Goal: Information Seeking & Learning: Learn about a topic

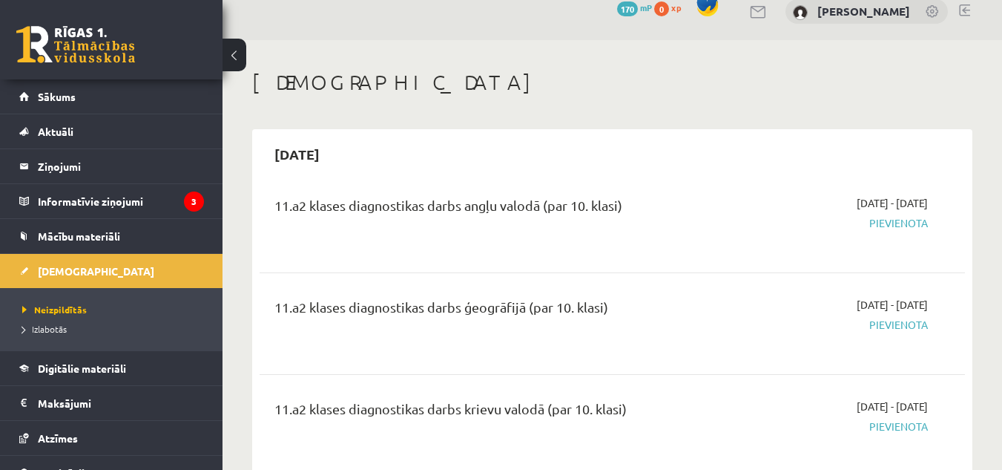
scroll to position [10, 0]
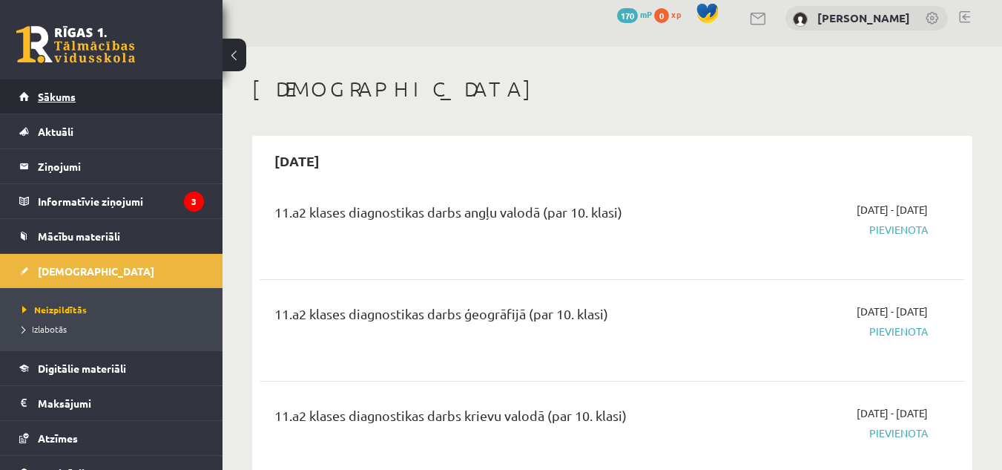
click at [63, 85] on link "Sākums" at bounding box center [111, 96] width 185 height 34
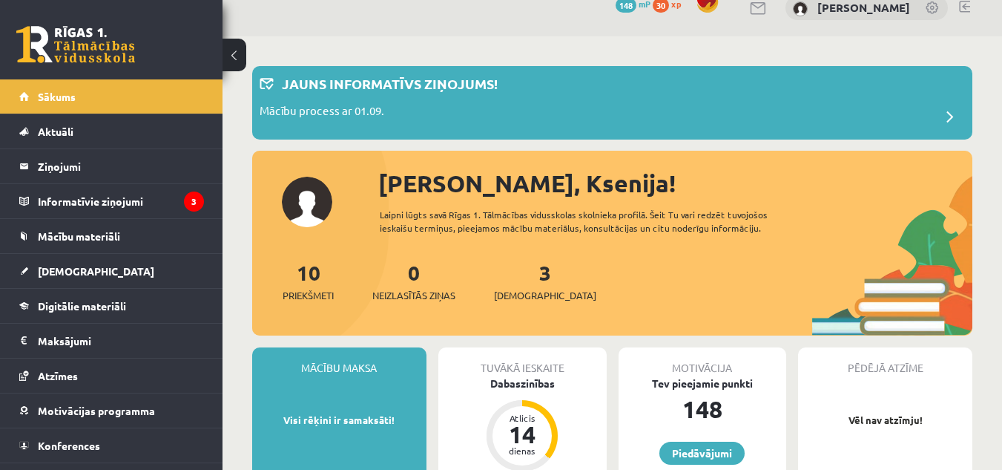
scroll to position [22, 0]
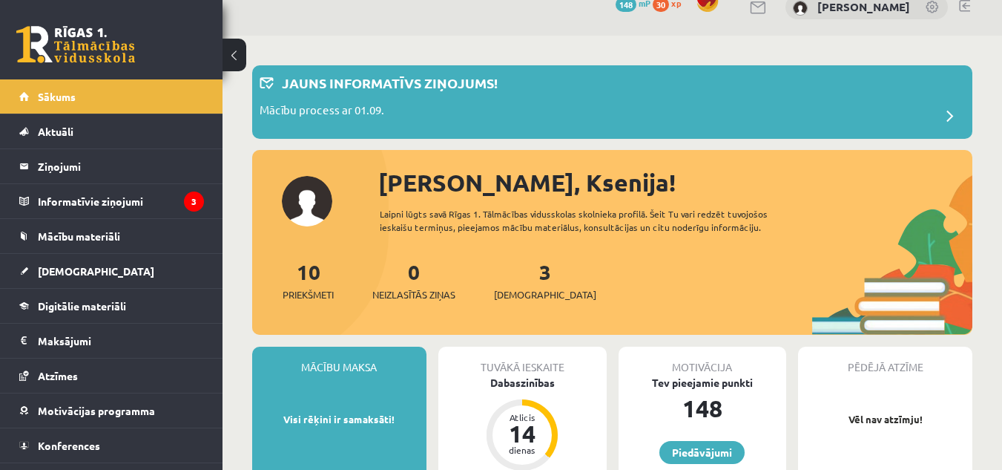
click at [969, 7] on link at bounding box center [964, 6] width 11 height 12
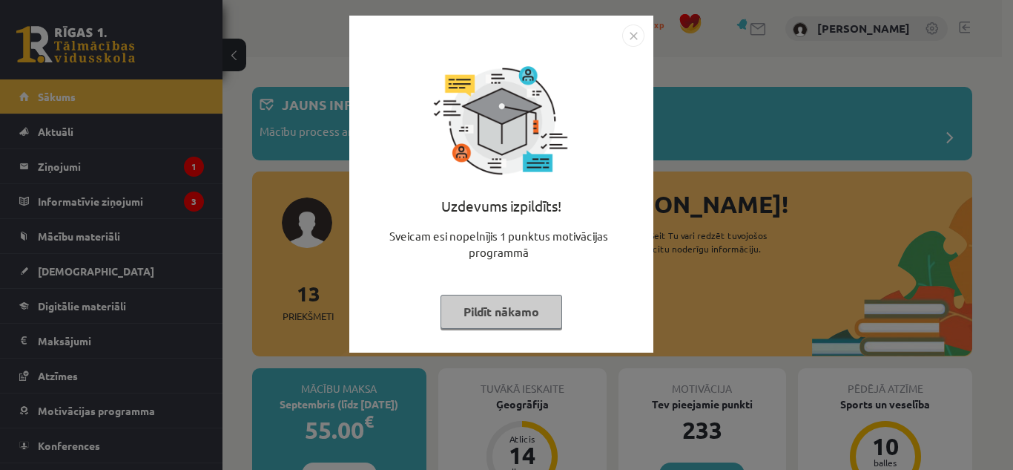
click at [495, 306] on button "Pildīt nākamo" at bounding box center [502, 312] width 122 height 34
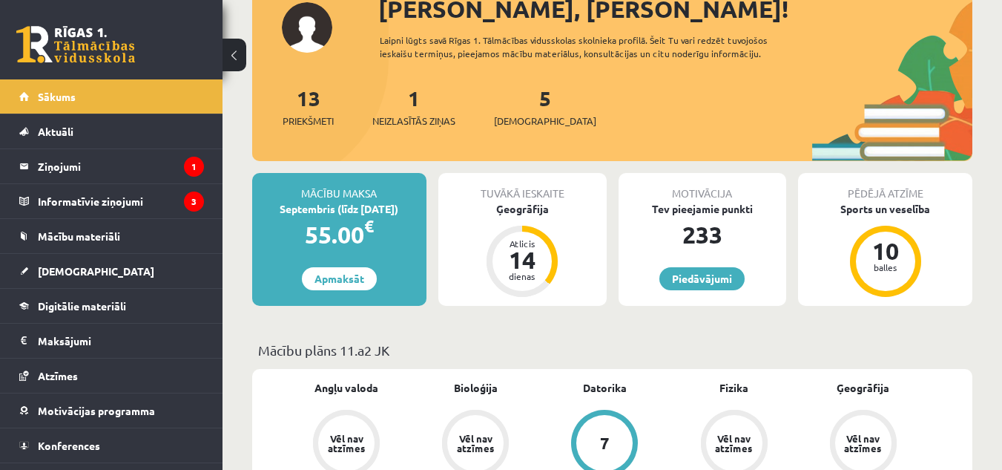
scroll to position [197, 0]
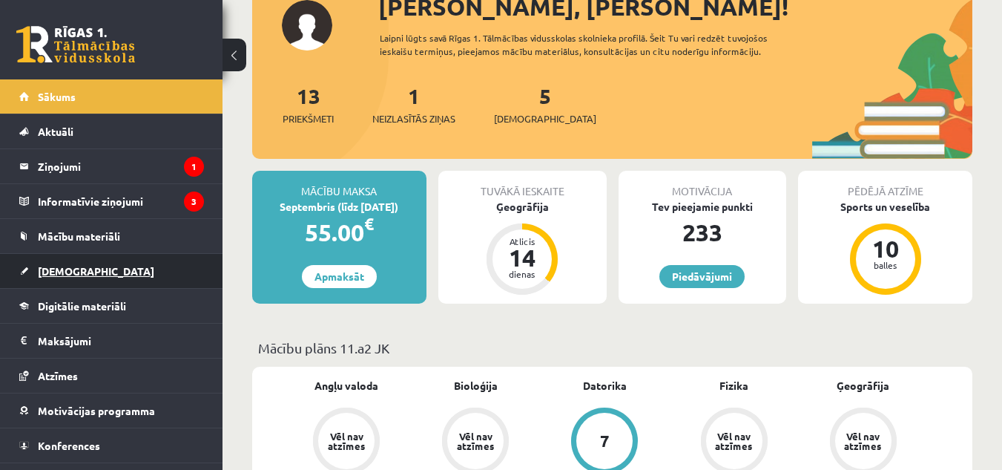
click at [79, 269] on span "[DEMOGRAPHIC_DATA]" at bounding box center [96, 270] width 116 height 13
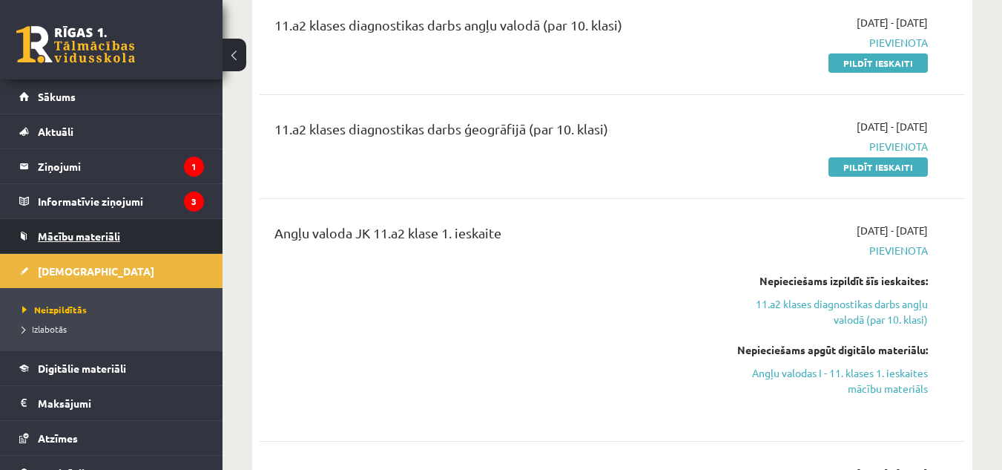
click at [59, 233] on span "Mācību materiāli" at bounding box center [79, 235] width 82 height 13
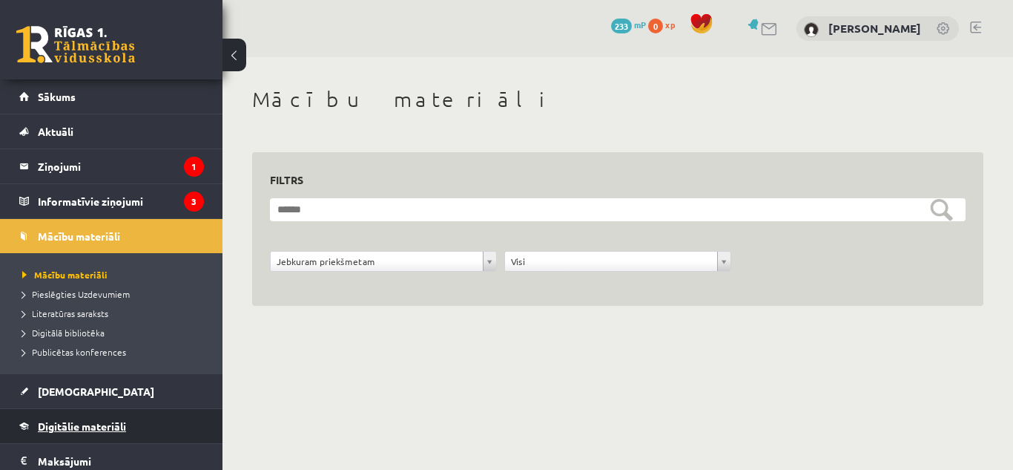
click at [57, 422] on span "Digitālie materiāli" at bounding box center [82, 425] width 88 height 13
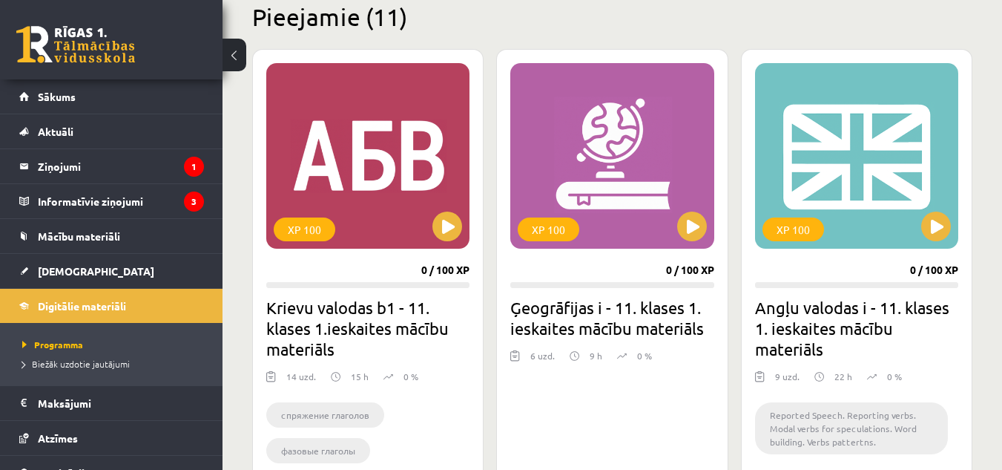
scroll to position [376, 0]
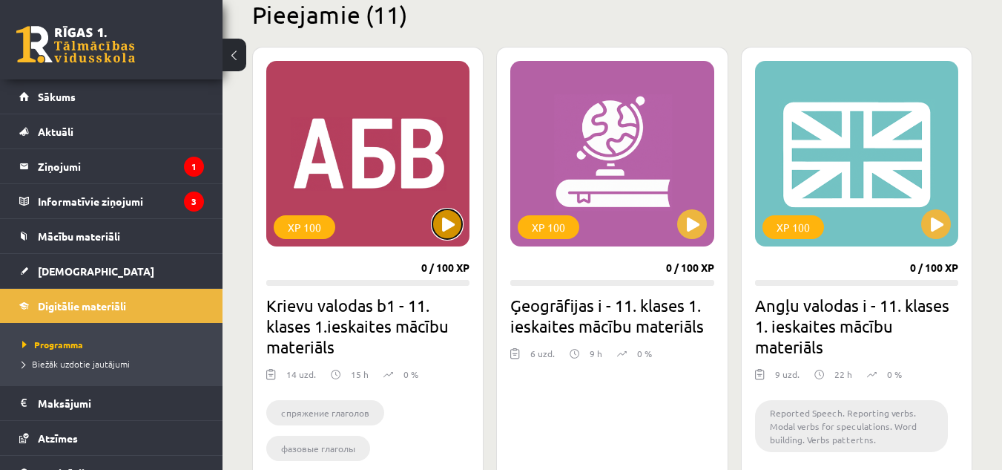
click at [453, 229] on button at bounding box center [448, 224] width 30 height 30
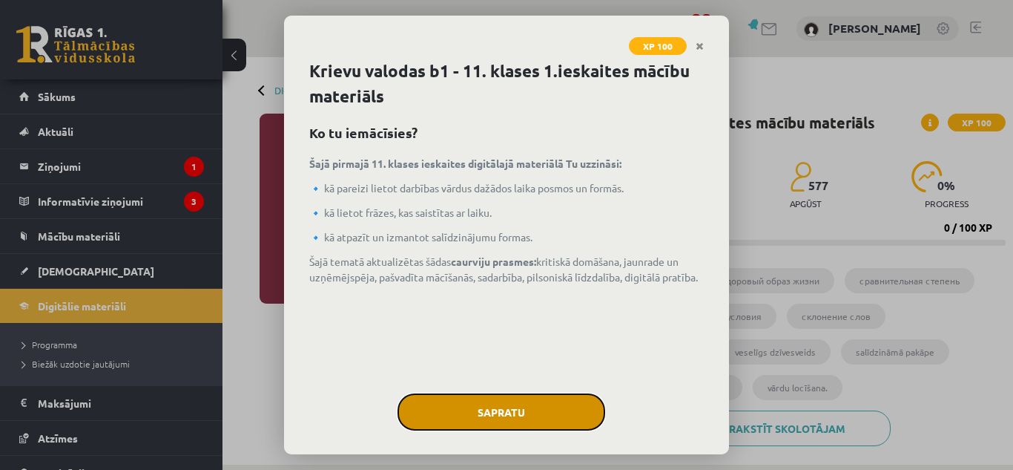
click at [470, 413] on button "Sapratu" at bounding box center [502, 411] width 208 height 37
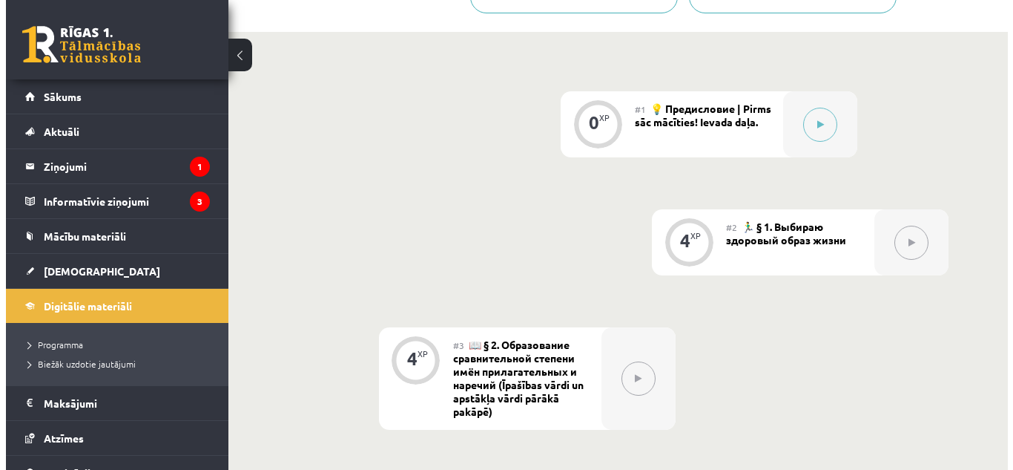
scroll to position [453, 0]
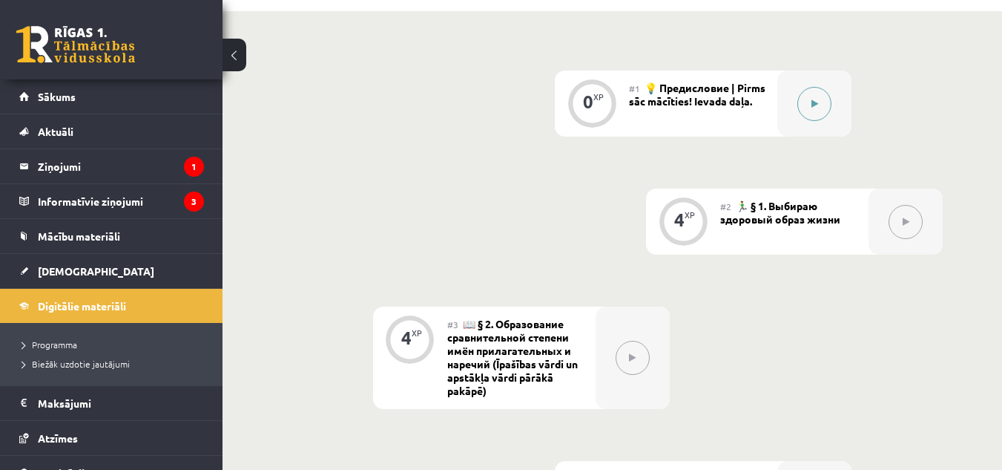
click at [805, 94] on button at bounding box center [815, 104] width 34 height 34
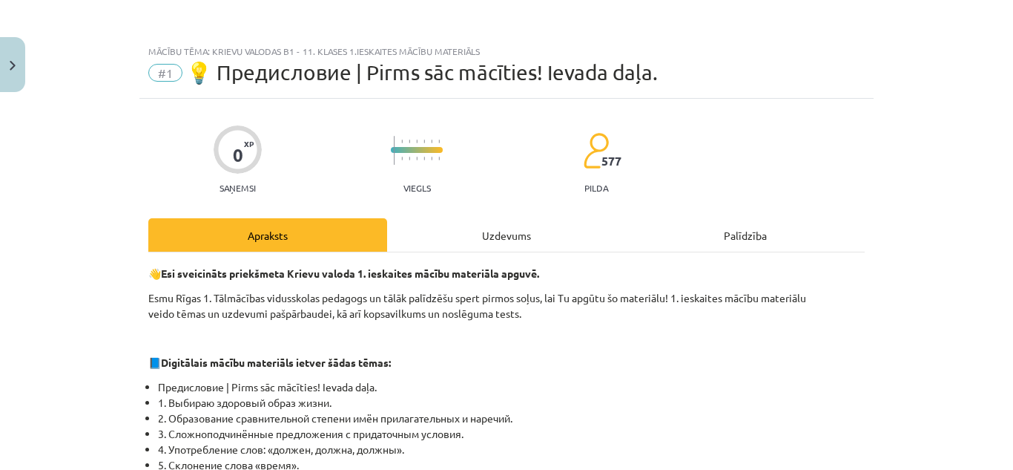
click at [500, 221] on div "Uzdevums" at bounding box center [506, 234] width 239 height 33
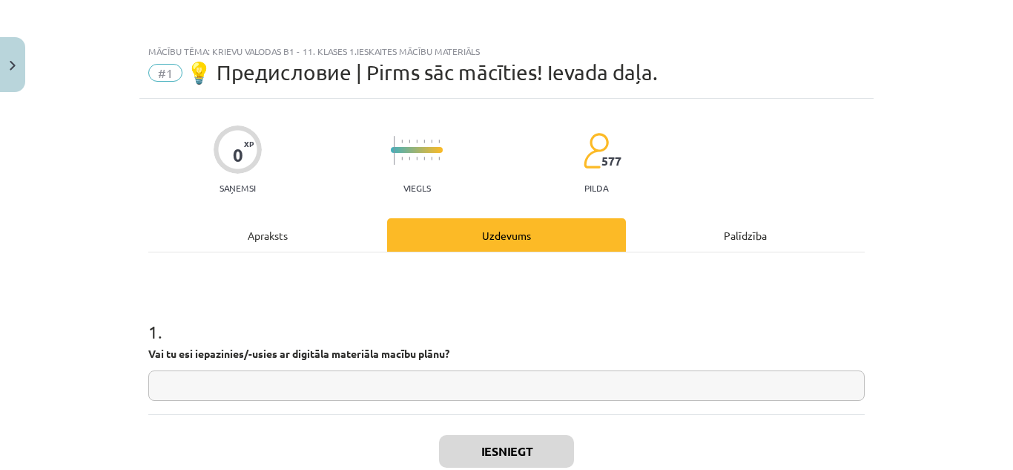
scroll to position [37, 0]
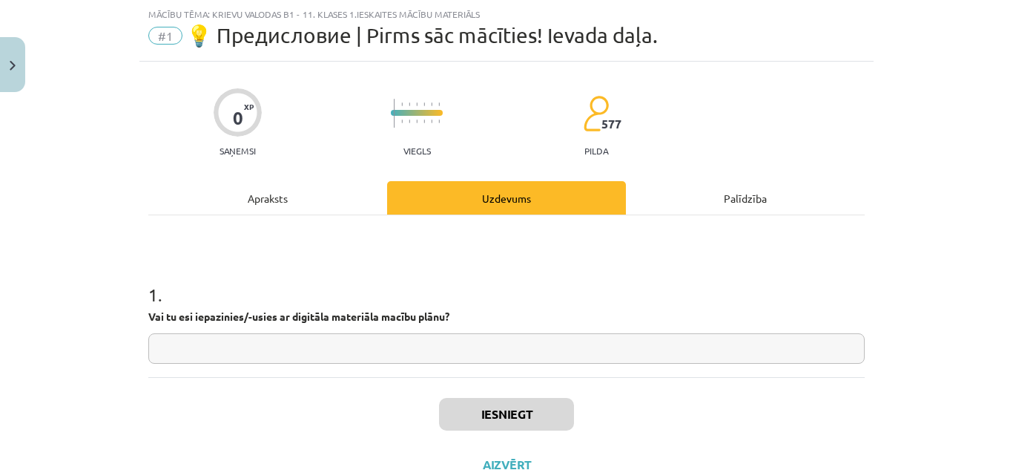
click at [425, 369] on div "1 . Vai tu esi iepazinies/-usies ar digitāla materiāla macību plānu?" at bounding box center [506, 296] width 717 height 162
click at [411, 362] on input "text" at bounding box center [506, 348] width 717 height 30
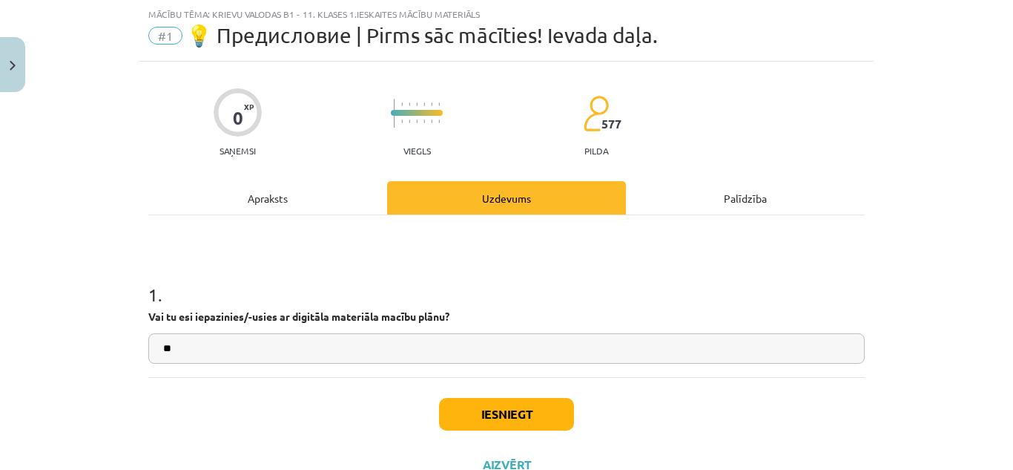
type input "**"
click at [481, 410] on button "Iesniegt" at bounding box center [506, 414] width 135 height 33
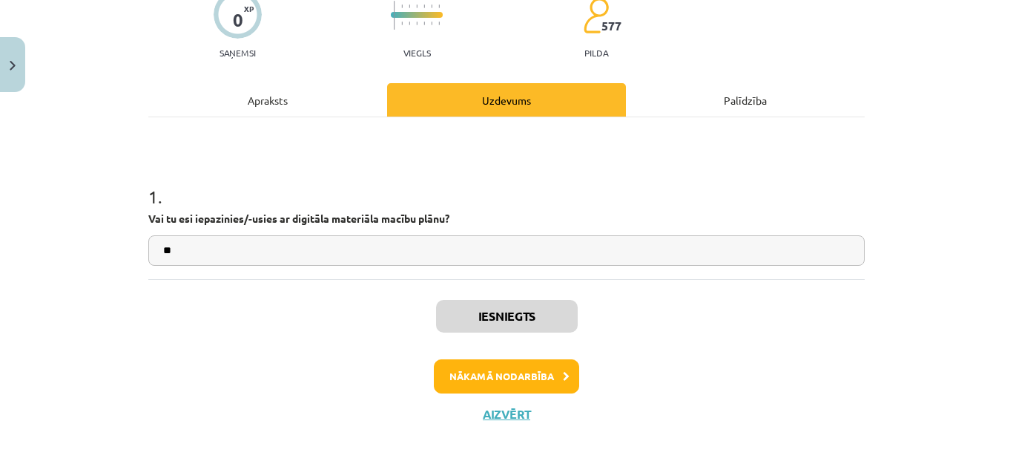
scroll to position [136, 0]
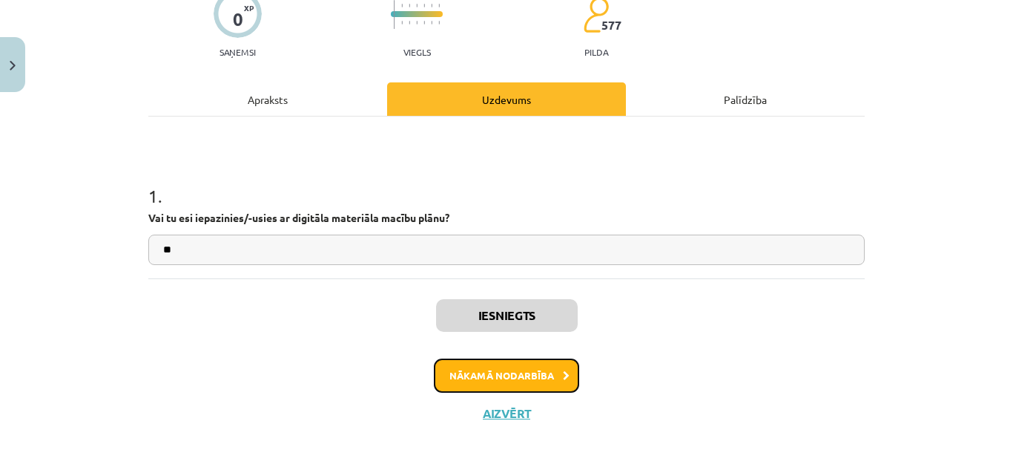
click at [505, 379] on button "Nākamā nodarbība" at bounding box center [506, 375] width 145 height 34
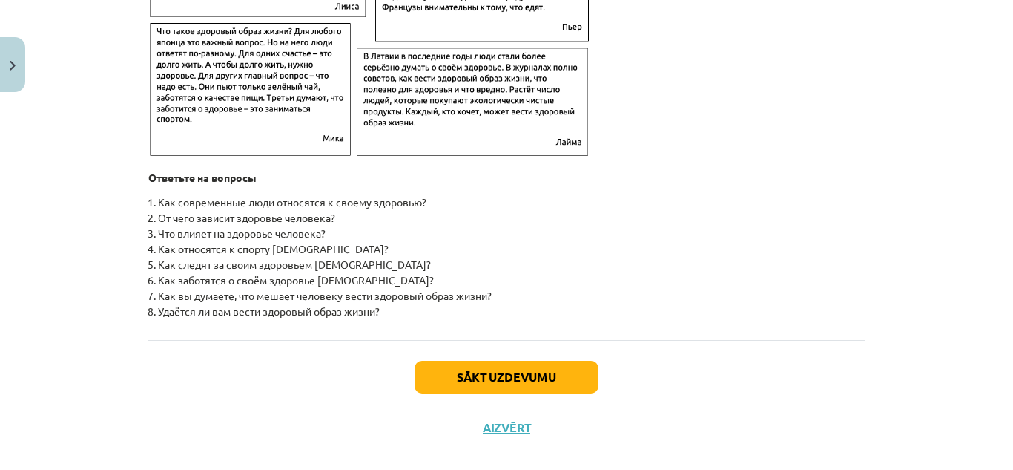
scroll to position [2425, 0]
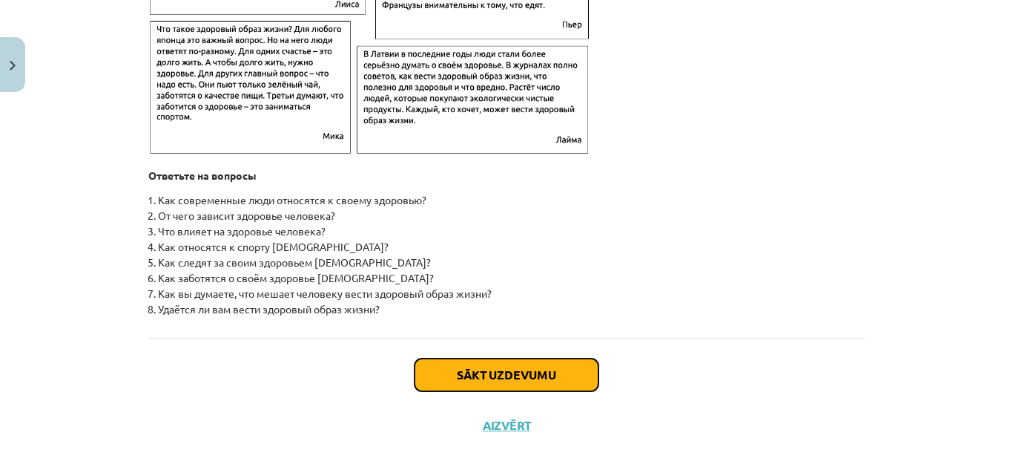
click at [474, 375] on button "Sākt uzdevumu" at bounding box center [507, 374] width 184 height 33
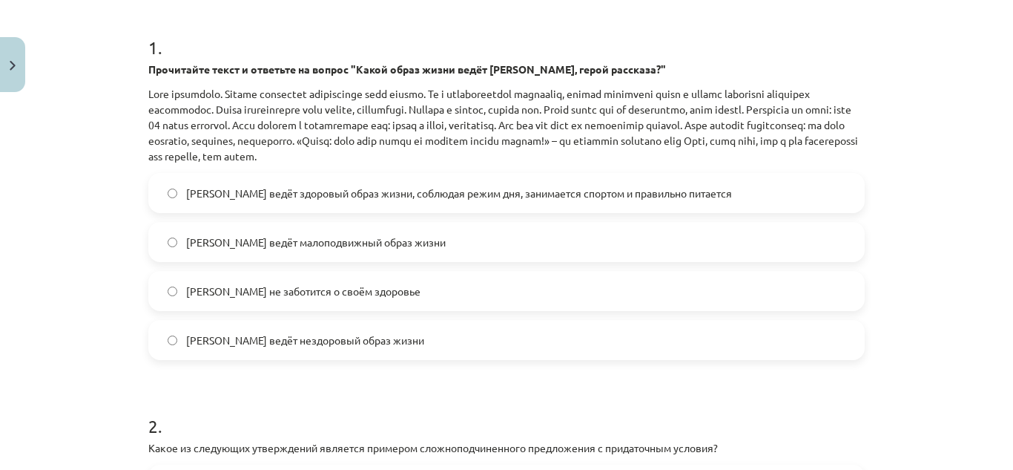
scroll to position [285, 0]
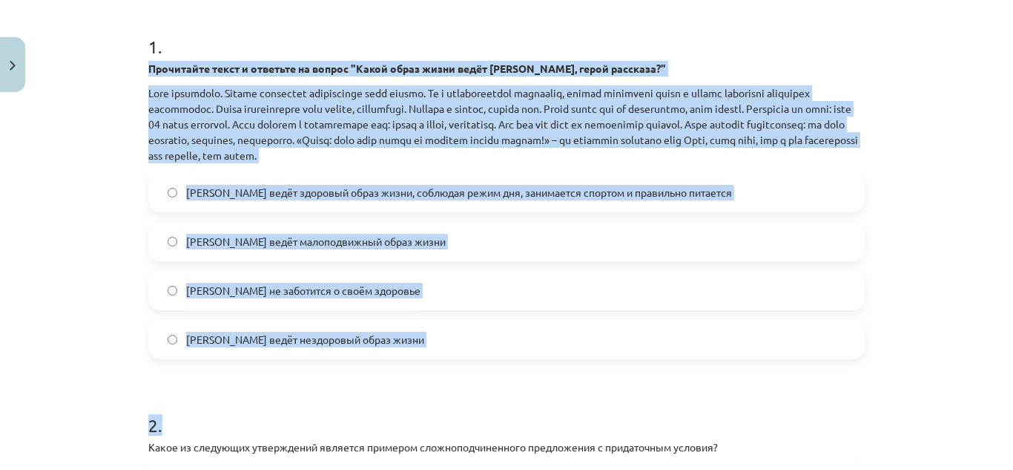
drag, startPoint x: 145, startPoint y: 67, endPoint x: 357, endPoint y: 393, distance: 389.0
click at [357, 393] on form "1 . Прочитайте текст и ответьте на вопрос "Какой образ жизни ведёт Олег, герой …" at bounding box center [506, 330] width 717 height 640
copy form "Прочитайте текст и ответьте на вопрос "Какой образ жизни ведёт Олег, герой расс…"
click at [344, 191] on span "Олег ведёт здоровый образ жизни, соблюдая режим дня, занимается спортом и прави…" at bounding box center [459, 193] width 546 height 16
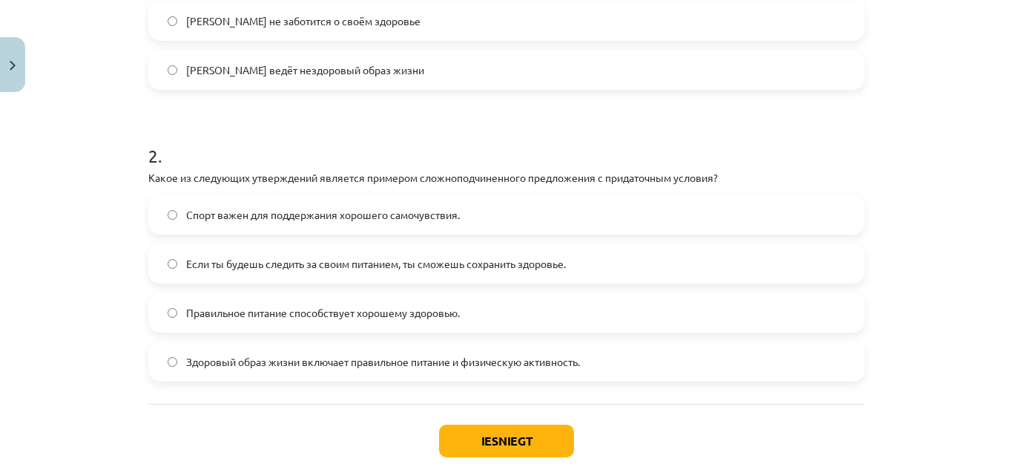
scroll to position [638, 0]
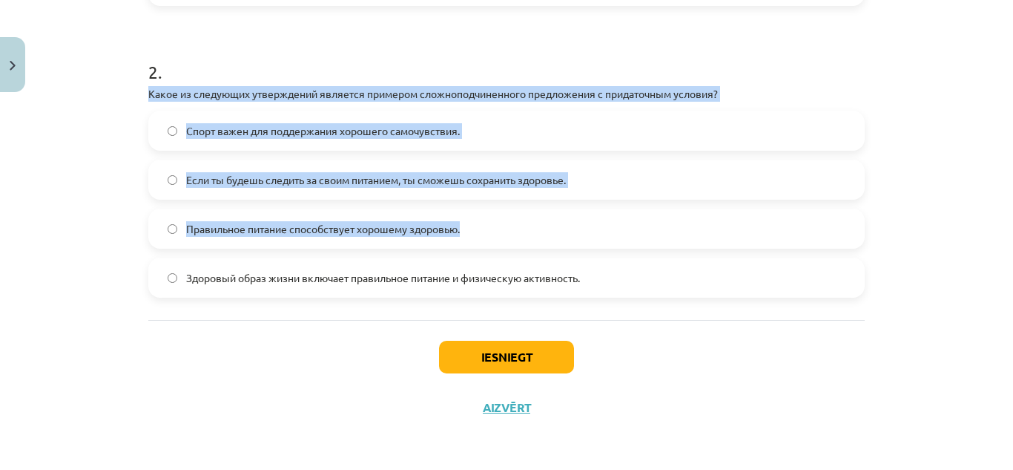
drag, startPoint x: 141, startPoint y: 88, endPoint x: 689, endPoint y: 242, distance: 568.7
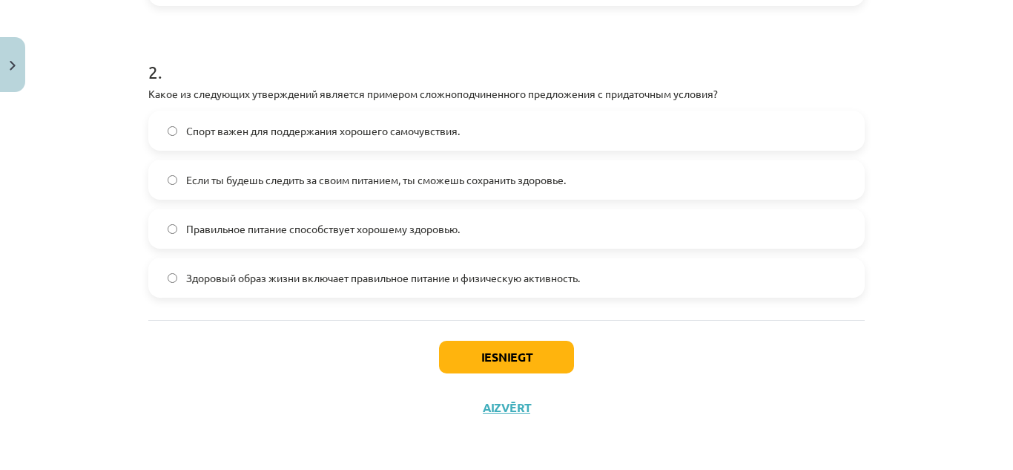
click at [128, 71] on div "Mācību tēma: Krievu valodas b1 - 11. klases 1.ieskaites mācību materiāls #2 🏃‍♂…" at bounding box center [506, 235] width 1013 height 470
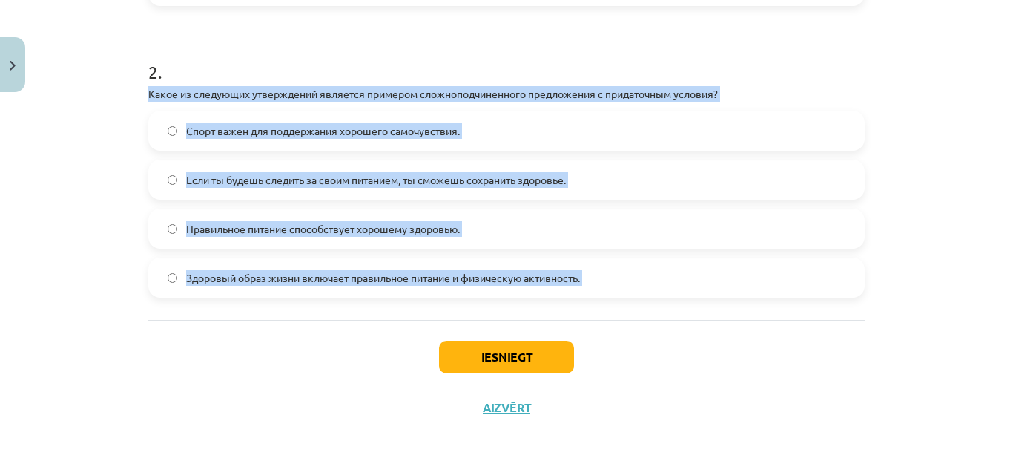
drag, startPoint x: 142, startPoint y: 105, endPoint x: 300, endPoint y: 343, distance: 285.8
copy div "Какое из следующих утверждений является примером сложноподчиненного предложения…"
click at [396, 185] on span "Если ты будешь следить за своим питанием, ты сможешь сохранить здоровье." at bounding box center [376, 180] width 380 height 16
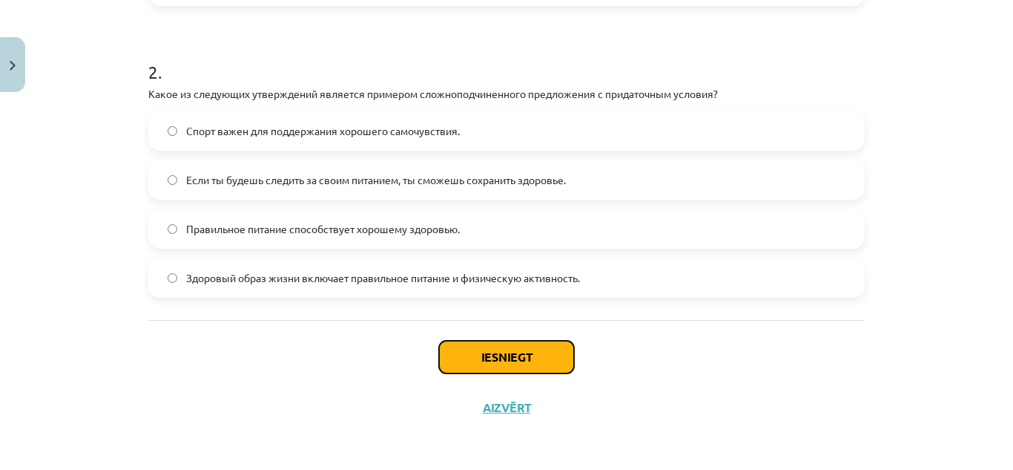
click at [460, 346] on button "Iesniegt" at bounding box center [506, 357] width 135 height 33
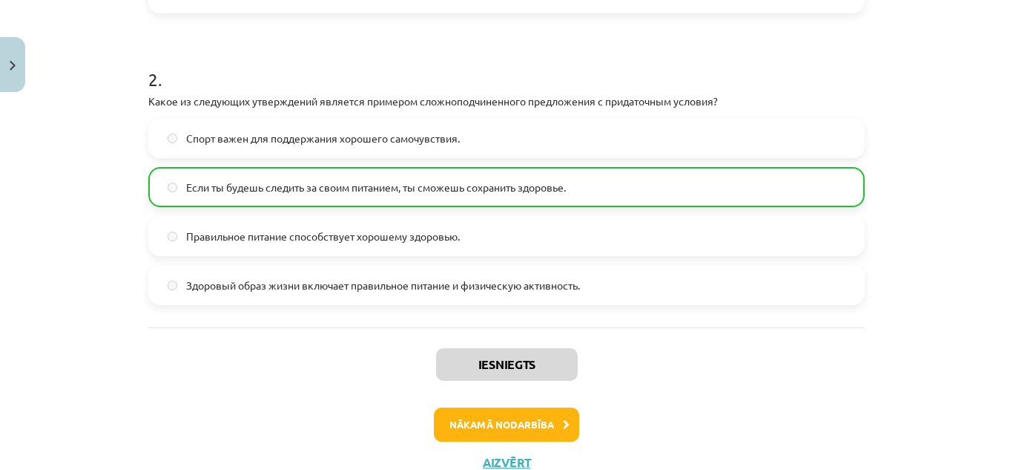
scroll to position [686, 0]
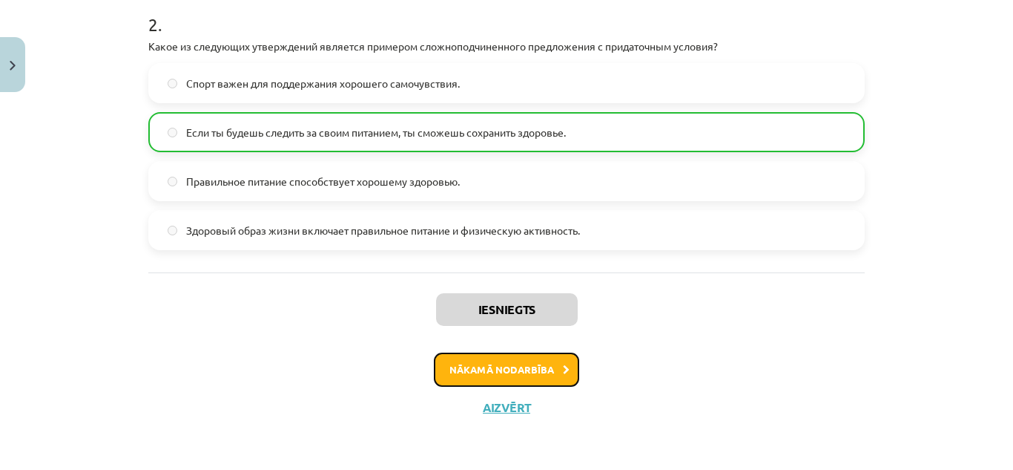
click at [502, 373] on button "Nākamā nodarbība" at bounding box center [506, 369] width 145 height 34
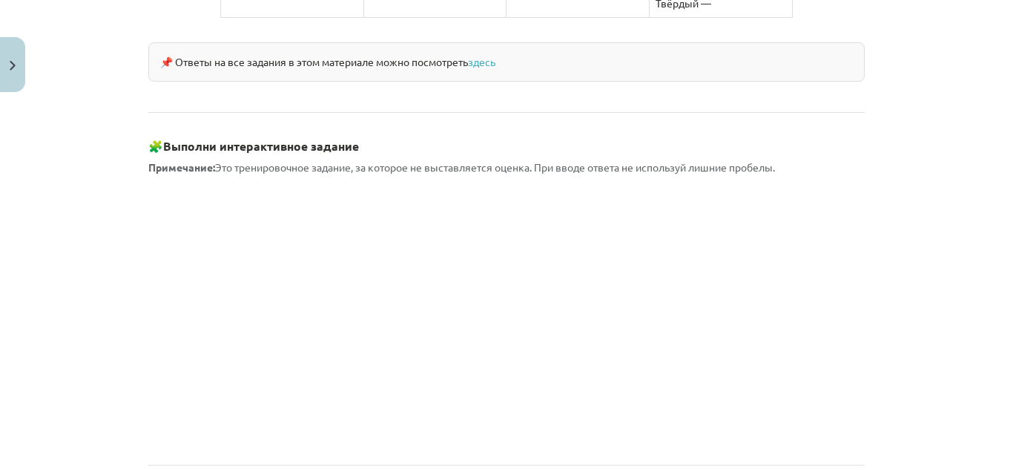
scroll to position [1412, 0]
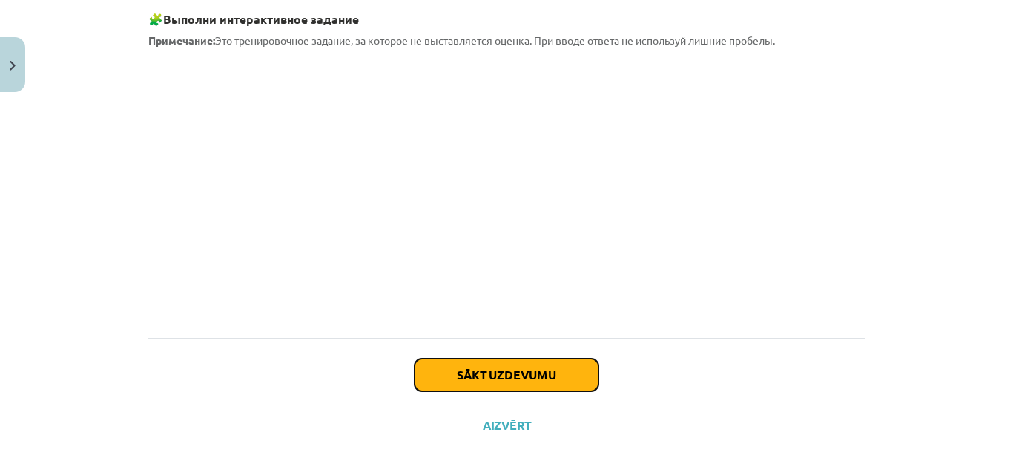
click at [556, 358] on button "Sākt uzdevumu" at bounding box center [507, 374] width 184 height 33
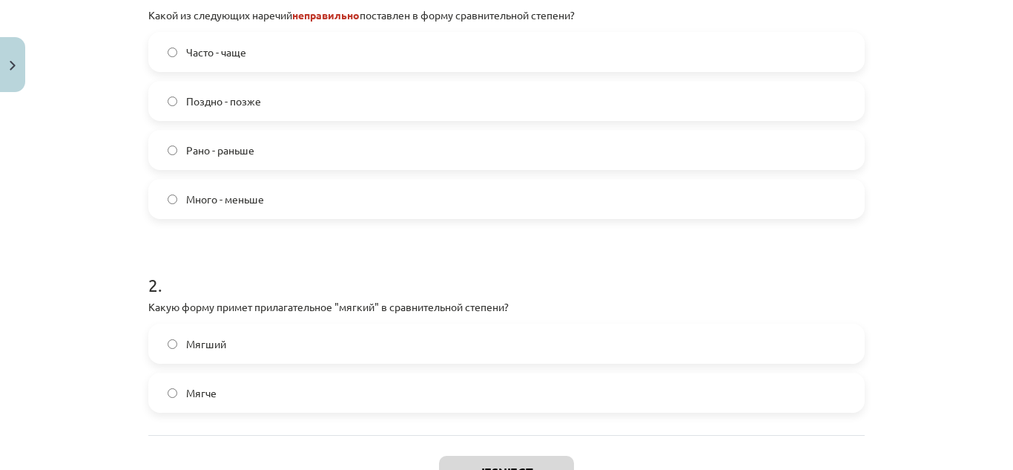
scroll to position [363, 0]
click at [352, 192] on label "Много - меньше" at bounding box center [507, 198] width 714 height 37
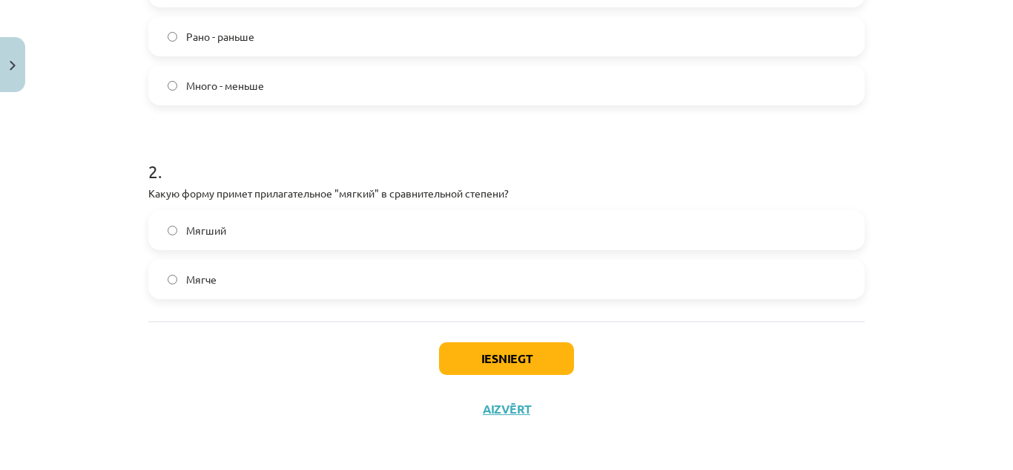
scroll to position [476, 0]
click at [251, 277] on label "Мягче" at bounding box center [507, 278] width 714 height 37
click at [478, 349] on button "Iesniegt" at bounding box center [506, 357] width 135 height 33
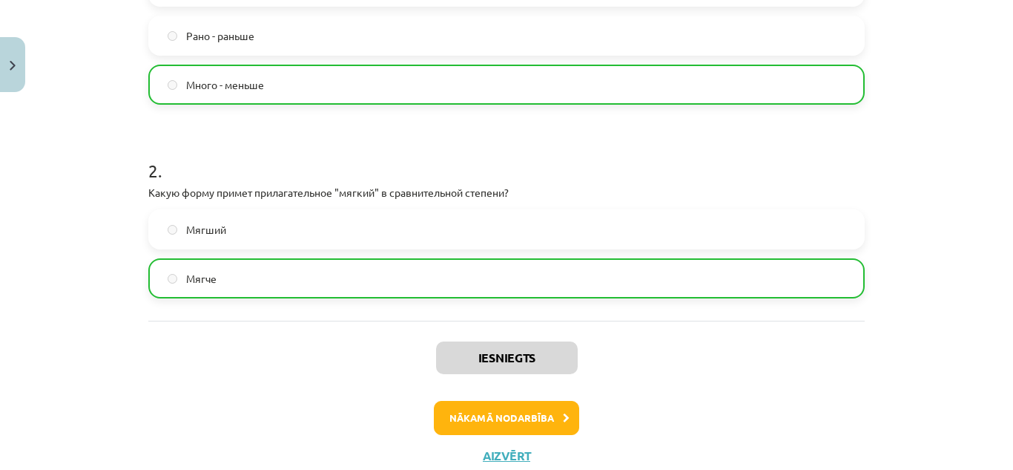
click at [628, 321] on div "Iesniegts Nākamā nodarbība Aizvērt" at bounding box center [506, 396] width 717 height 151
click at [500, 413] on button "Nākamā nodarbība" at bounding box center [506, 418] width 145 height 34
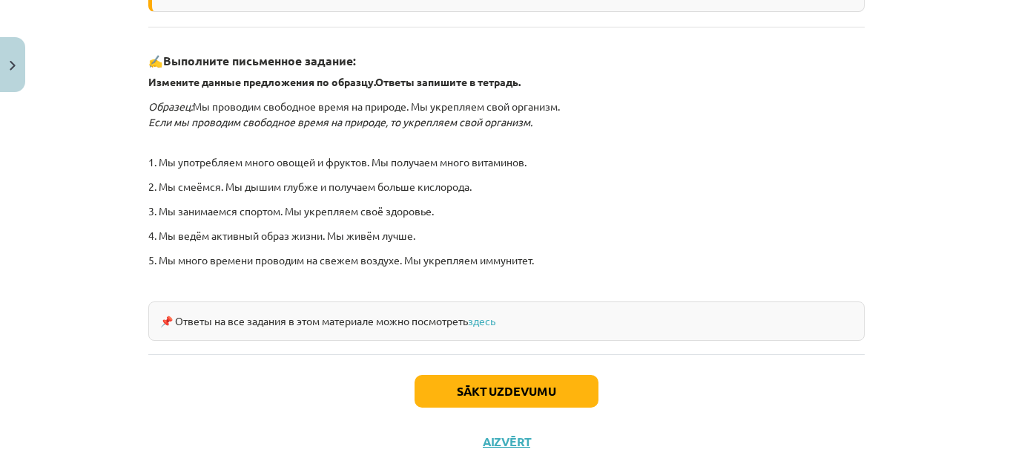
scroll to position [484, 0]
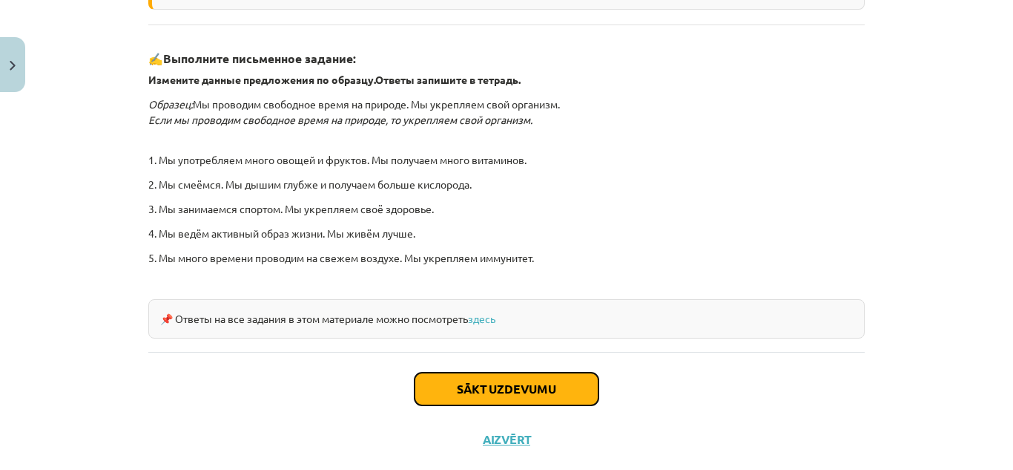
click at [523, 393] on button "Sākt uzdevumu" at bounding box center [507, 388] width 184 height 33
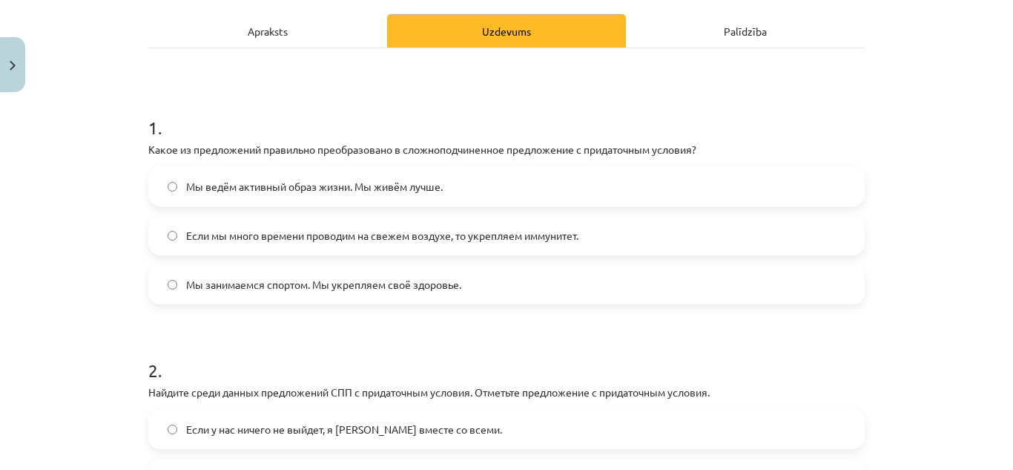
scroll to position [205, 0]
click at [199, 232] on span "Если мы много времени проводим на свежем воздухе, то укрепляем иммунитет." at bounding box center [382, 235] width 392 height 16
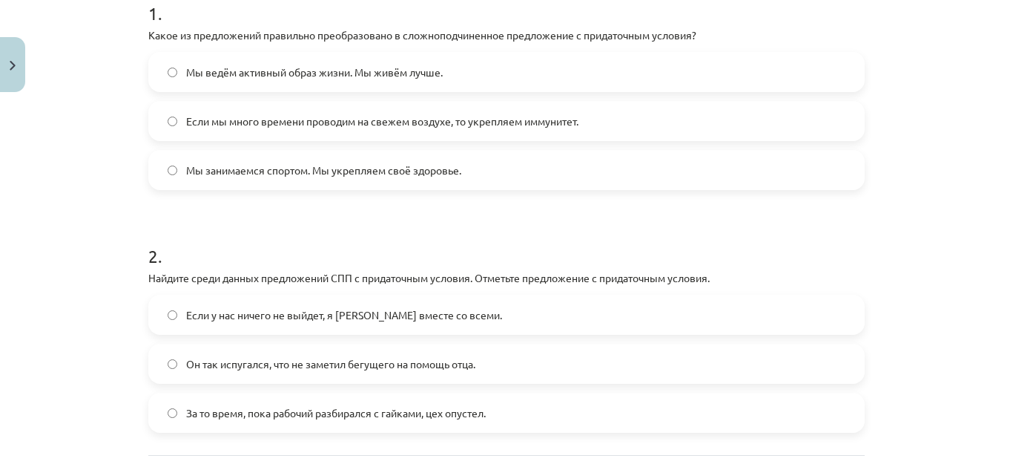
scroll to position [319, 0]
click at [212, 306] on span "Если у нас ничего не выйдет, я уеду вместе со всеми." at bounding box center [344, 314] width 316 height 16
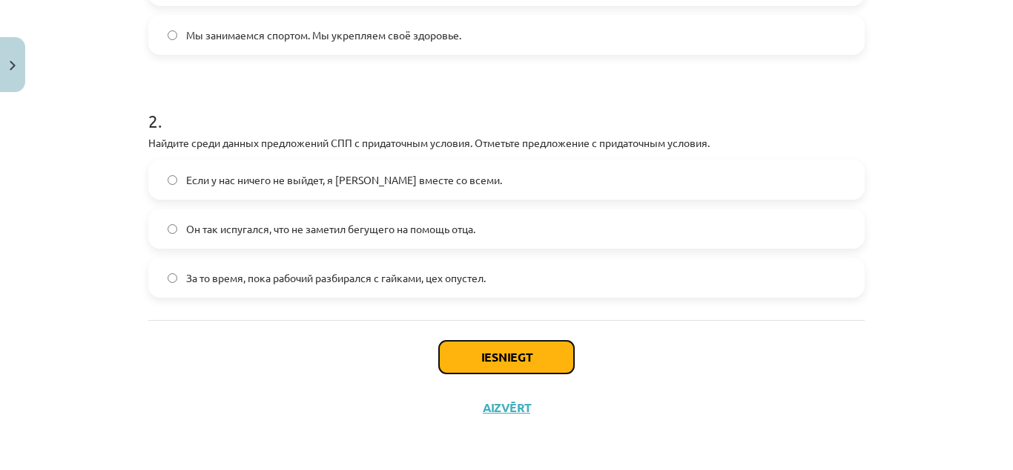
click at [472, 362] on button "Iesniegt" at bounding box center [506, 357] width 135 height 33
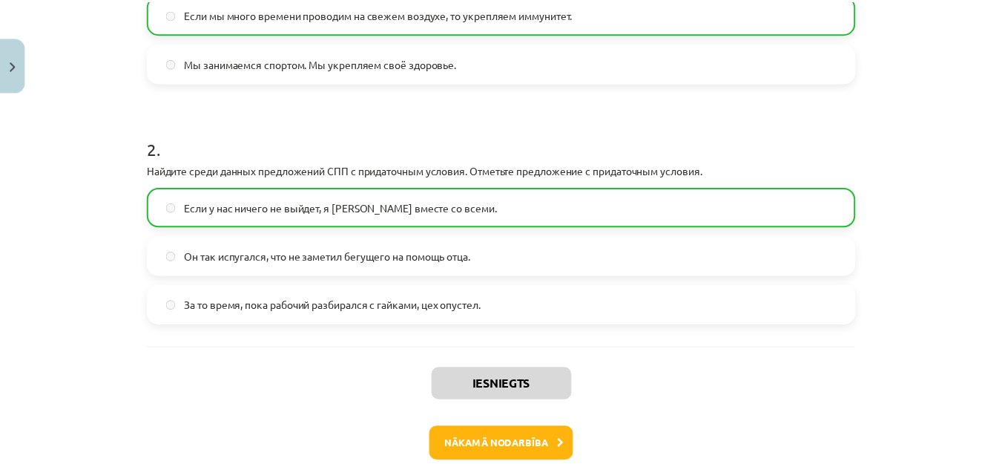
scroll to position [427, 0]
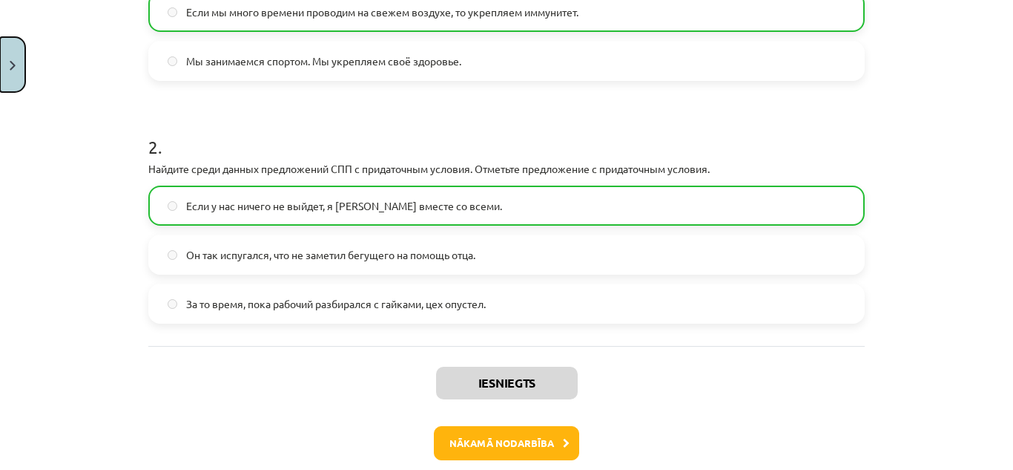
click at [6, 60] on button "Close" at bounding box center [12, 64] width 25 height 55
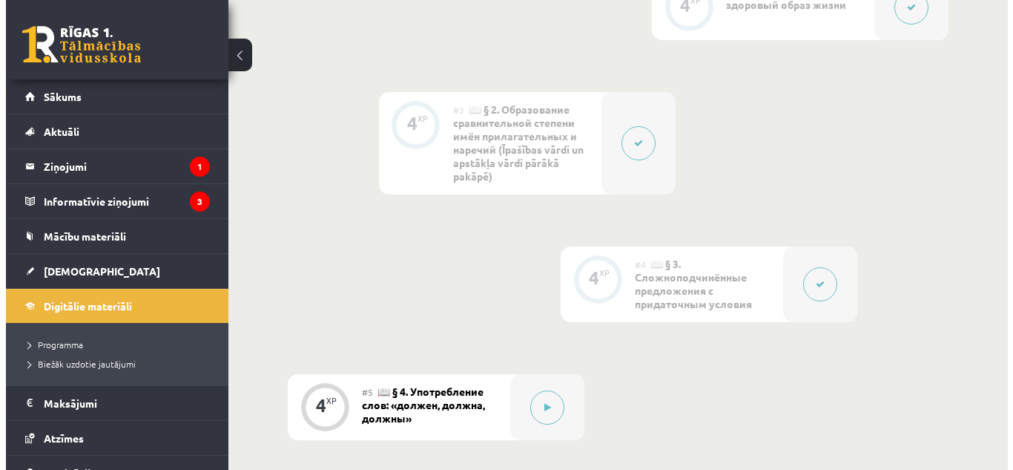
scroll to position [665, 0]
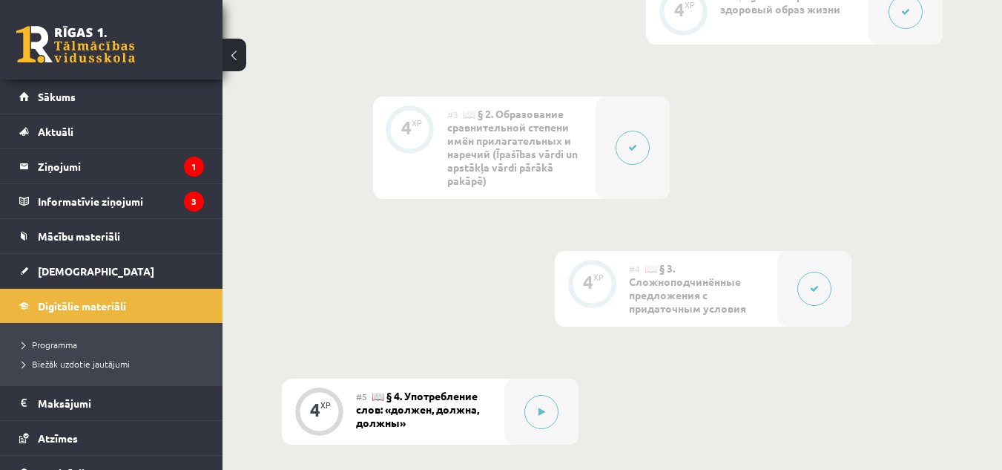
click at [629, 137] on button at bounding box center [633, 148] width 34 height 34
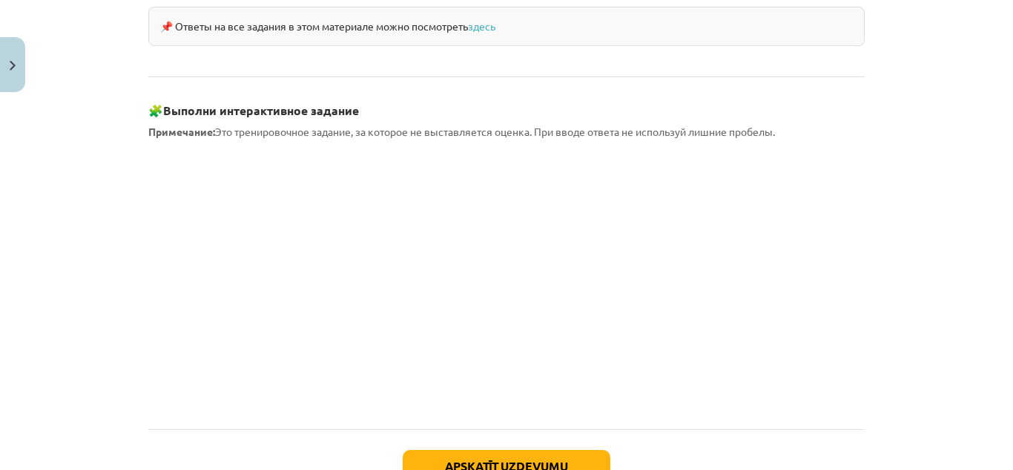
scroll to position [1459, 0]
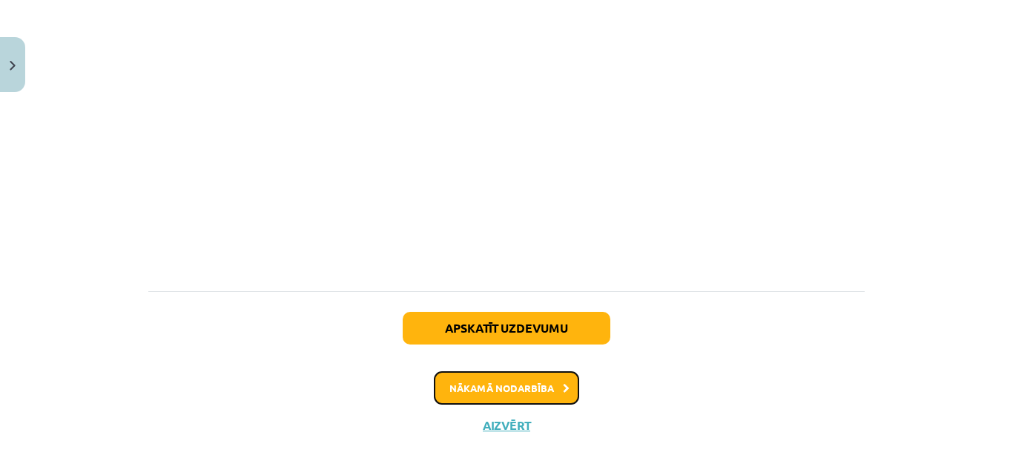
click at [488, 371] on button "Nākamā nodarbība" at bounding box center [506, 388] width 145 height 34
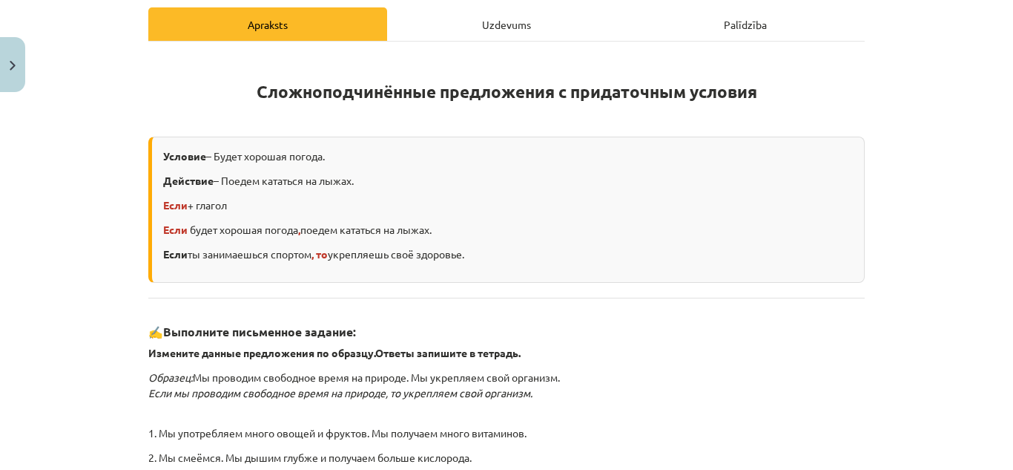
scroll to position [561, 0]
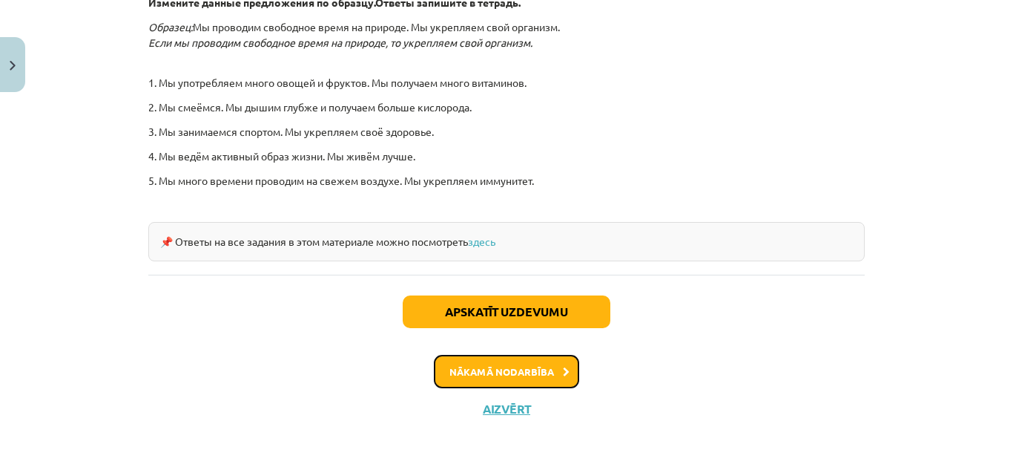
click at [515, 373] on button "Nākamā nodarbība" at bounding box center [506, 372] width 145 height 34
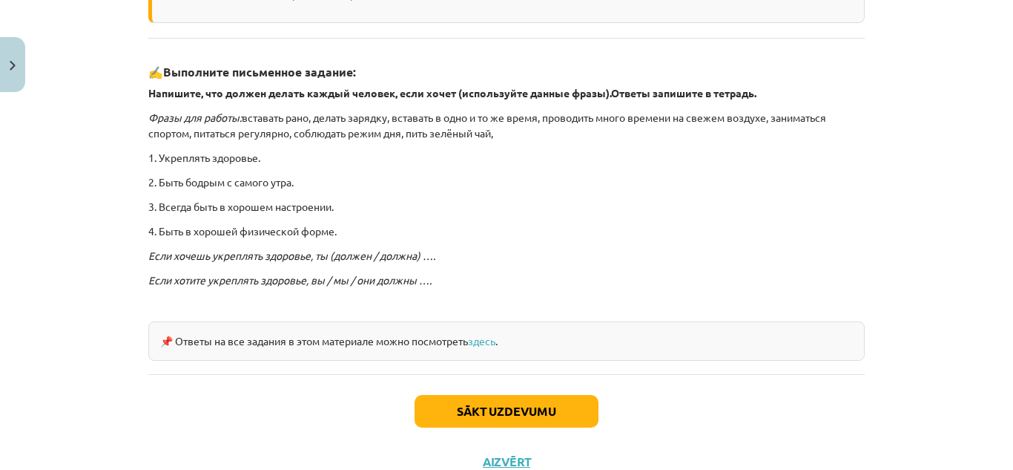
scroll to position [454, 0]
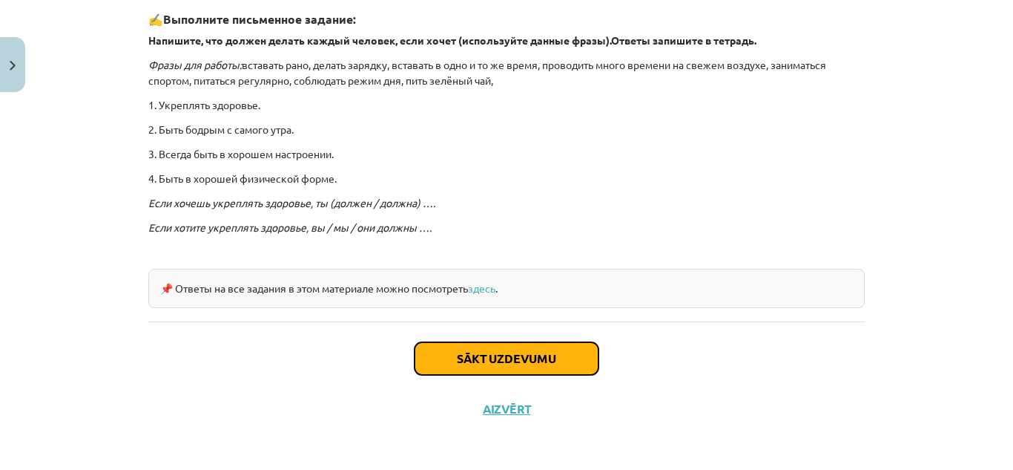
click at [511, 356] on button "Sākt uzdevumu" at bounding box center [507, 358] width 184 height 33
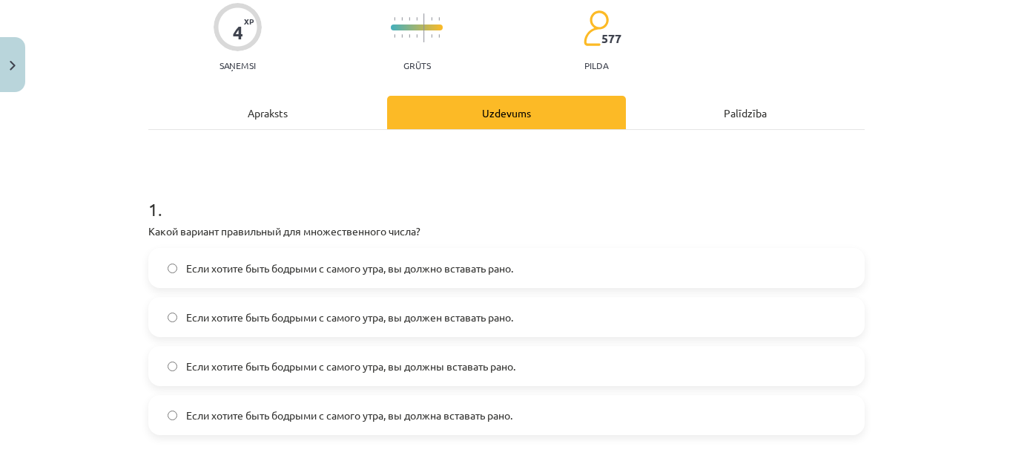
scroll to position [124, 0]
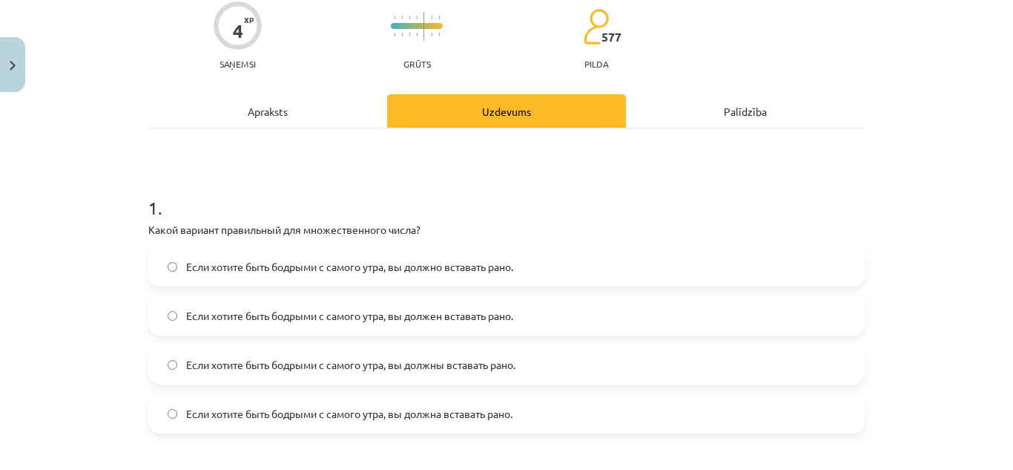
click at [422, 361] on span "Если хотите быть бодрыми с самого утра, вы должны вставать рано." at bounding box center [350, 365] width 329 height 16
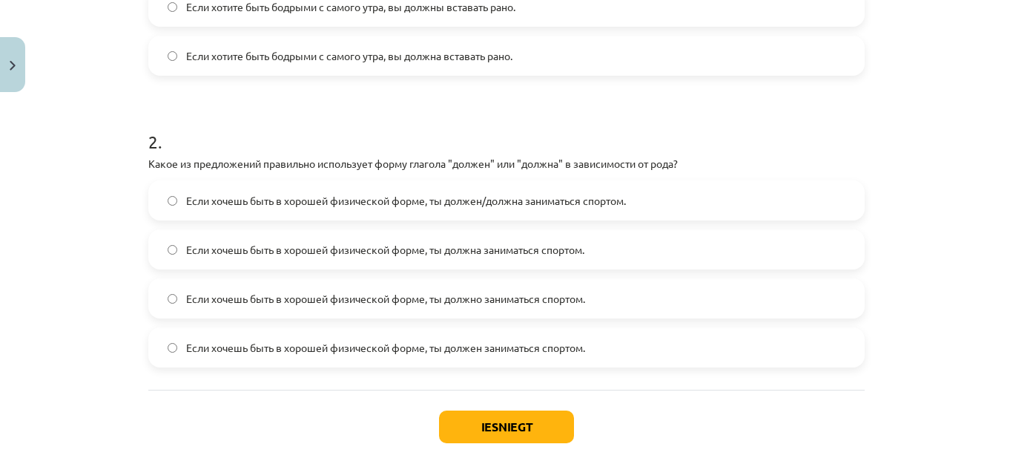
scroll to position [551, 0]
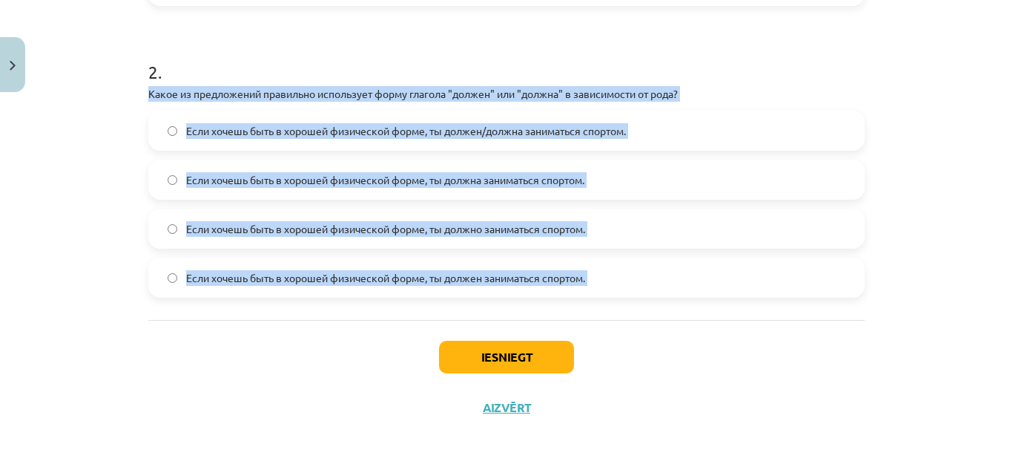
drag, startPoint x: 138, startPoint y: 91, endPoint x: 211, endPoint y: 367, distance: 285.4
copy div "Какое из предложений правильно использует форму глагола "должен" или "должна" в…"
click at [493, 139] on label "Если хочешь быть в хорошей физической форме, ты должен/должна заниматься спорто…" at bounding box center [507, 130] width 714 height 37
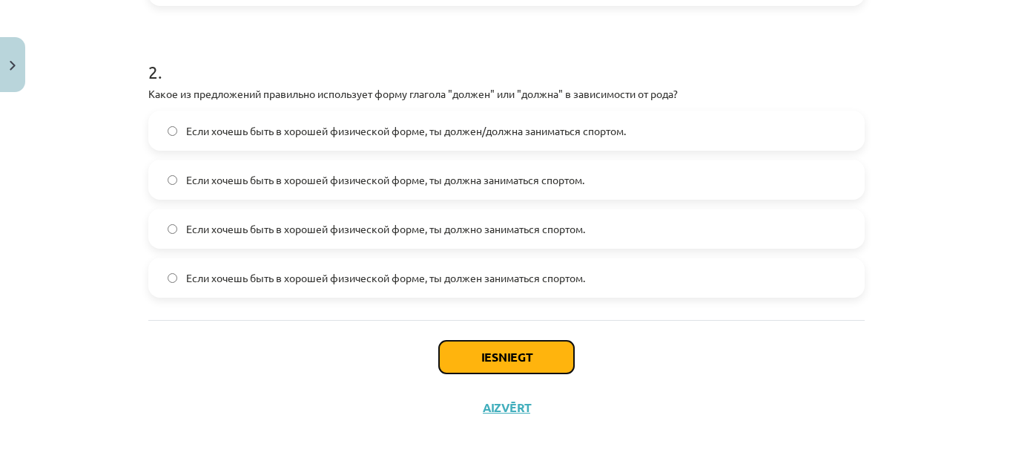
click at [486, 367] on button "Iesniegt" at bounding box center [506, 357] width 135 height 33
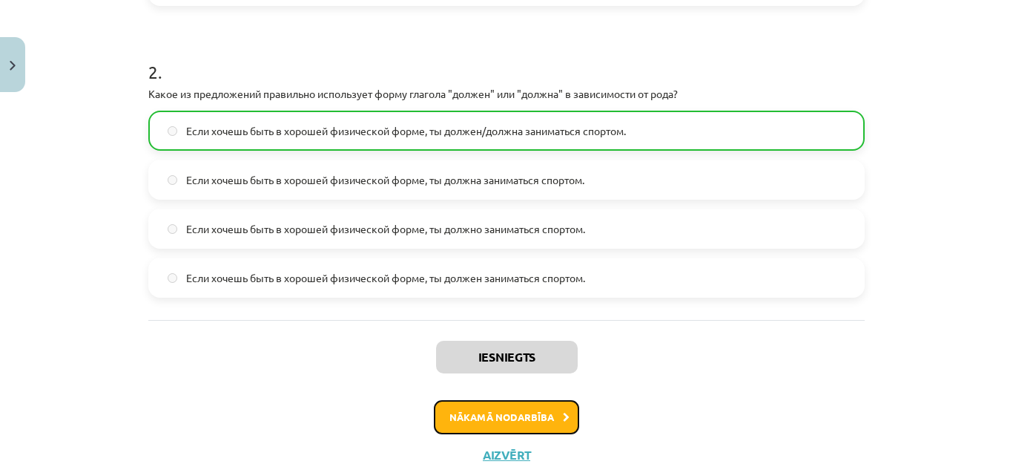
click at [510, 415] on button "Nākamā nodarbība" at bounding box center [506, 417] width 145 height 34
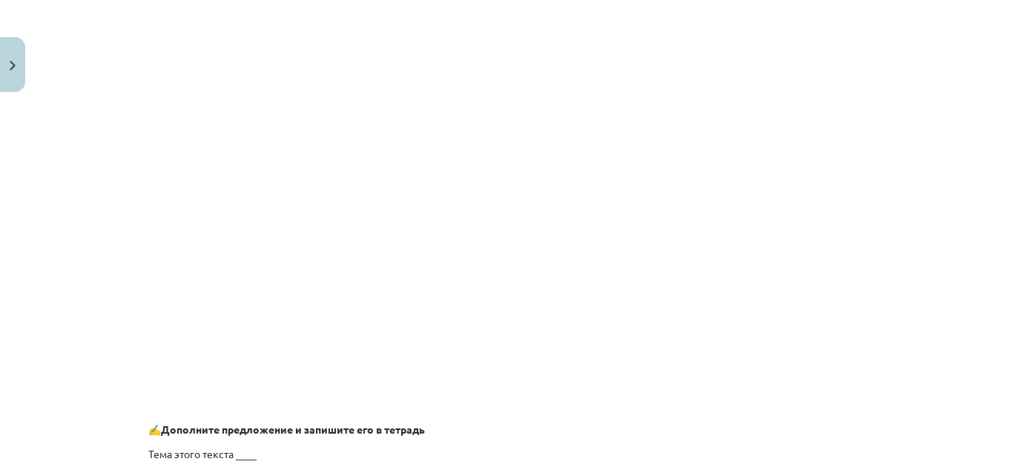
scroll to position [1240, 0]
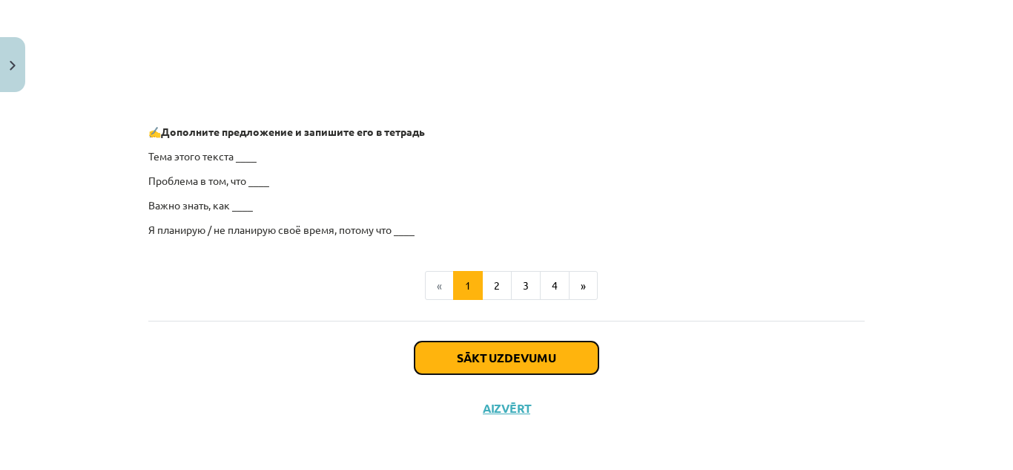
click at [515, 346] on button "Sākt uzdevumu" at bounding box center [507, 357] width 184 height 33
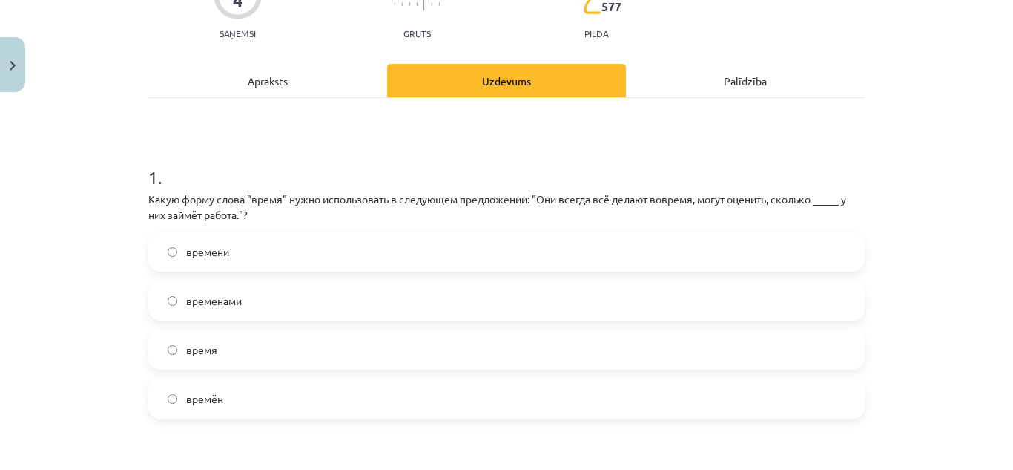
scroll to position [37, 0]
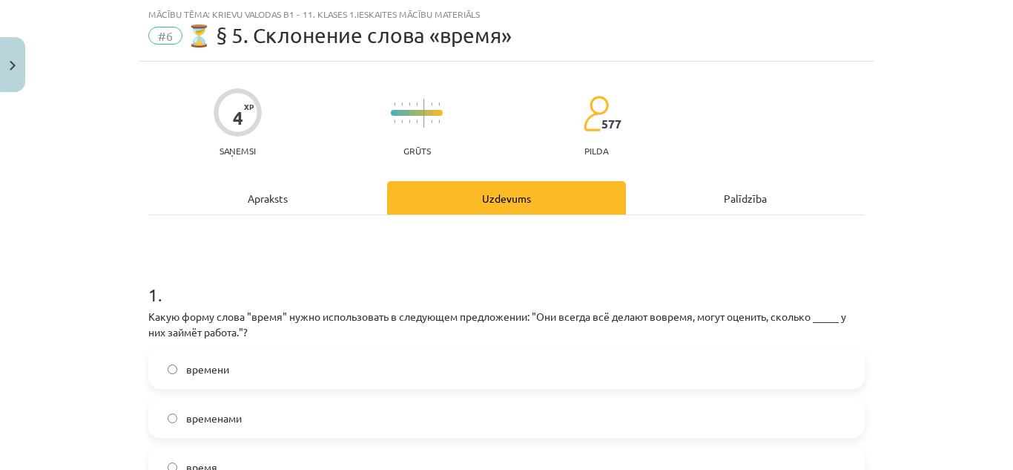
click at [361, 368] on label "времени" at bounding box center [507, 368] width 714 height 37
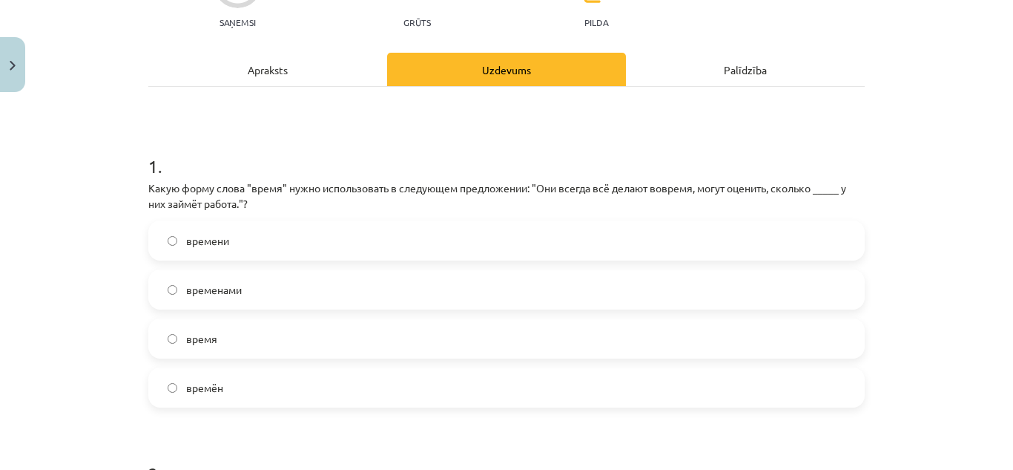
scroll to position [166, 0]
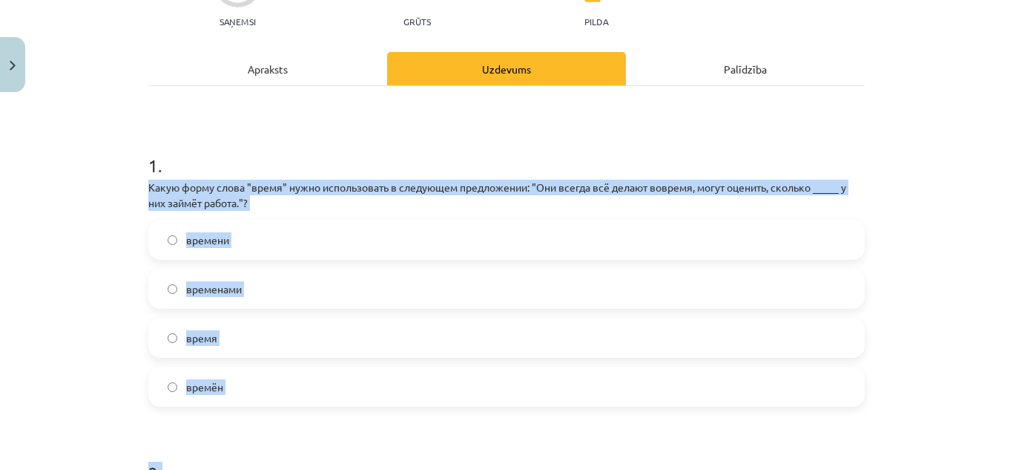
drag, startPoint x: 139, startPoint y: 177, endPoint x: 162, endPoint y: 413, distance: 236.2
click at [162, 413] on div "4 XP Saņemsi Grūts 577 pilda Apraksts Uzdevums Palīdzība 1 . Какую форму слова …" at bounding box center [506, 382] width 735 height 901
copy form "Какую форму слова "время" нужно использовать в следующем предложении: "Они всег…"
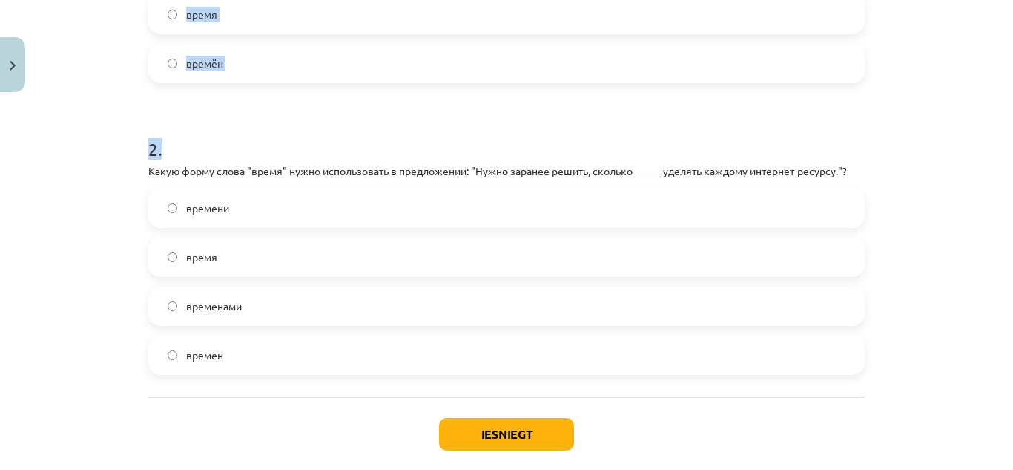
scroll to position [493, 0]
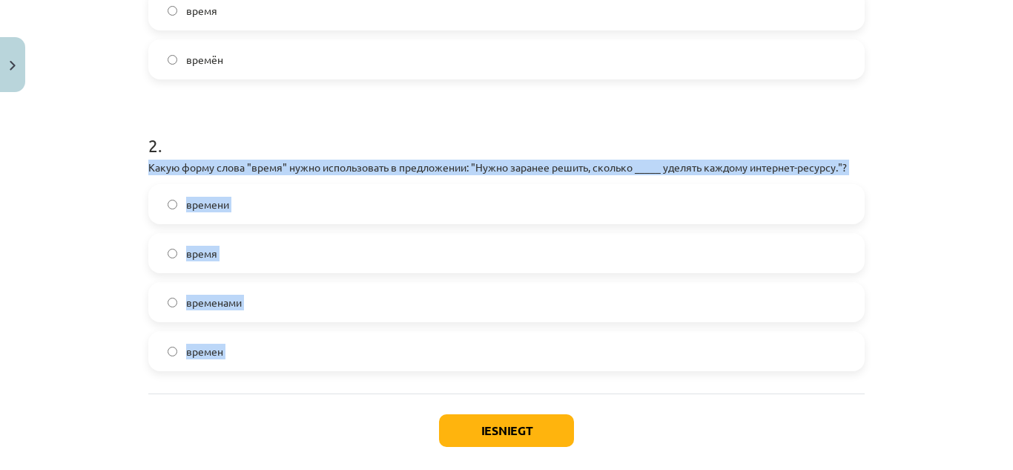
drag, startPoint x: 142, startPoint y: 172, endPoint x: 196, endPoint y: 390, distance: 224.6
click at [196, 390] on div "1 . Какую форму слова "время" нужно использовать в следующем предложении: "Они …" at bounding box center [506, 76] width 717 height 634
click at [87, 195] on div "Mācību tēma: Krievu valodas b1 - 11. klases 1.ieskaites mācību materiāls #6 ⏳ §…" at bounding box center [506, 235] width 1013 height 470
drag, startPoint x: 141, startPoint y: 170, endPoint x: 160, endPoint y: 426, distance: 256.7
click at [160, 426] on div "4 XP Saņemsi Grūts 577 pilda Apraksts Uzdevums Palīdzība 1 . Какую форму слова …" at bounding box center [506, 55] width 735 height 901
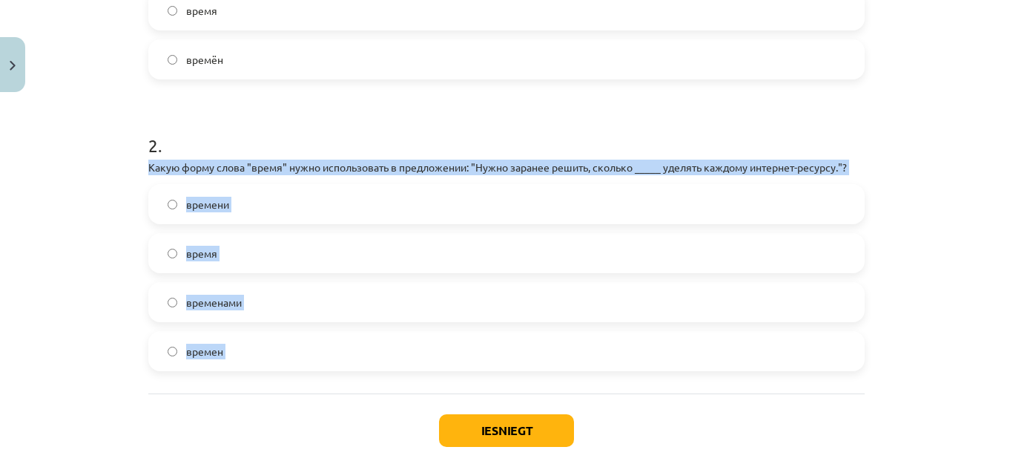
copy div "Какую форму слова "время" нужно использовать в предложении: "Нужно заранее реши…"
click at [294, 203] on label "времени" at bounding box center [507, 203] width 714 height 37
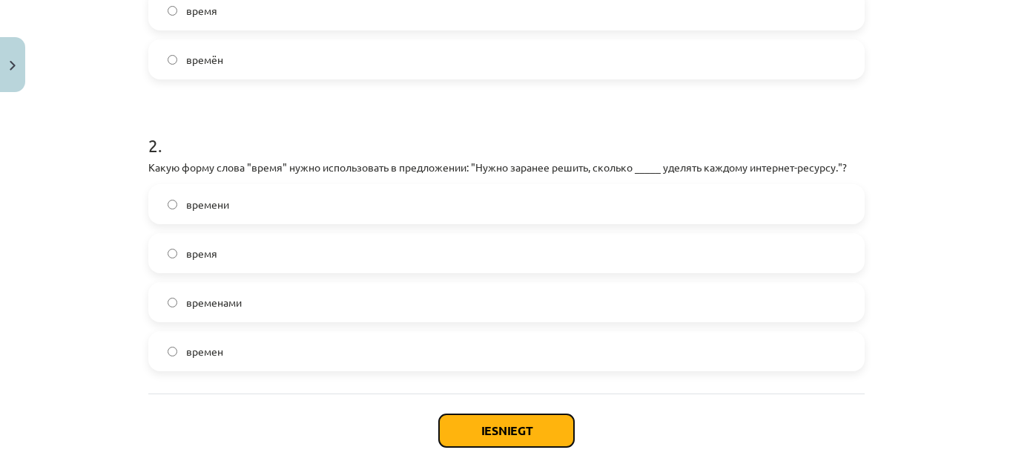
click at [465, 418] on button "Iesniegt" at bounding box center [506, 430] width 135 height 33
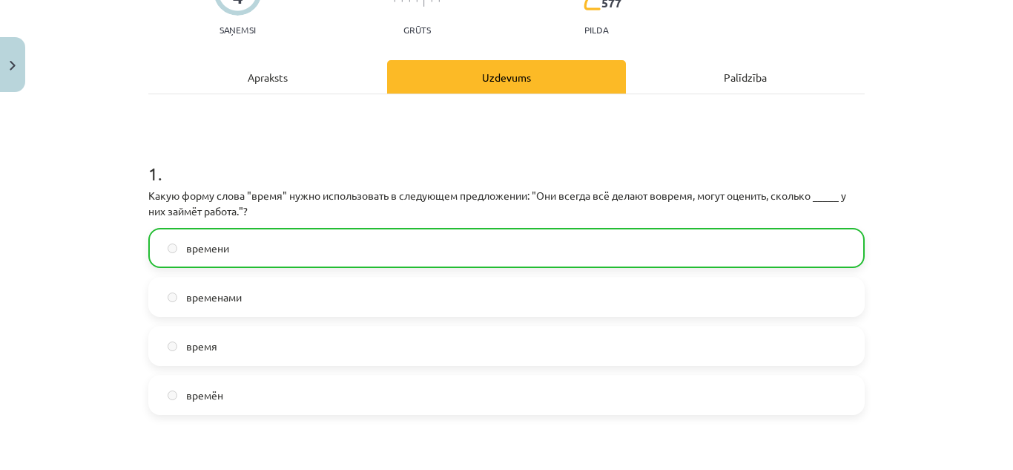
scroll to position [614, 0]
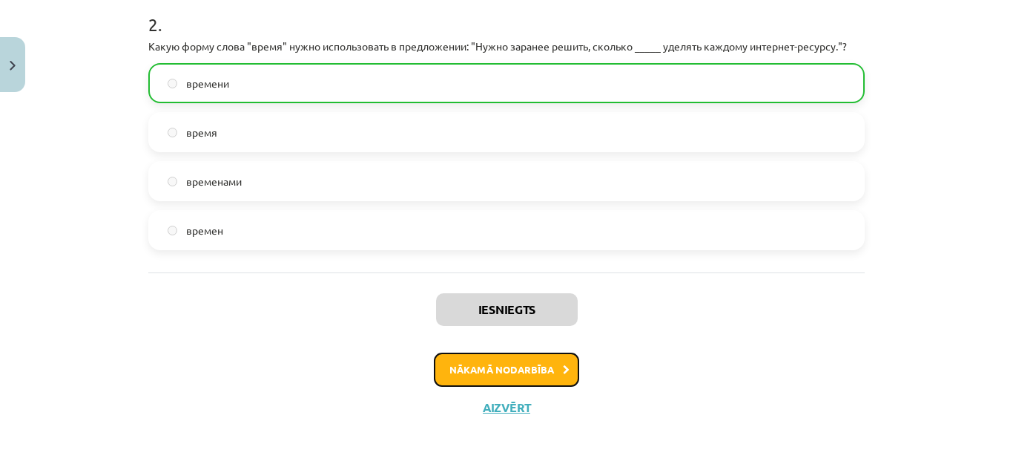
click at [527, 355] on button "Nākamā nodarbība" at bounding box center [506, 369] width 145 height 34
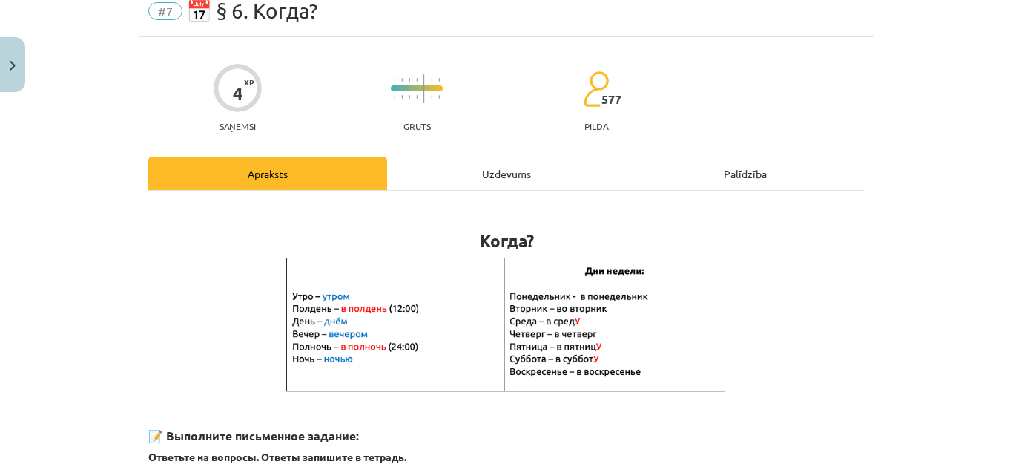
scroll to position [37, 0]
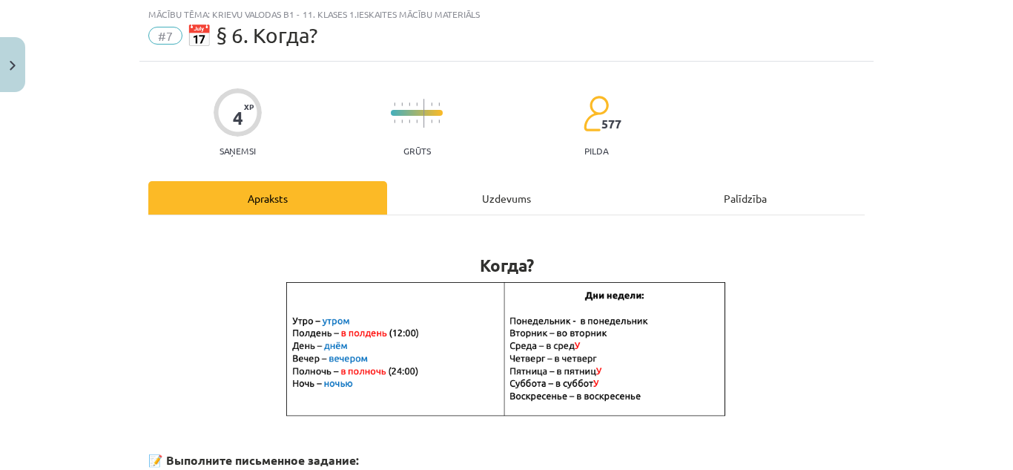
click at [519, 183] on div "Uzdevums" at bounding box center [506, 197] width 239 height 33
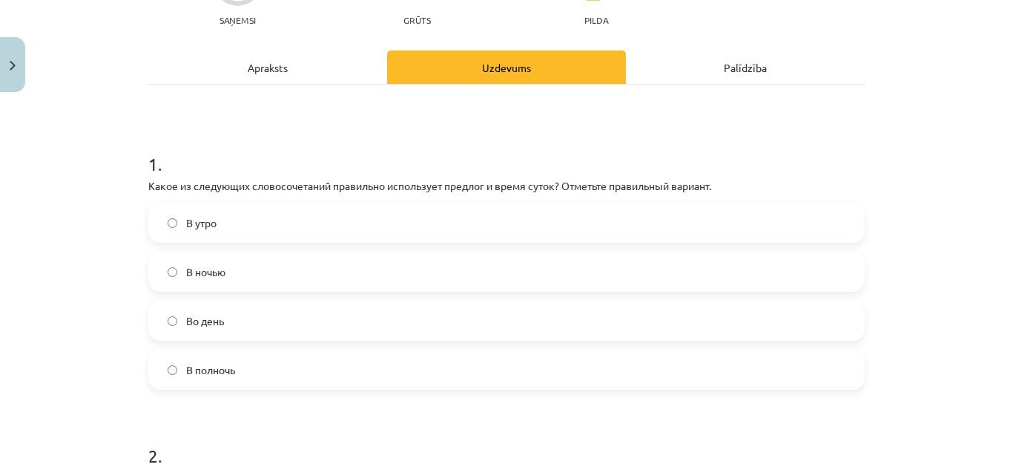
scroll to position [168, 0]
click at [251, 367] on label "В полночь" at bounding box center [507, 368] width 714 height 37
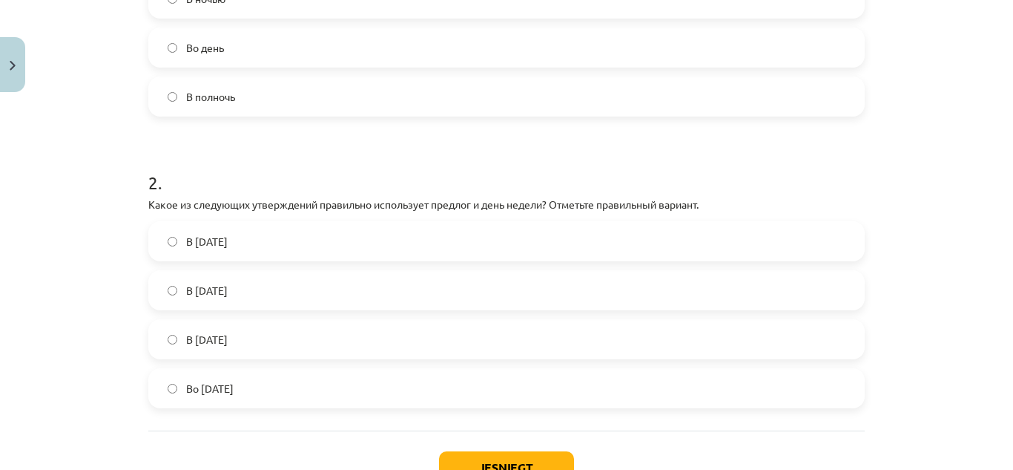
scroll to position [441, 0]
click at [246, 394] on label "Во вторник" at bounding box center [507, 387] width 714 height 37
click at [502, 454] on button "Iesniegt" at bounding box center [506, 466] width 135 height 33
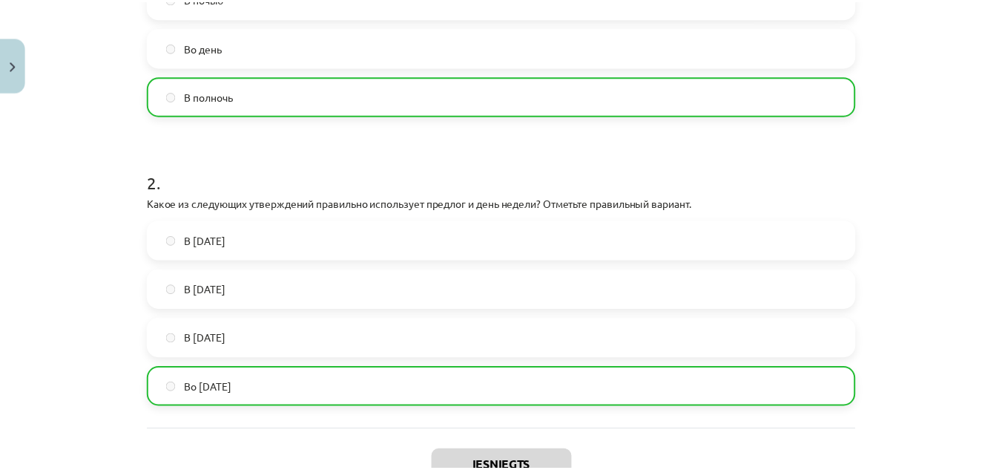
scroll to position [599, 0]
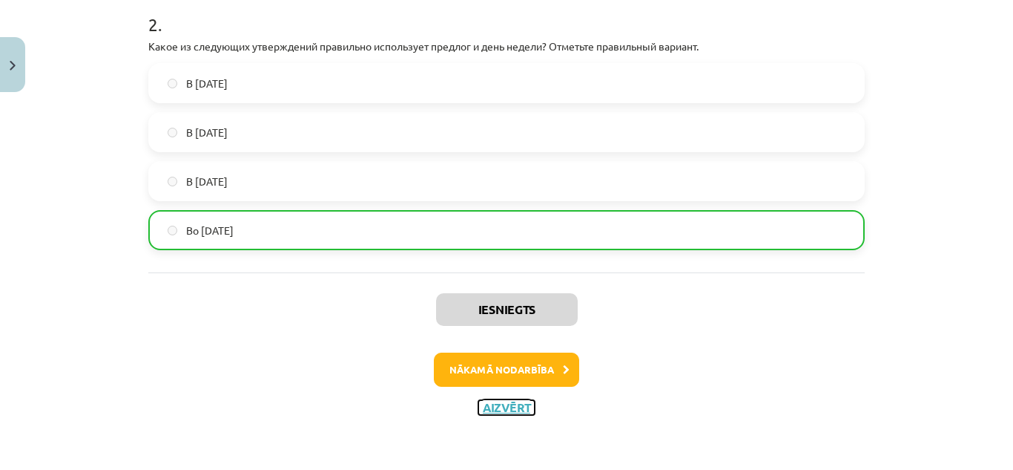
click at [513, 405] on button "Aizvērt" at bounding box center [507, 407] width 56 height 15
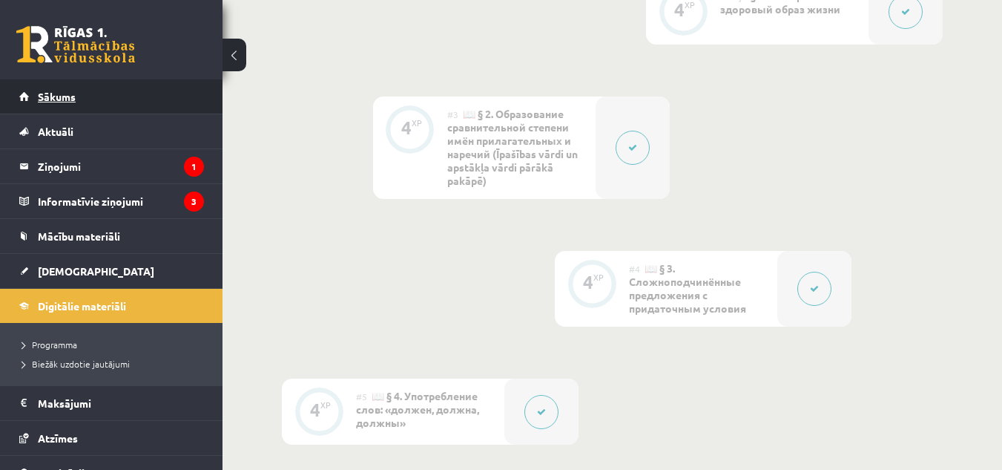
click at [150, 108] on link "Sākums" at bounding box center [111, 96] width 185 height 34
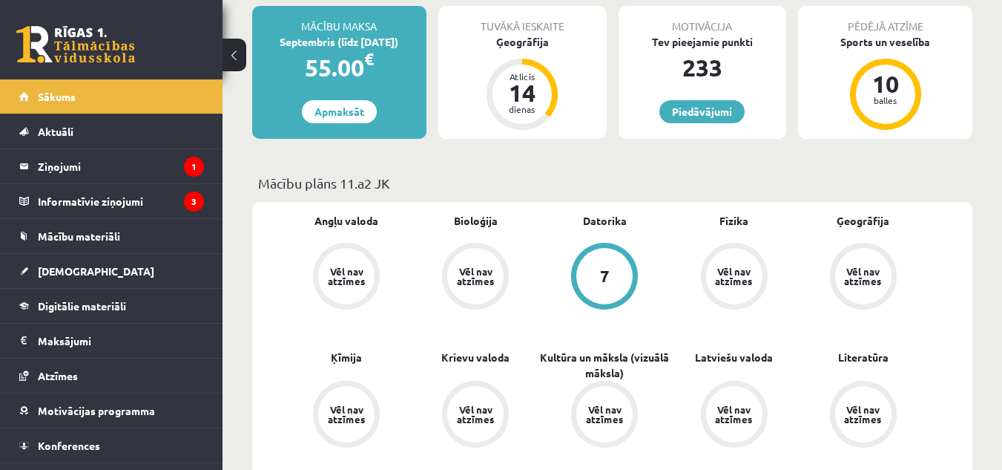
scroll to position [364, 0]
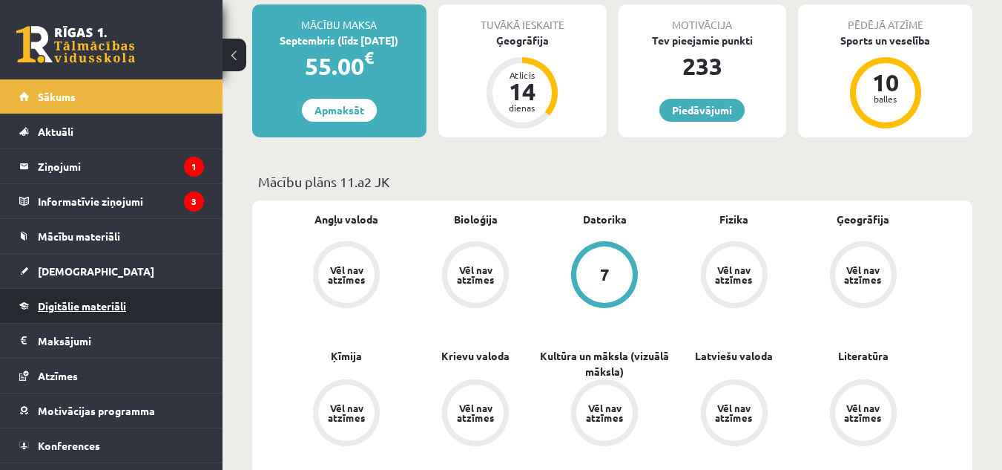
click at [56, 316] on link "Digitālie materiāli" at bounding box center [111, 306] width 185 height 34
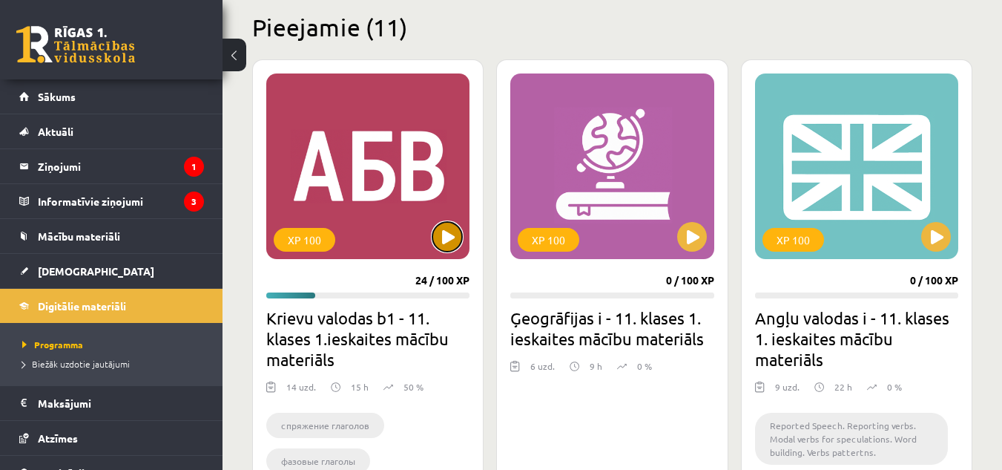
click at [446, 229] on button at bounding box center [448, 237] width 30 height 30
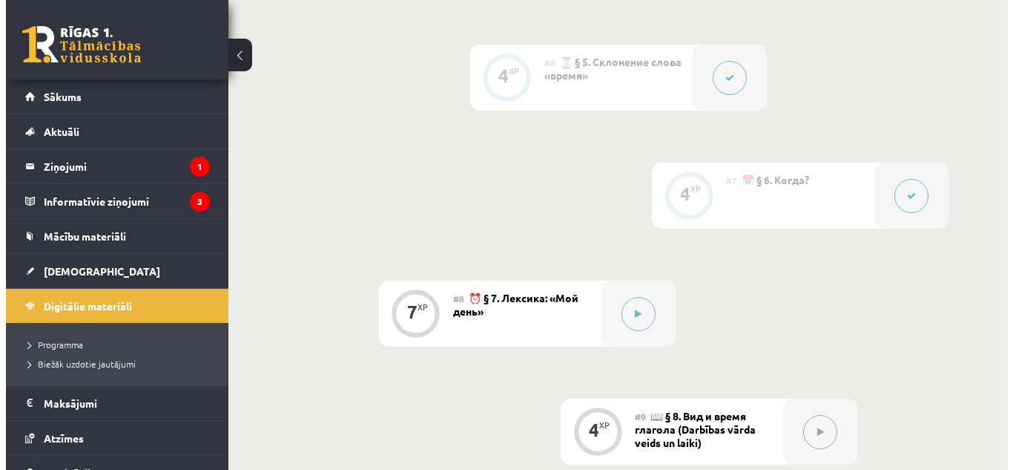
scroll to position [1067, 0]
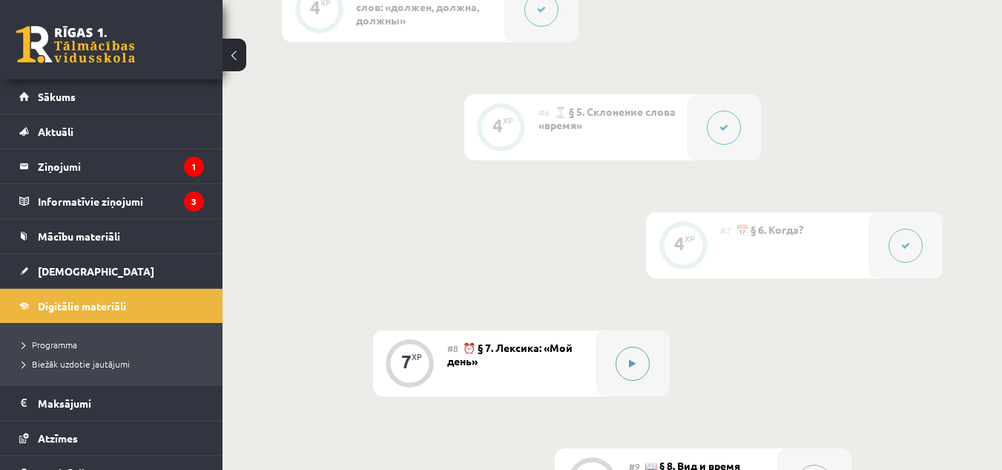
click at [596, 352] on div at bounding box center [633, 363] width 74 height 66
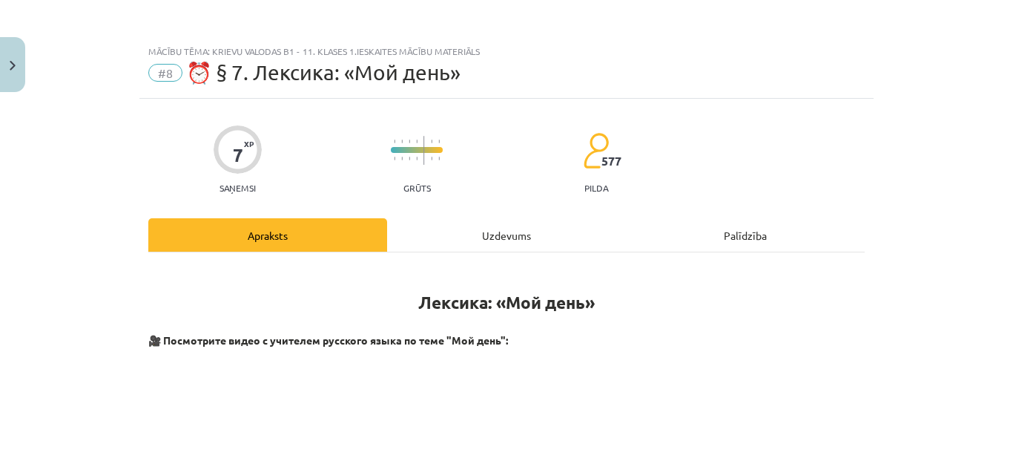
click at [504, 227] on div "Uzdevums" at bounding box center [506, 234] width 239 height 33
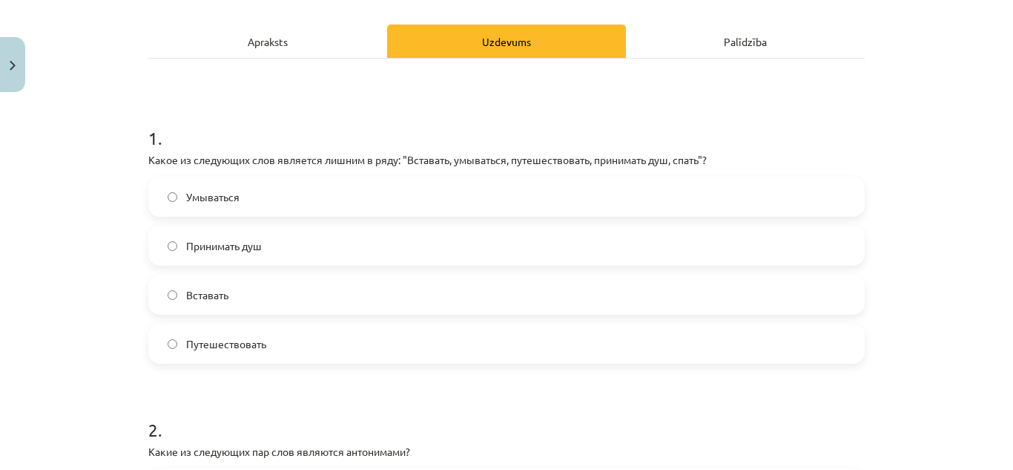
scroll to position [205, 0]
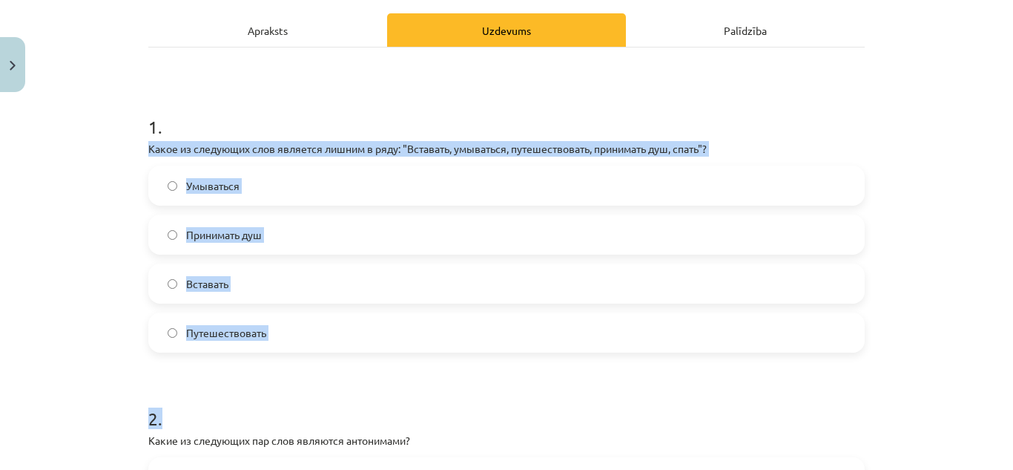
drag, startPoint x: 138, startPoint y: 141, endPoint x: 255, endPoint y: 356, distance: 245.0
copy form "Какое из следующих слов является лишним в ряду: "Вставать, умываться, путешеств…"
click at [289, 325] on label "Путешествовать" at bounding box center [507, 332] width 714 height 37
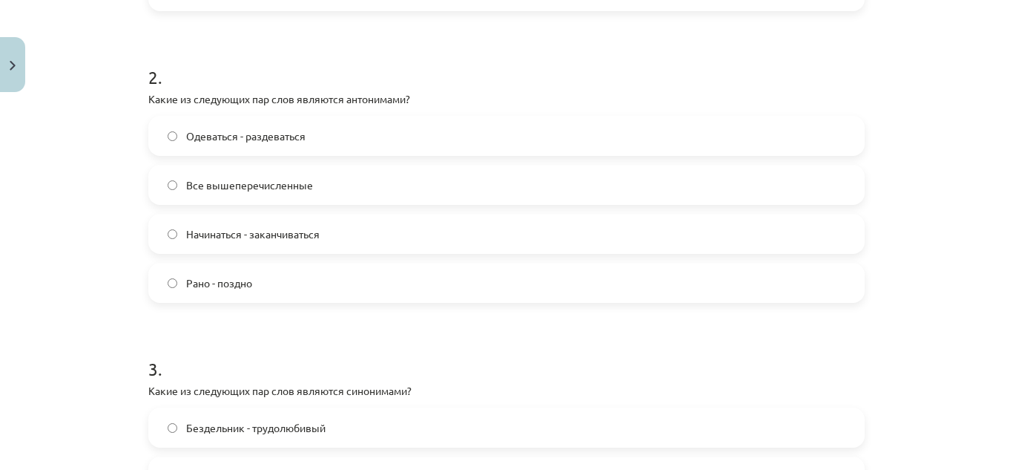
scroll to position [547, 0]
click at [298, 174] on label "Все вышеперечисленные" at bounding box center [507, 183] width 714 height 37
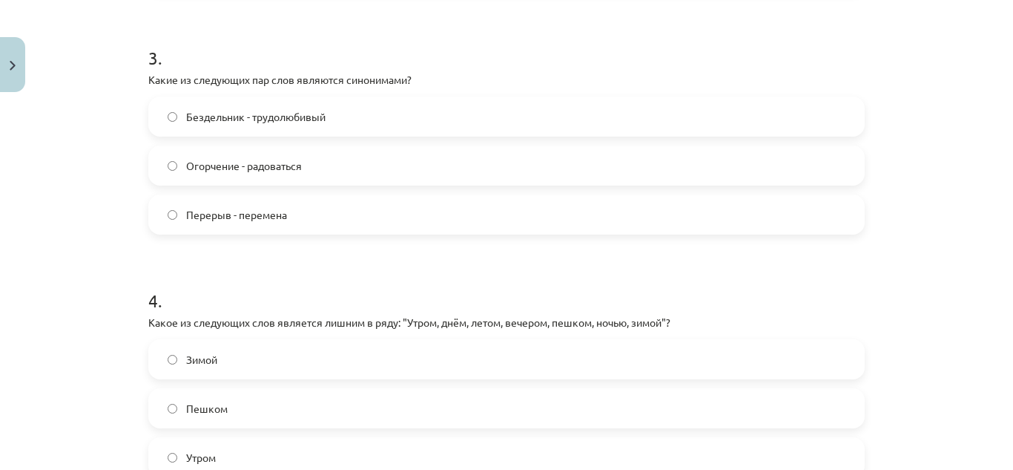
scroll to position [858, 0]
click at [234, 213] on span "Перерыв - перемена" at bounding box center [236, 214] width 101 height 16
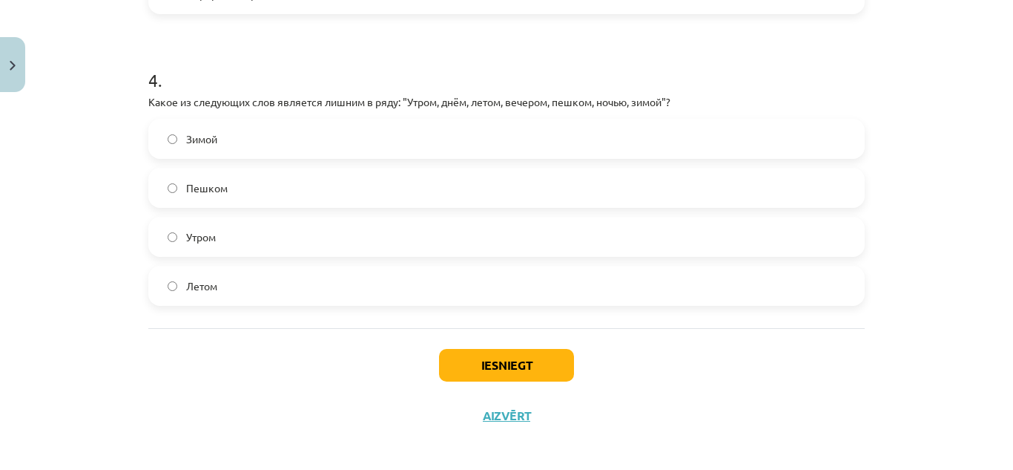
scroll to position [1079, 0]
click at [215, 185] on span "Пешком" at bounding box center [207, 187] width 42 height 16
click at [525, 361] on button "Iesniegt" at bounding box center [506, 363] width 135 height 33
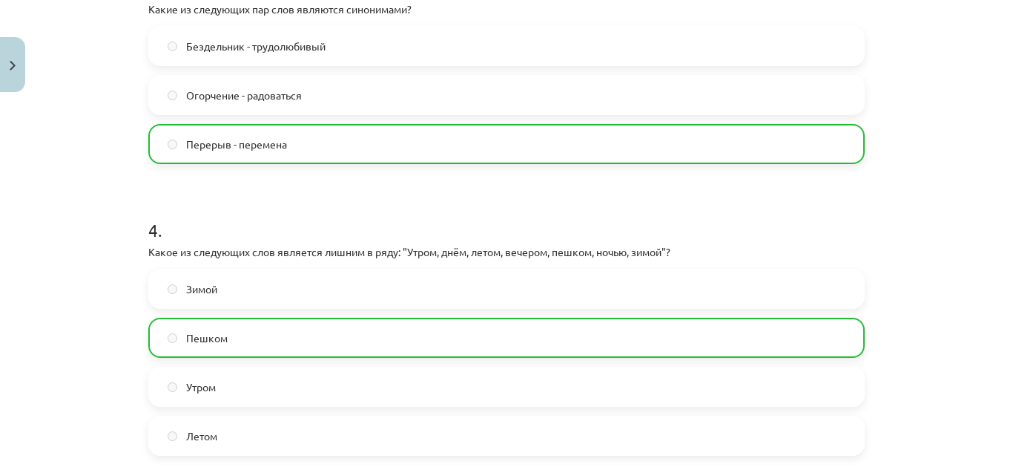
scroll to position [1133, 0]
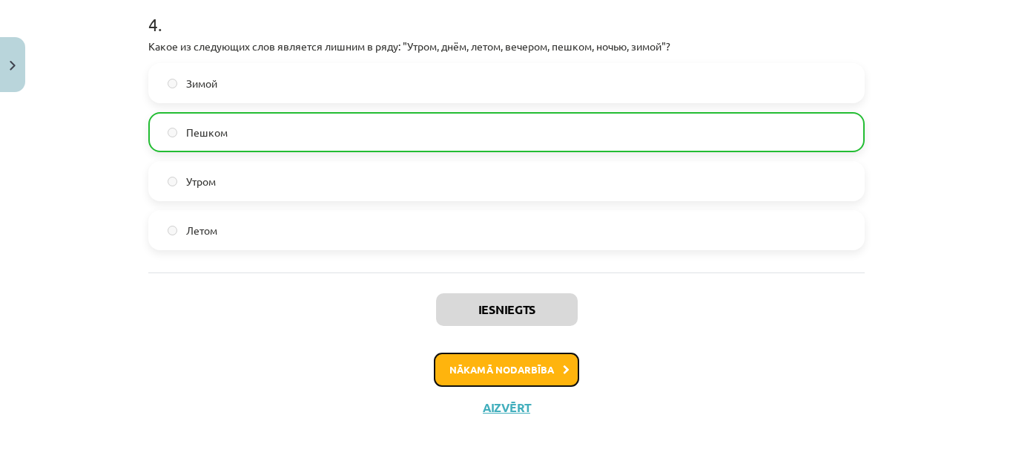
click at [456, 361] on button "Nākamā nodarbība" at bounding box center [506, 369] width 145 height 34
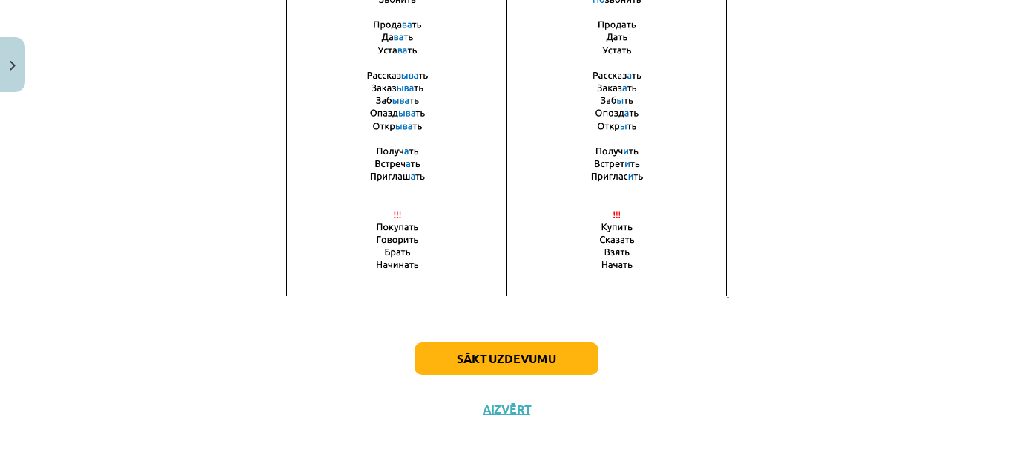
scroll to position [1124, 0]
click at [514, 358] on button "Sākt uzdevumu" at bounding box center [507, 358] width 184 height 33
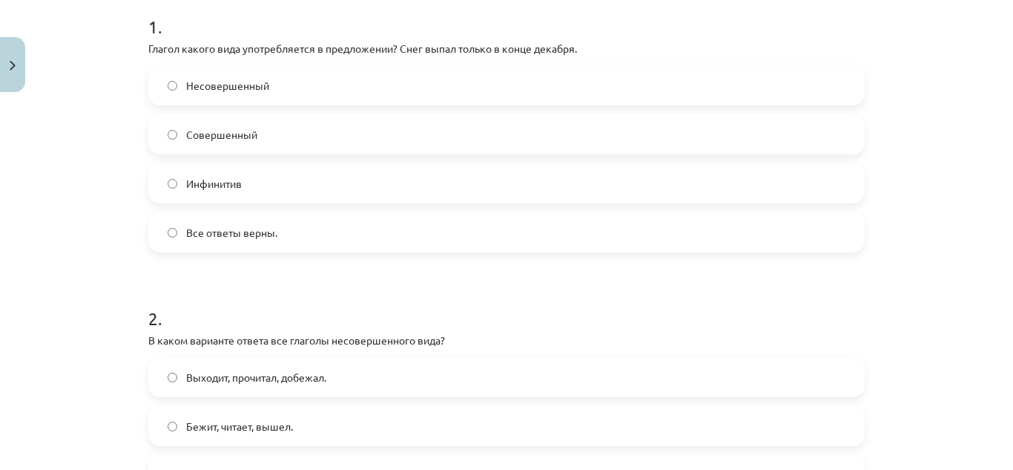
scroll to position [306, 0]
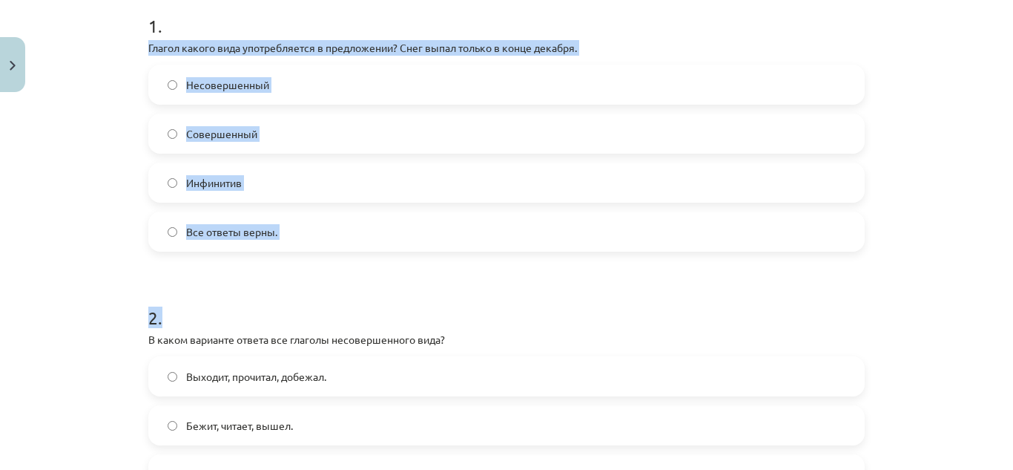
drag, startPoint x: 139, startPoint y: 45, endPoint x: 220, endPoint y: 260, distance: 230.1
copy form "Глагол какого вида употребляется в предложении? Снег выпал только в конце декаб…"
click at [357, 86] on label "Несовершенный" at bounding box center [507, 84] width 714 height 37
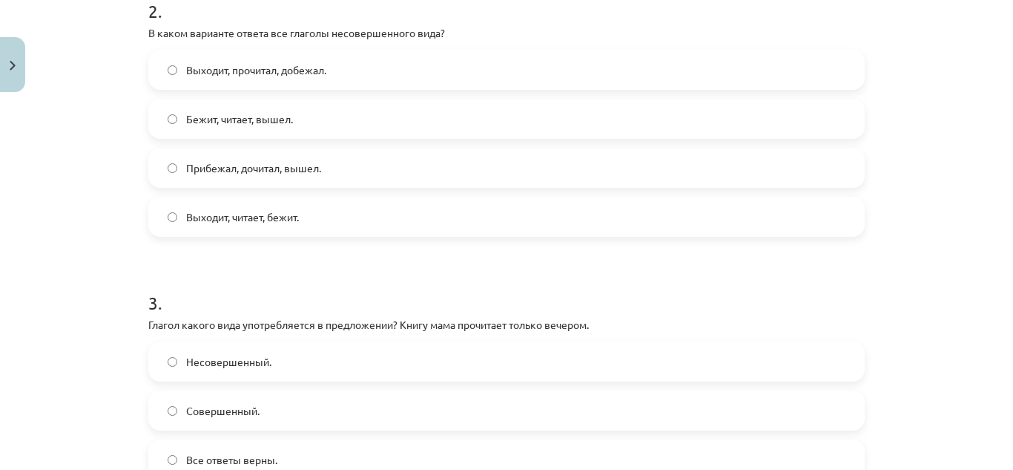
scroll to position [622, 0]
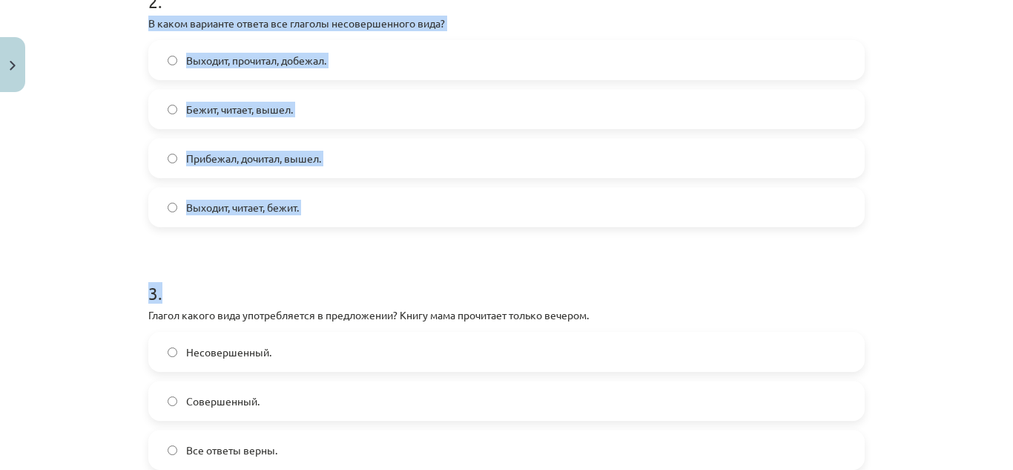
drag, startPoint x: 139, startPoint y: 22, endPoint x: 292, endPoint y: 270, distance: 291.8
click at [292, 270] on div "4 XP Saņemsi Grūts 577 pilda Apraksts Uzdevums Palīdzība 1 . Глагол какого вида…" at bounding box center [506, 211] width 735 height 1468
copy form "В каком варианте ответа все глаголы несовершенного вида? Выходит, прочитал, доб…"
click at [341, 56] on label "Выходит, прочитал, добежал." at bounding box center [507, 60] width 714 height 37
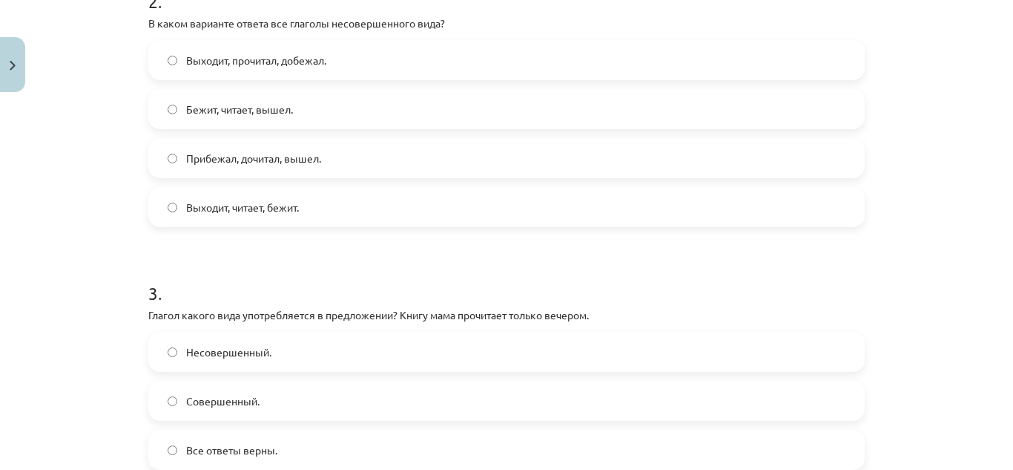
click at [269, 207] on span "Выходит, читает, бежит." at bounding box center [242, 208] width 113 height 16
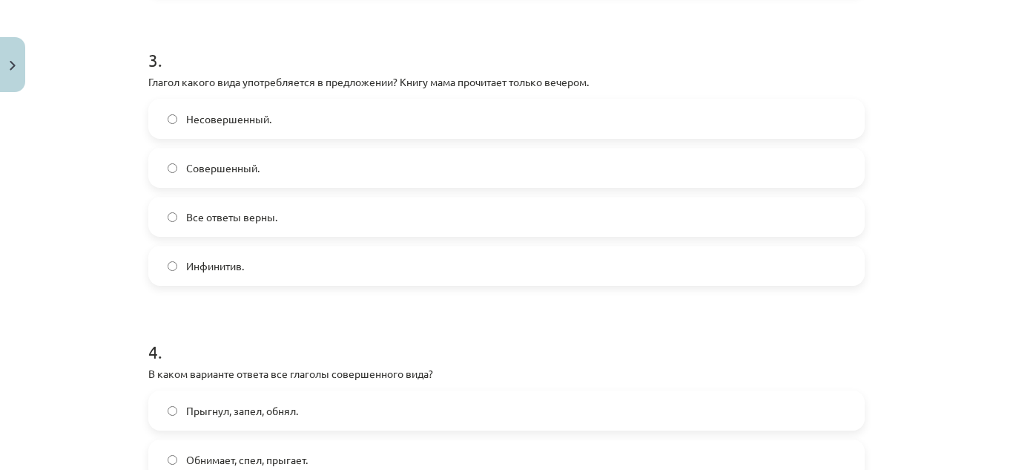
scroll to position [855, 0]
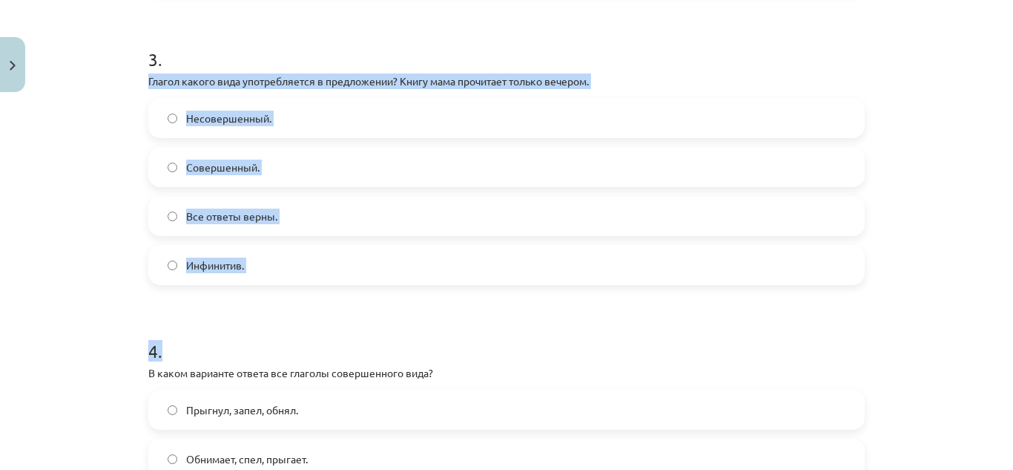
drag, startPoint x: 140, startPoint y: 76, endPoint x: 273, endPoint y: 312, distance: 271.4
copy form "Глагол какого вида употребляется в предложении? Книгу мама прочитает только веч…"
click at [222, 157] on label "Совершенный." at bounding box center [507, 166] width 714 height 37
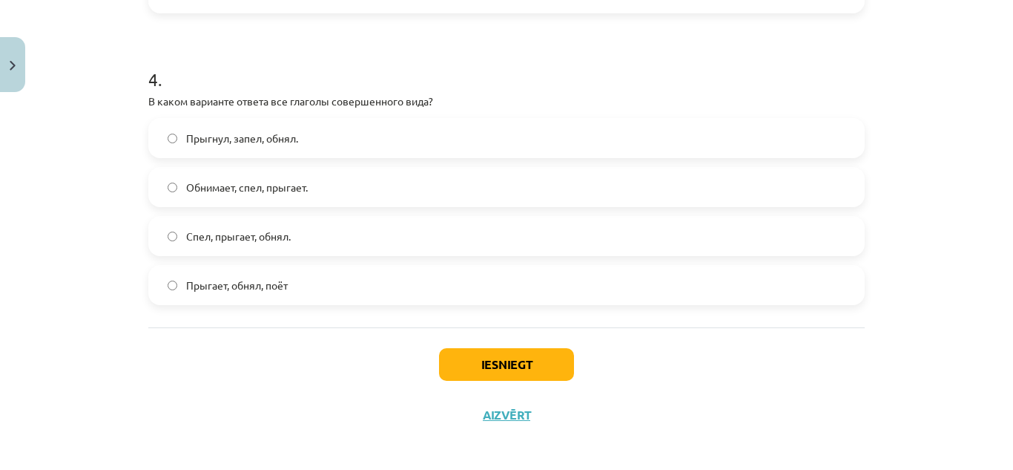
scroll to position [1128, 0]
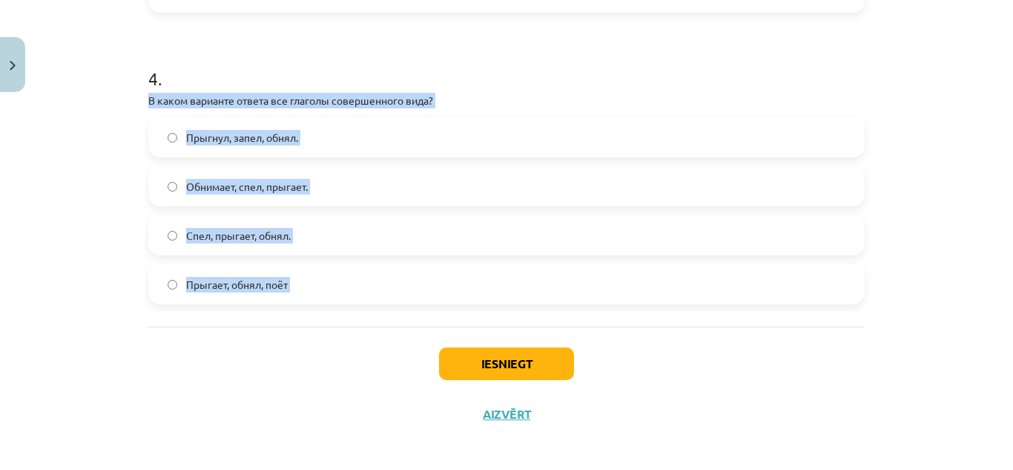
drag, startPoint x: 138, startPoint y: 106, endPoint x: 202, endPoint y: 337, distance: 239.4
copy div "В каком варианте ответа все глаголы совершенного вида? Прыгнул, запел, обнял. О…"
click at [306, 130] on label "Прыгнул, запел, обнял." at bounding box center [507, 137] width 714 height 37
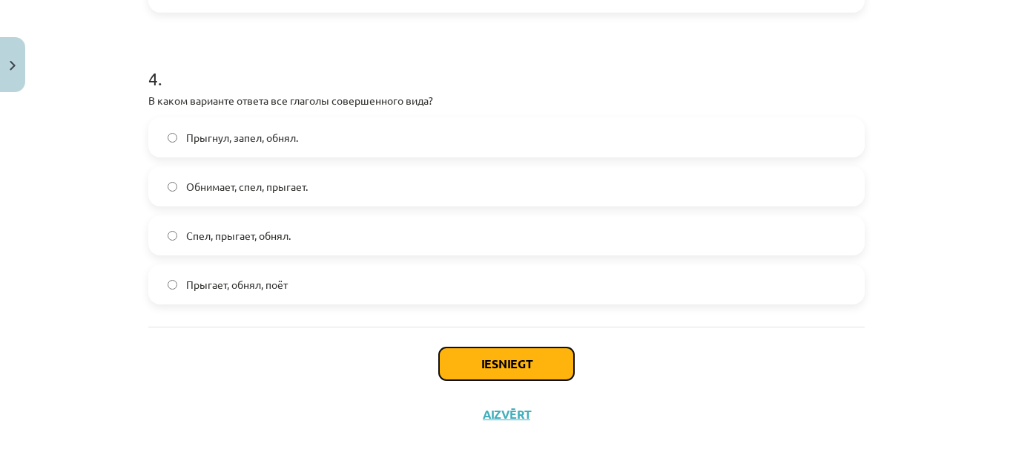
click at [540, 367] on button "Iesniegt" at bounding box center [506, 363] width 135 height 33
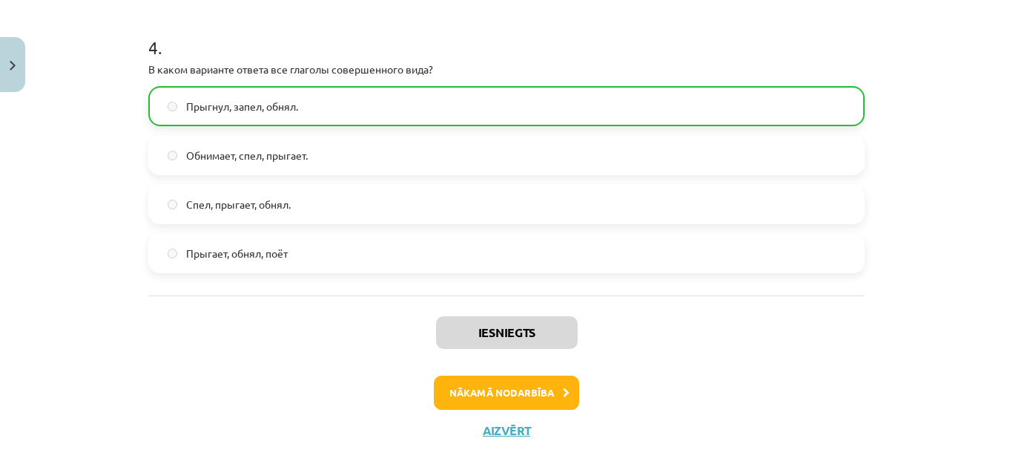
scroll to position [1160, 0]
click at [517, 389] on button "Nākamā nodarbība" at bounding box center [506, 392] width 145 height 34
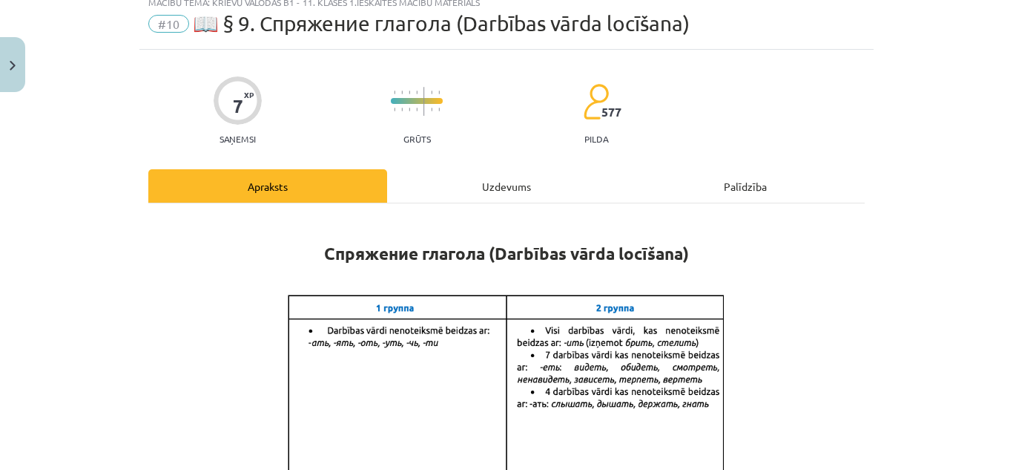
scroll to position [37, 0]
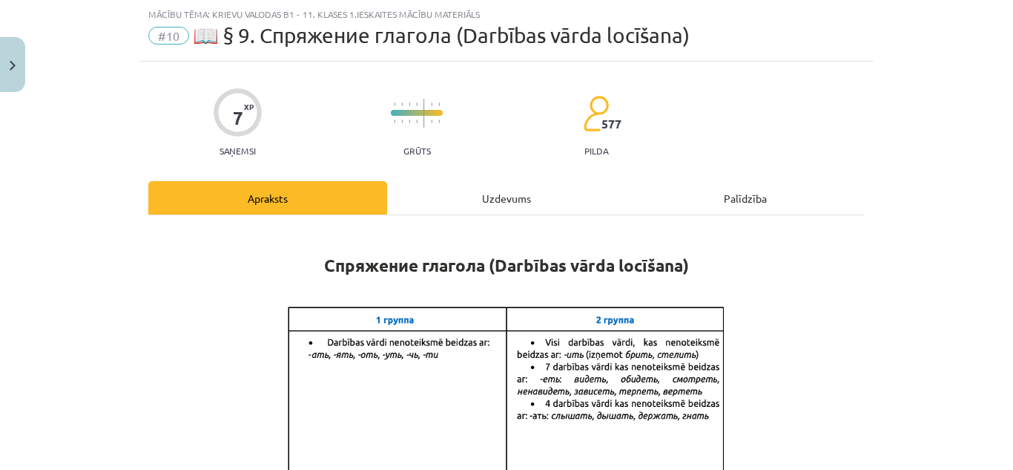
click at [491, 206] on div "Uzdevums" at bounding box center [506, 197] width 239 height 33
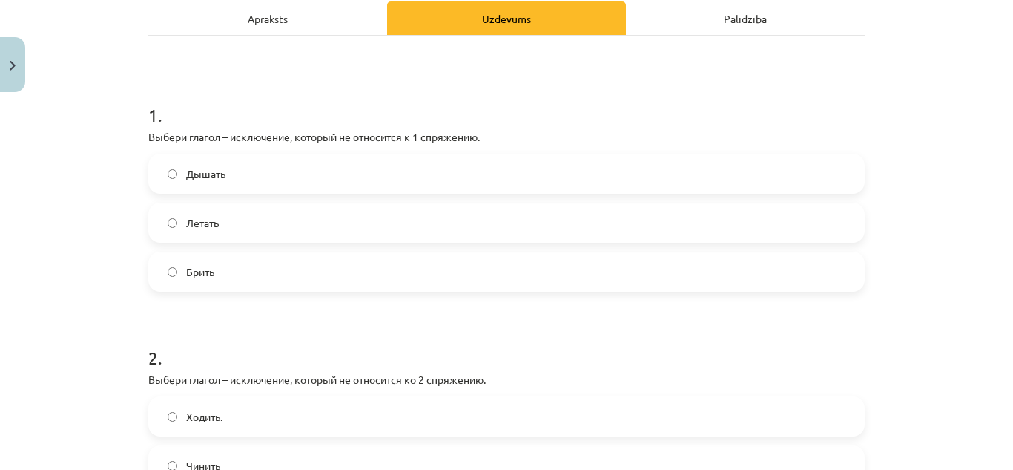
scroll to position [219, 0]
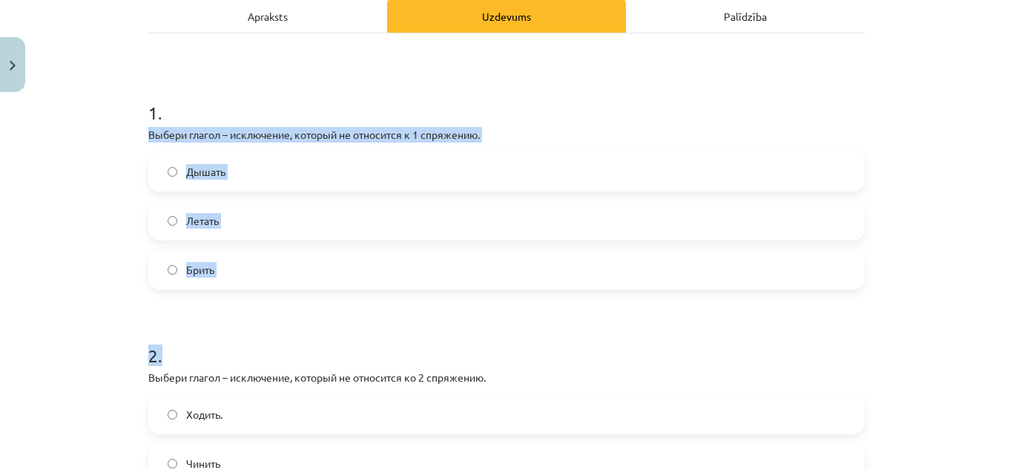
drag, startPoint x: 145, startPoint y: 129, endPoint x: 208, endPoint y: 296, distance: 178.7
copy form "Выбери глагол – исключение, который не относится к 1 спряжению. Дышать Летать Б…"
click at [281, 153] on label "Дышать" at bounding box center [507, 171] width 714 height 37
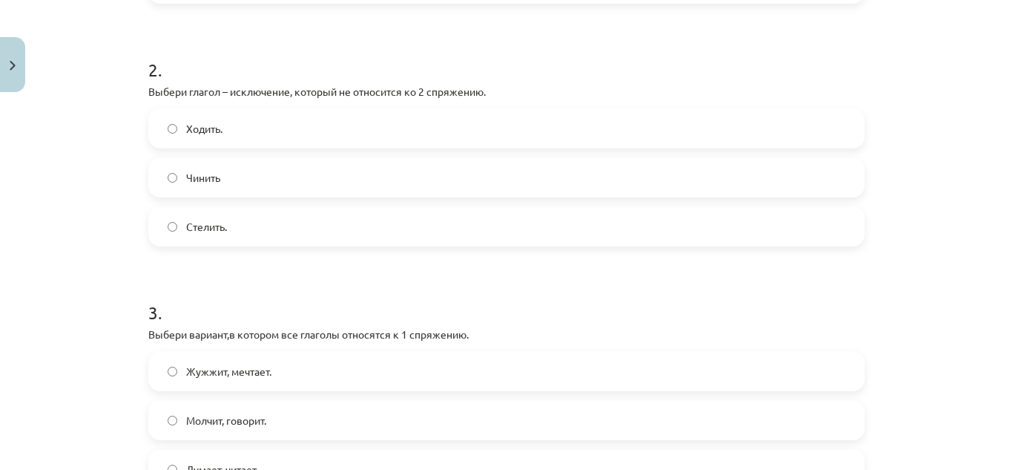
scroll to position [511, 0]
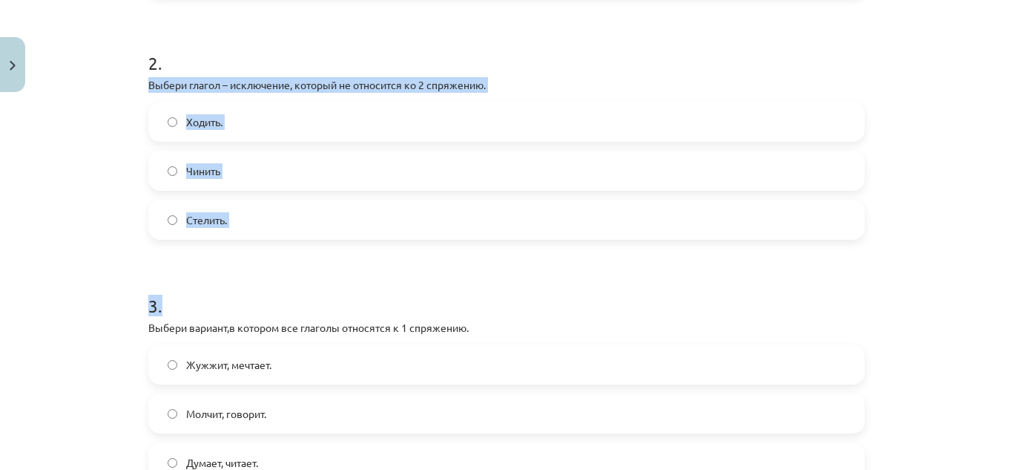
drag, startPoint x: 136, startPoint y: 73, endPoint x: 226, endPoint y: 260, distance: 207.7
click at [226, 260] on div "7 XP Saņemsi Grūts 577 pilda Apraksts Uzdevums Palīdzība 1 . Выбери глагол – ис…" at bounding box center [506, 223] width 735 height 1272
copy form "Выбери глагол – исключение, который не относится ко 2 спряжению. Ходить. Чинить…"
click at [233, 211] on label "Стелить." at bounding box center [507, 219] width 714 height 37
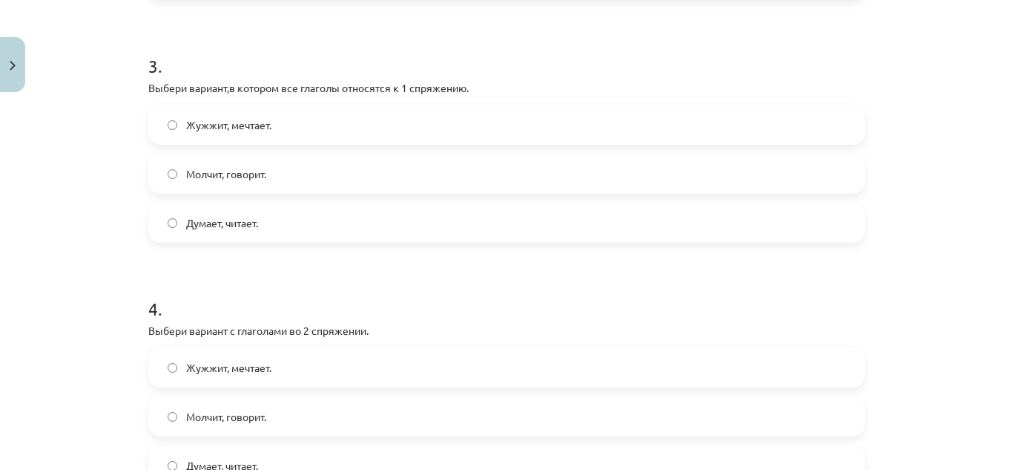
scroll to position [758, 0]
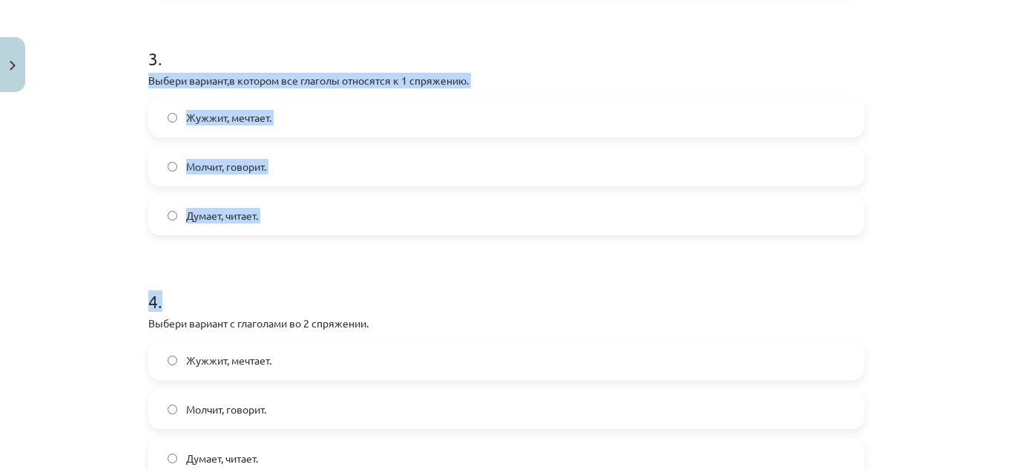
drag, startPoint x: 141, startPoint y: 80, endPoint x: 208, endPoint y: 262, distance: 193.9
copy form "Выбери вариант,в котором все глаголы относятся к 1 спряжению. Жужжит, мечтает. …"
click at [231, 206] on label "Думает, читает." at bounding box center [507, 215] width 714 height 37
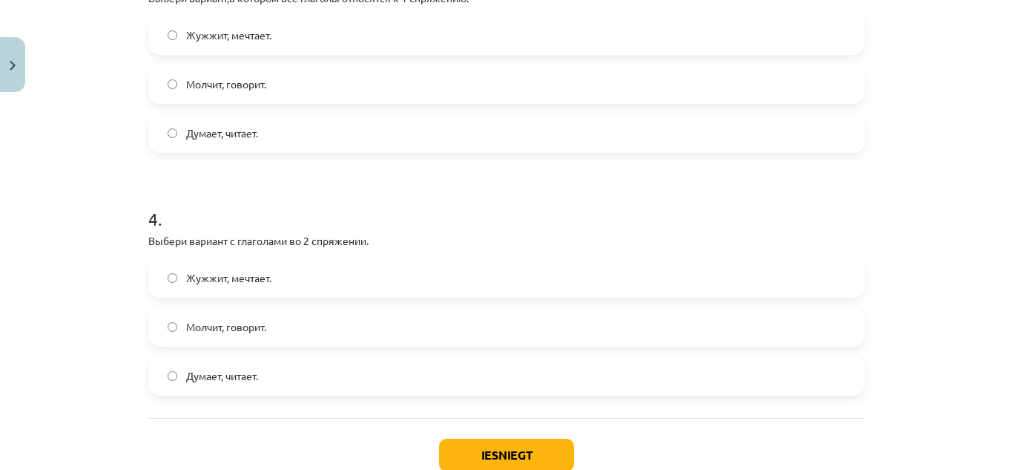
scroll to position [939, 0]
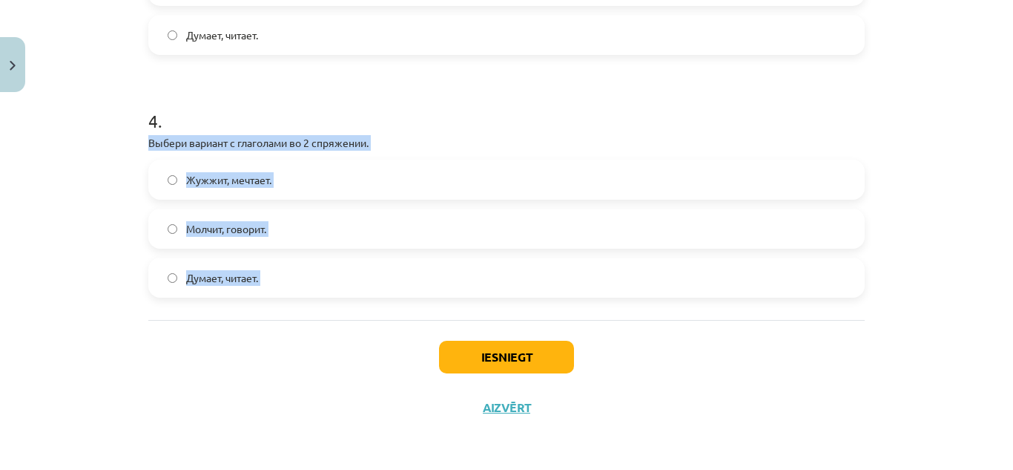
drag, startPoint x: 137, startPoint y: 135, endPoint x: 230, endPoint y: 336, distance: 221.4
copy div "Выбери вариант с глаголами во 2 спряжении. Жужжит, мечтает. Молчит, говорит. Ду…"
click at [338, 228] on label "Молчит, говорит." at bounding box center [507, 228] width 714 height 37
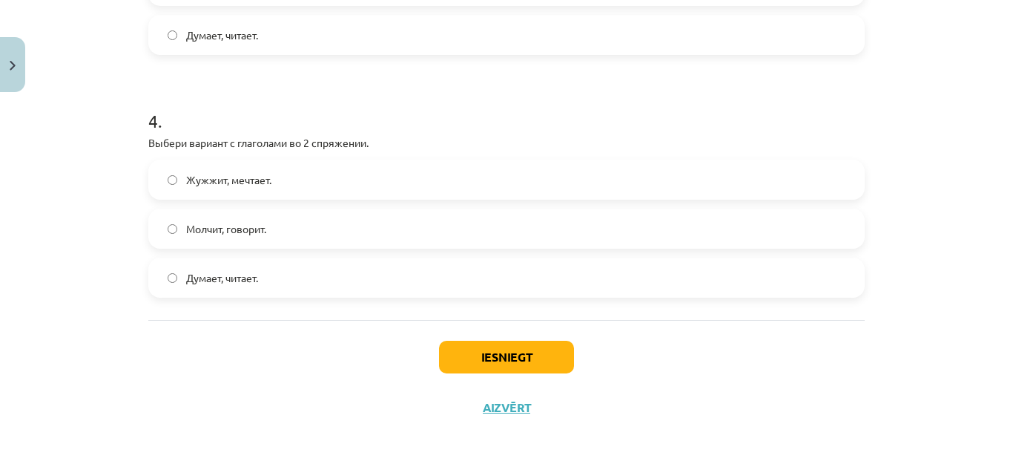
click at [338, 228] on label "Молчит, говорит." at bounding box center [507, 228] width 714 height 37
click at [494, 361] on button "Iesniegt" at bounding box center [506, 357] width 135 height 33
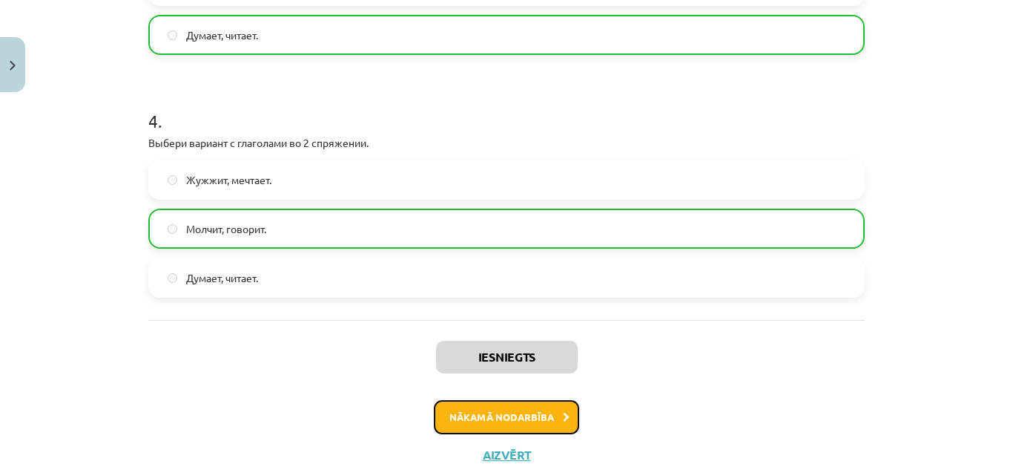
click at [471, 430] on button "Nākamā nodarbība" at bounding box center [506, 417] width 145 height 34
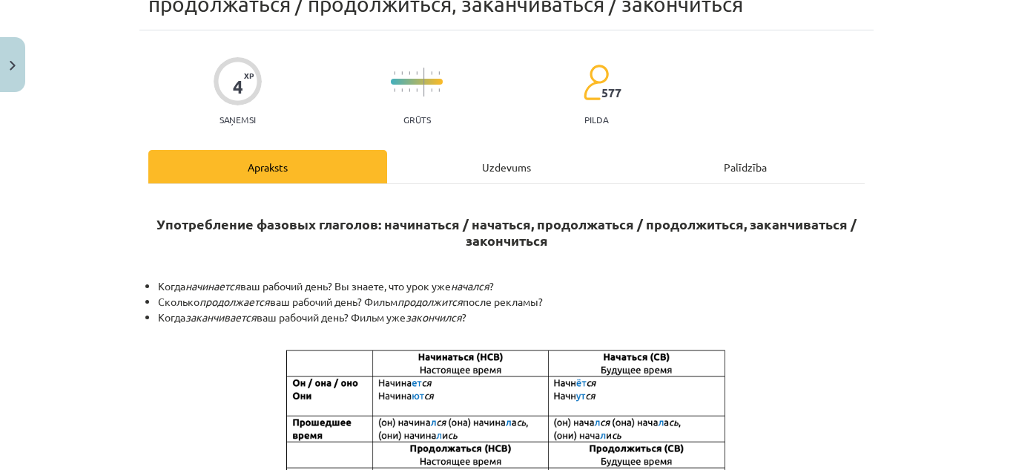
scroll to position [37, 0]
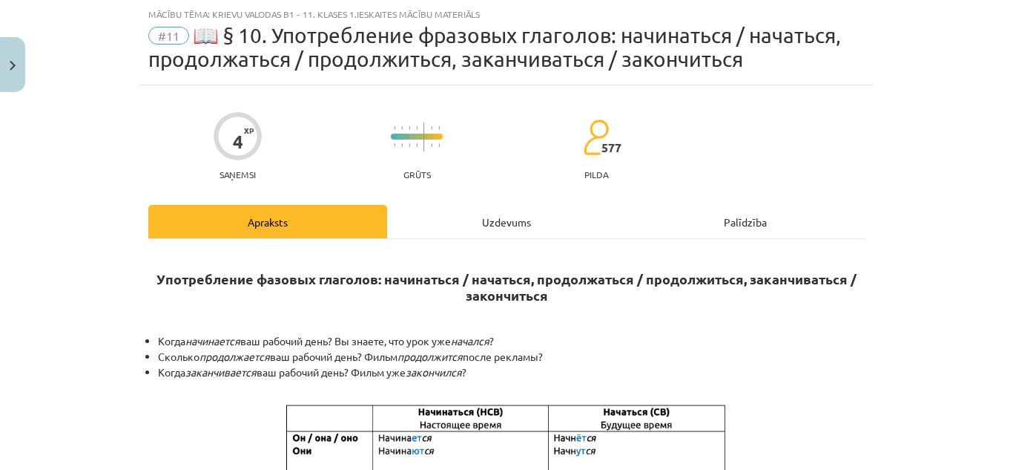
click at [488, 215] on div "Uzdevums" at bounding box center [506, 221] width 239 height 33
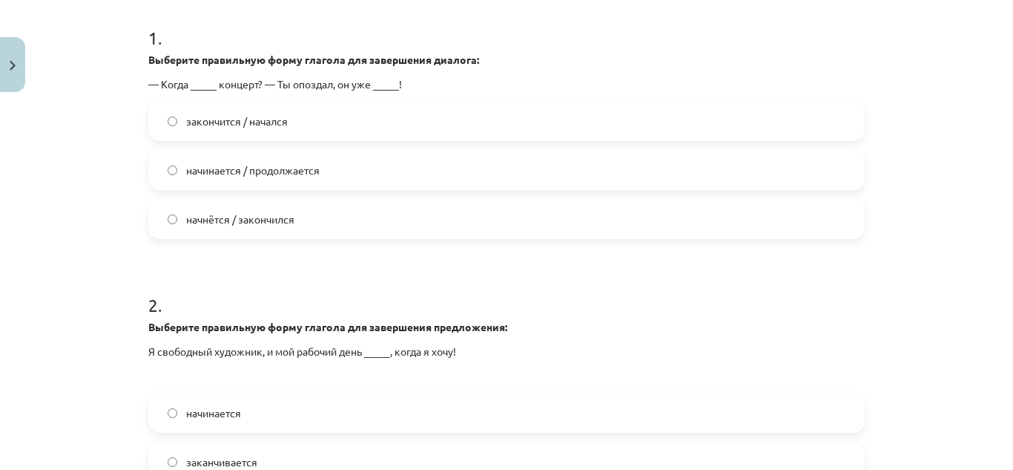
scroll to position [318, 0]
click at [336, 213] on label "начнётся / закончился" at bounding box center [507, 218] width 714 height 37
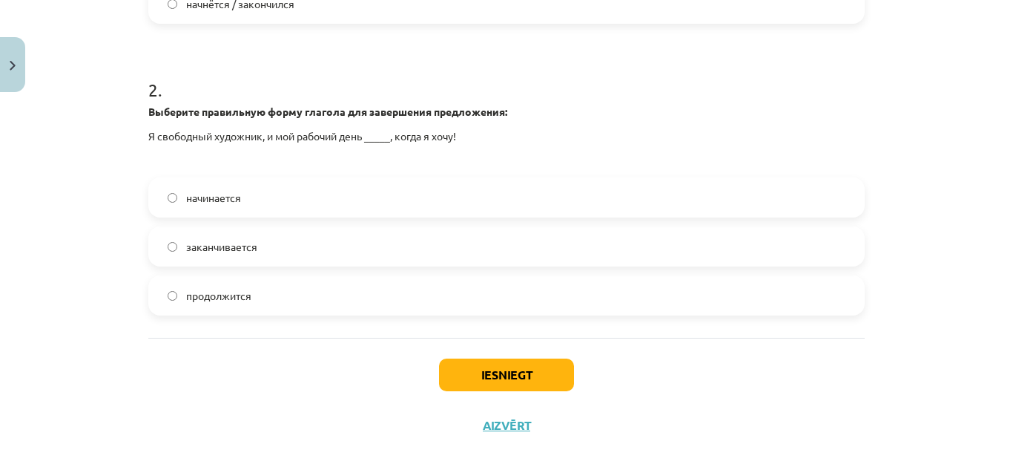
scroll to position [551, 0]
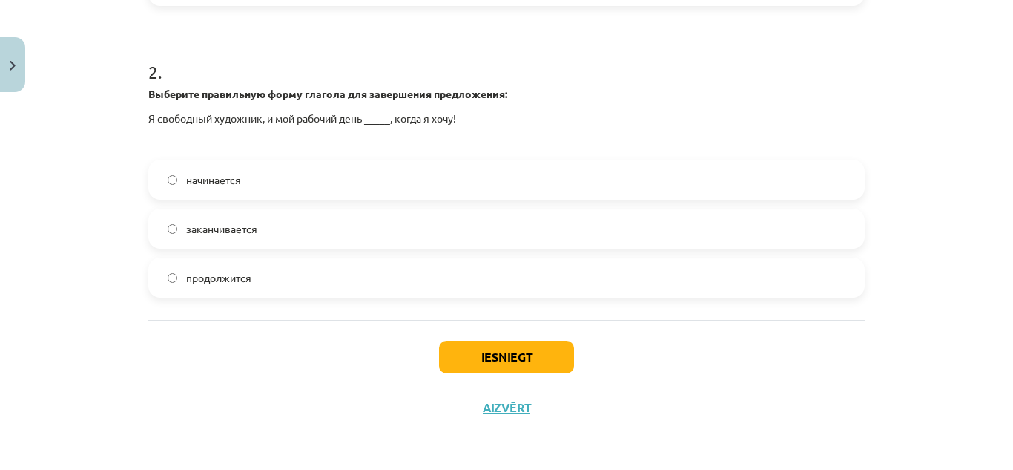
click at [269, 170] on label "начинается" at bounding box center [507, 179] width 714 height 37
click at [502, 345] on button "Iesniegt" at bounding box center [506, 357] width 135 height 33
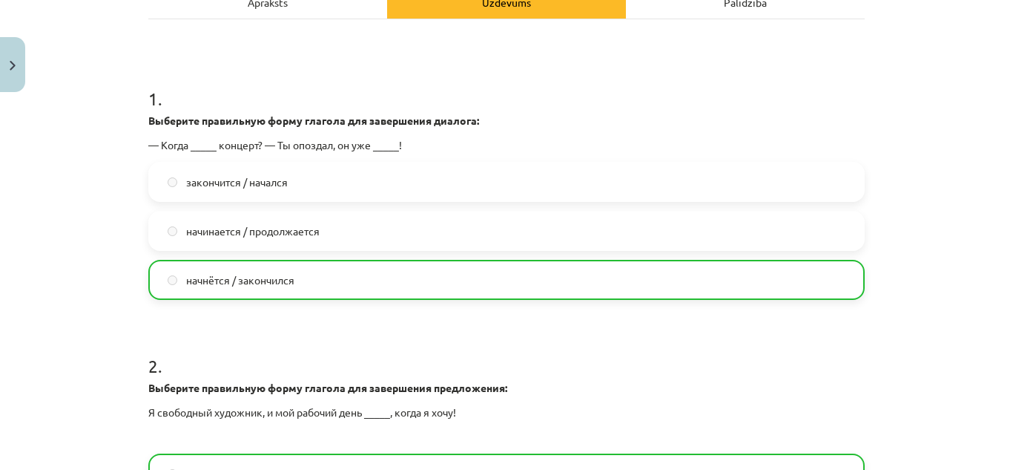
scroll to position [598, 0]
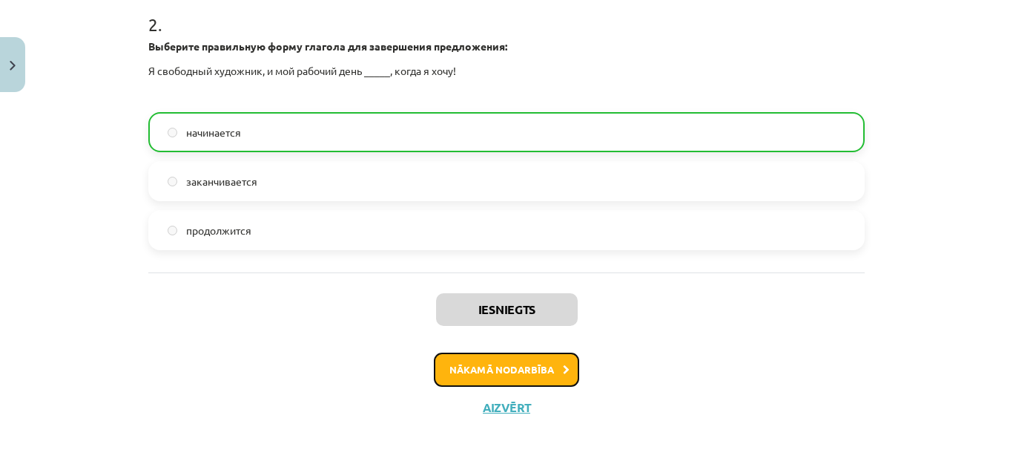
click at [507, 379] on button "Nākamā nodarbība" at bounding box center [506, 369] width 145 height 34
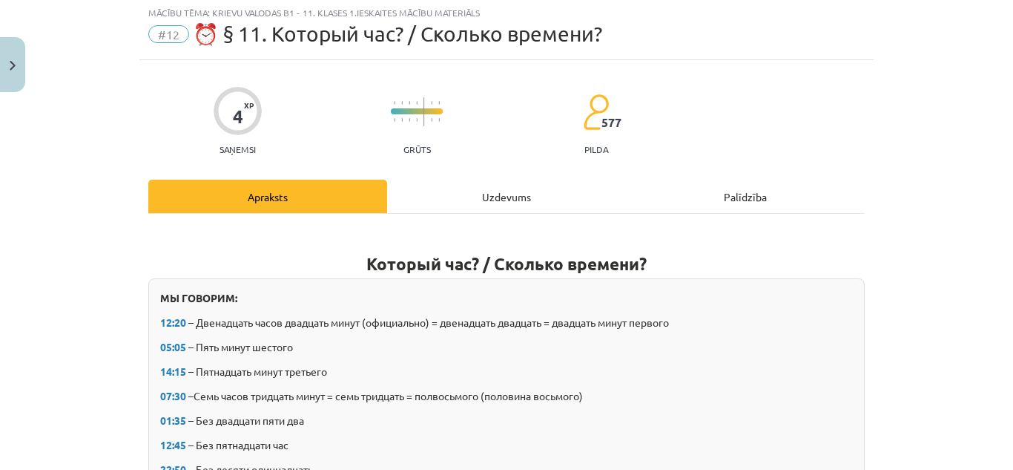
scroll to position [37, 0]
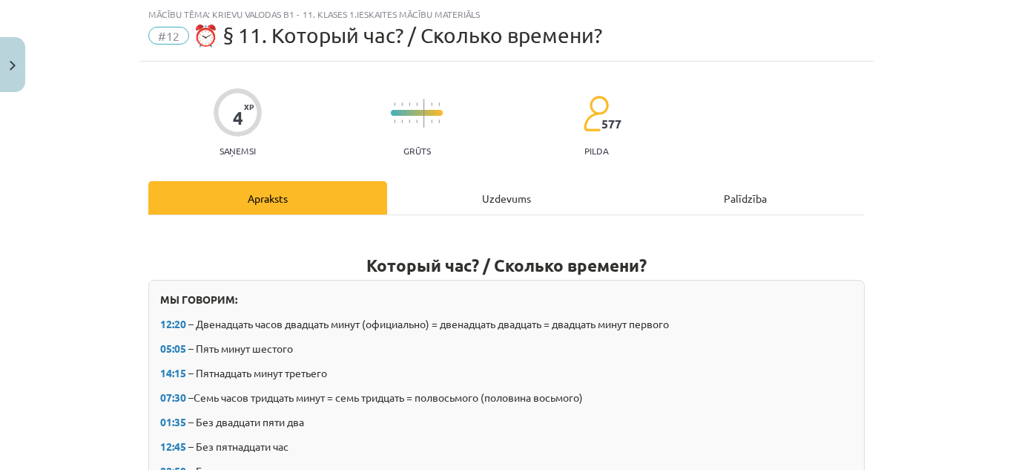
click at [470, 188] on div "Uzdevums" at bounding box center [506, 197] width 239 height 33
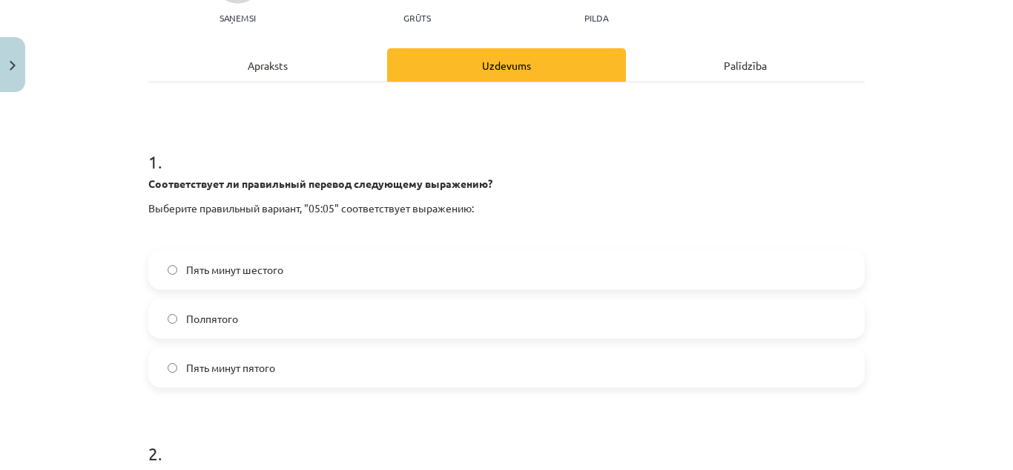
scroll to position [171, 0]
click at [286, 265] on label "Пять минут шестого" at bounding box center [507, 268] width 714 height 37
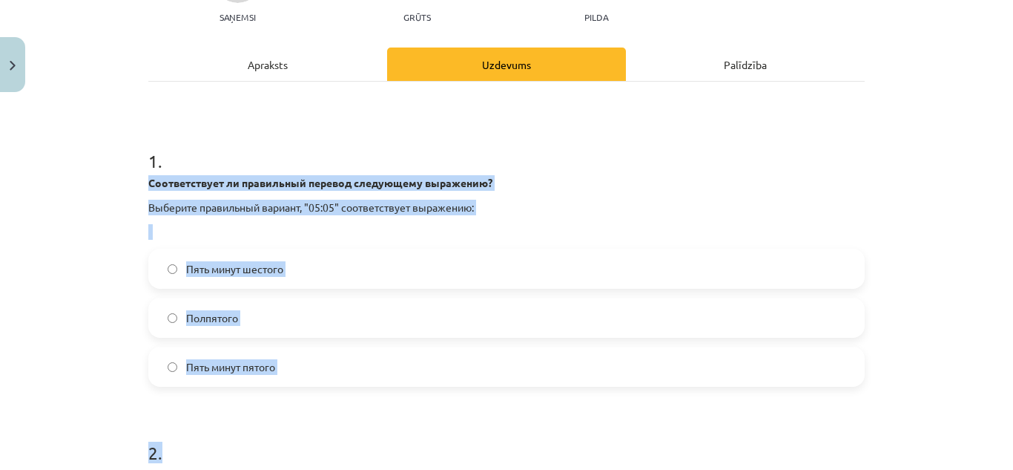
drag, startPoint x: 136, startPoint y: 177, endPoint x: 263, endPoint y: 410, distance: 265.0
click at [263, 410] on div "4 XP Saņemsi Grūts 577 pilda Apraksts Uzdevums Palīdzība 1 . Соответствует ли п…" at bounding box center [506, 370] width 735 height 885
copy form "Соответствует ли правильный перевод следующему выражению? Выберите правильный в…"
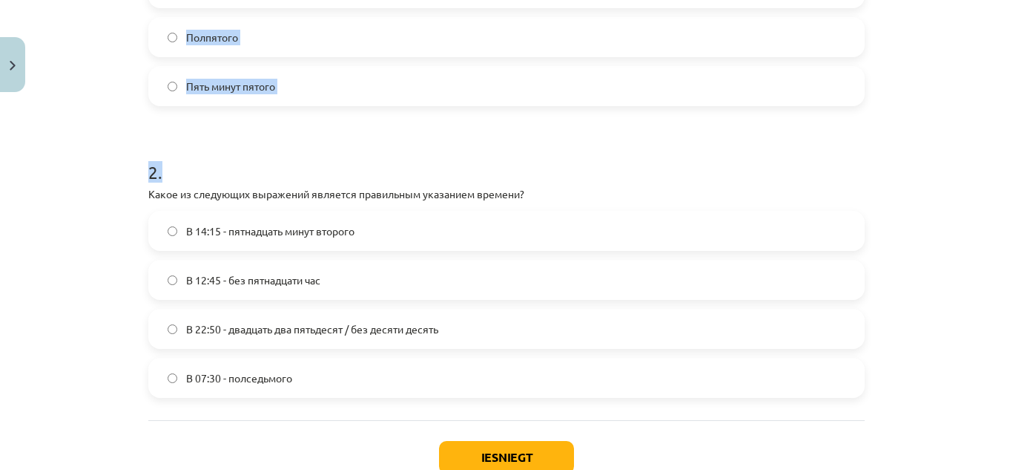
scroll to position [464, 0]
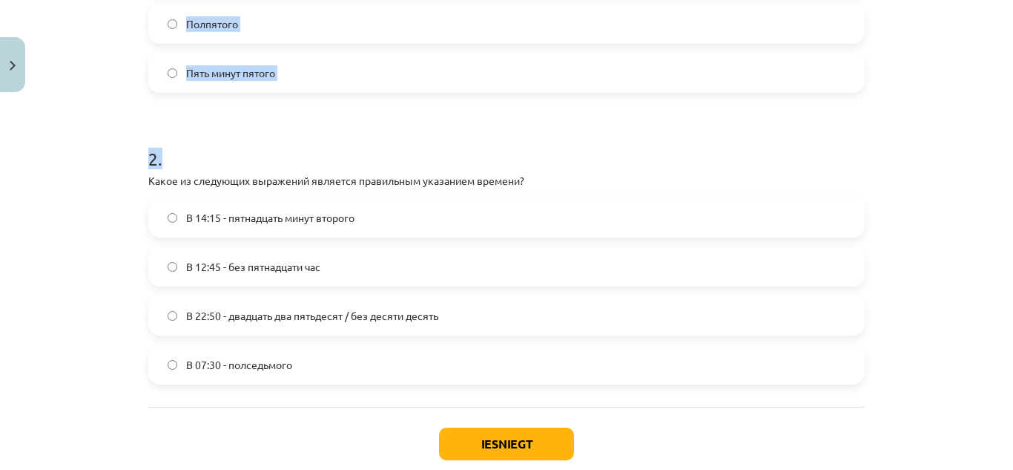
click at [352, 140] on h1 "2 ." at bounding box center [506, 145] width 717 height 46
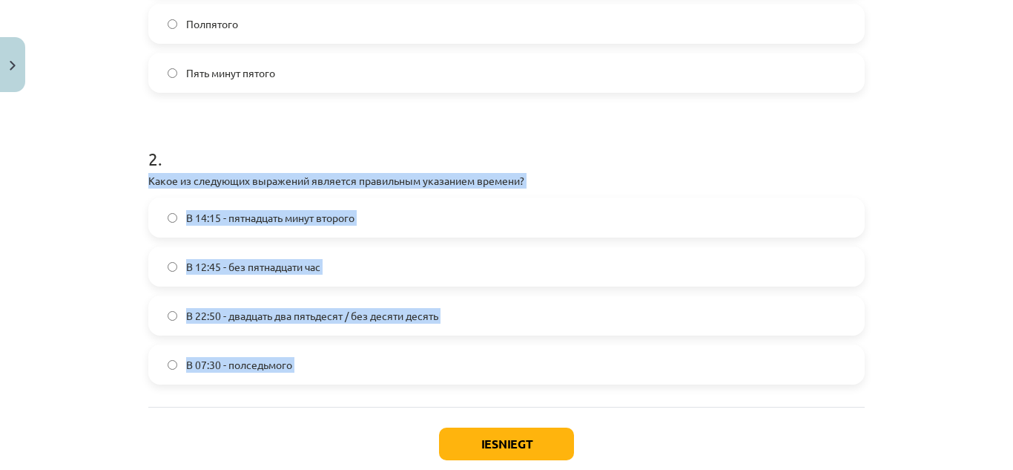
drag, startPoint x: 139, startPoint y: 173, endPoint x: 269, endPoint y: 463, distance: 317.8
click at [269, 463] on div "4 XP Saņemsi Grūts 577 pilda Apraksts Uzdevums Palīdzība 1 . Соответствует ли п…" at bounding box center [506, 76] width 735 height 885
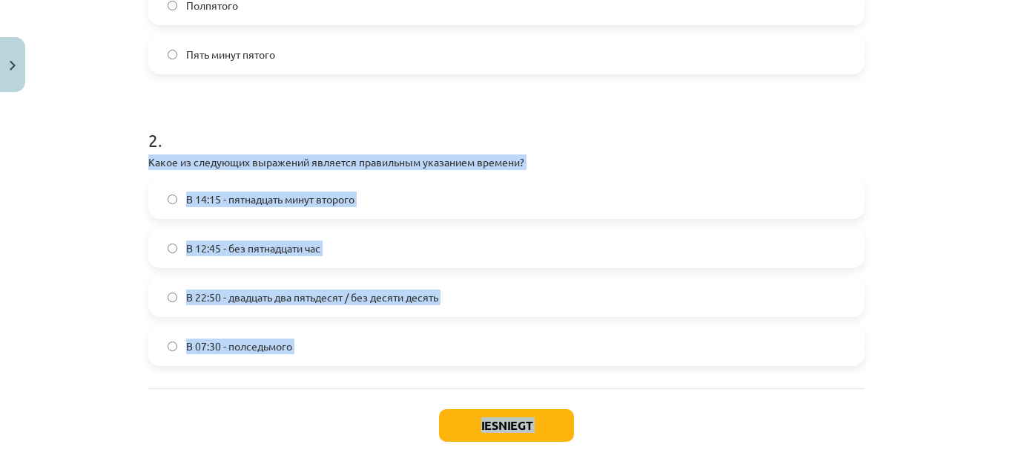
click at [321, 289] on span "В 22:50 - двадцать два пятьдесят / без десяти десять" at bounding box center [312, 297] width 252 height 16
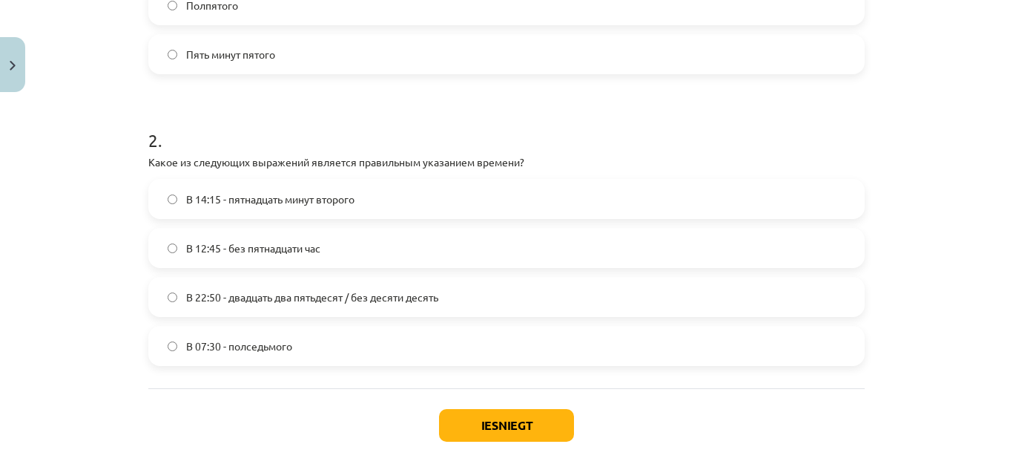
scroll to position [551, 0]
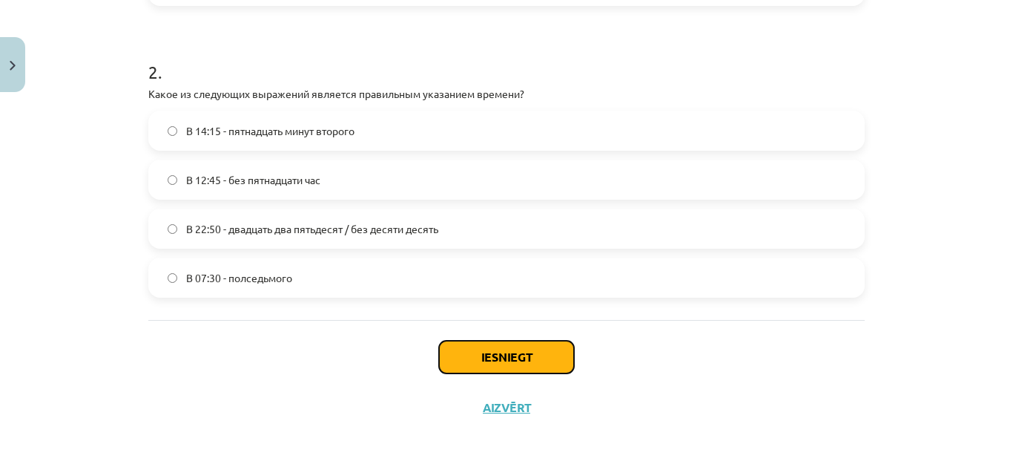
click at [510, 355] on button "Iesniegt" at bounding box center [506, 357] width 135 height 33
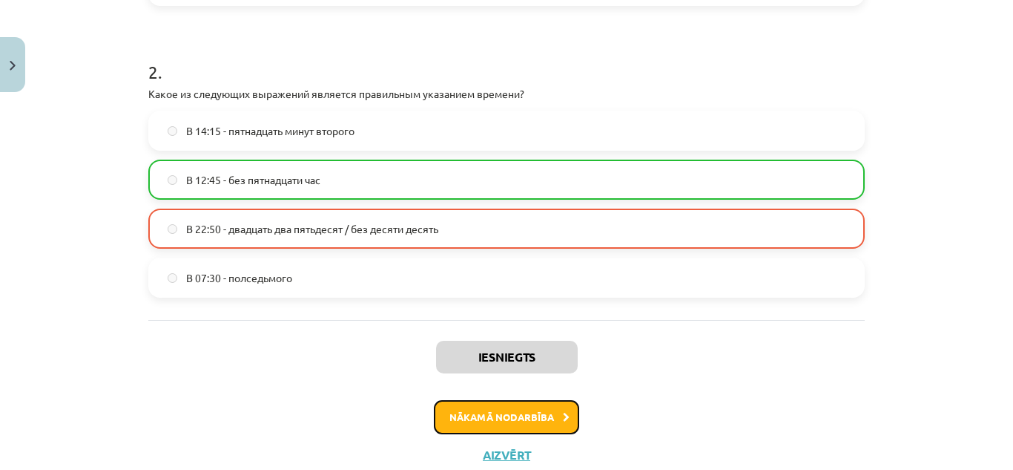
click at [496, 414] on button "Nākamā nodarbība" at bounding box center [506, 417] width 145 height 34
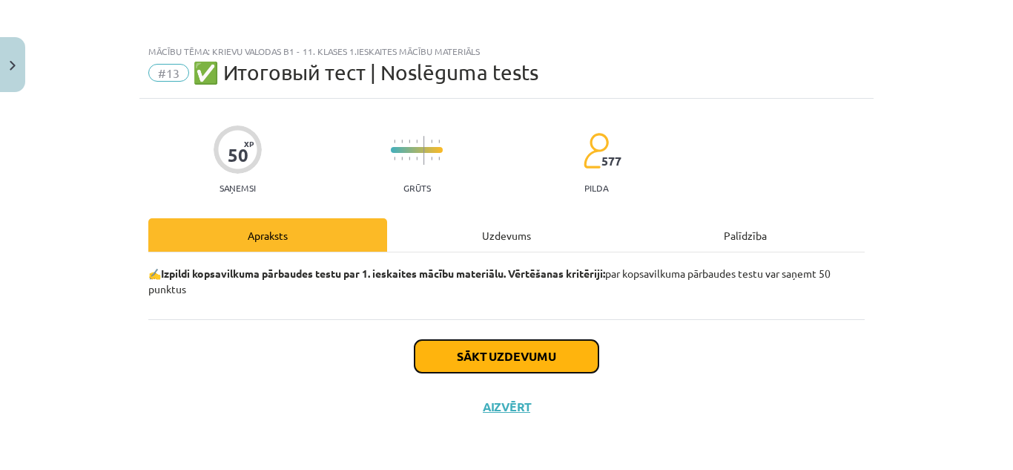
click at [507, 349] on button "Sākt uzdevumu" at bounding box center [507, 356] width 184 height 33
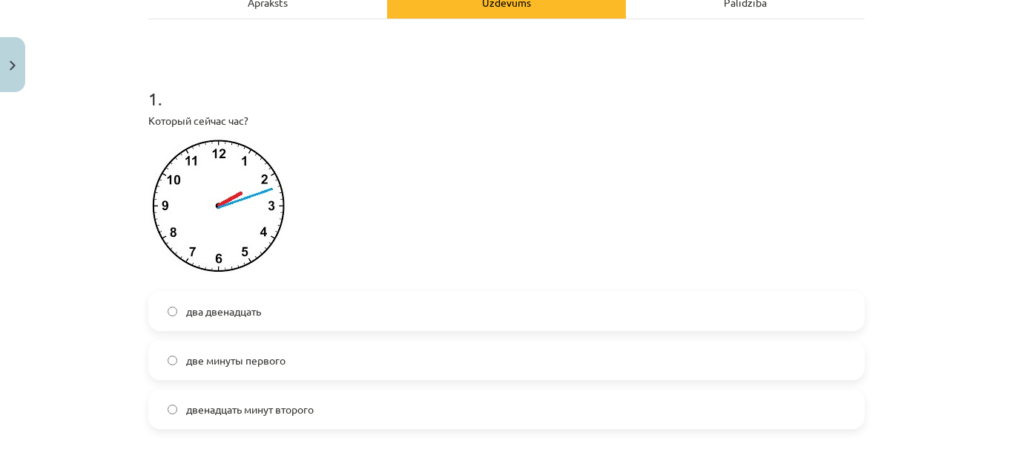
scroll to position [222, 0]
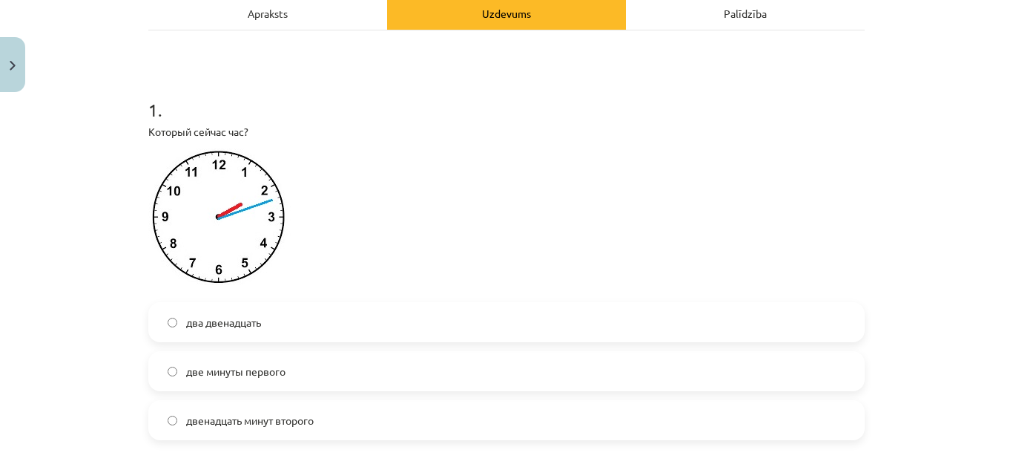
click at [354, 312] on label "два двенадцать" at bounding box center [507, 321] width 714 height 37
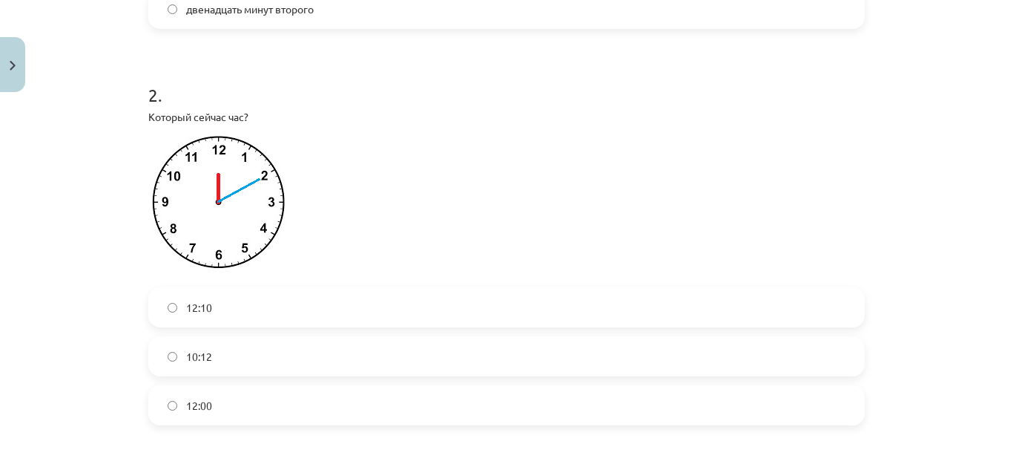
scroll to position [634, 0]
click at [344, 309] on label "12:10" at bounding box center [507, 306] width 714 height 37
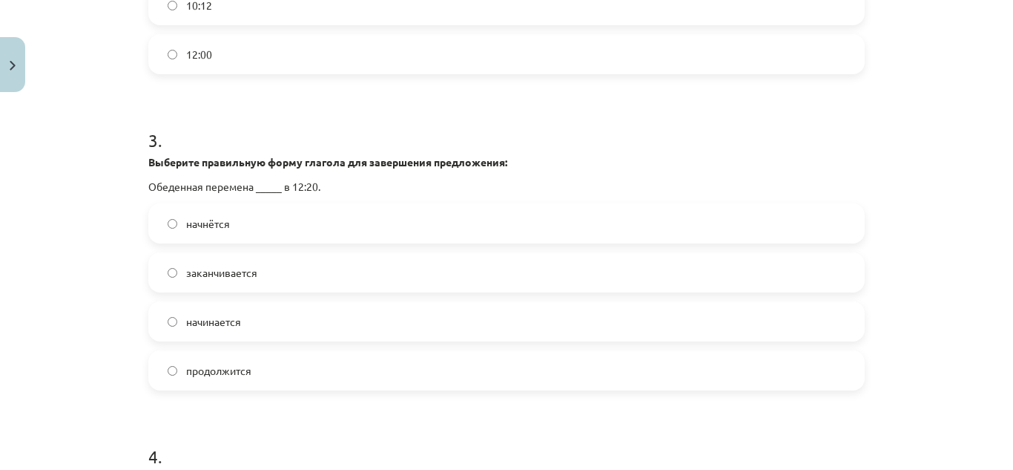
scroll to position [985, 0]
click at [260, 213] on label "начнётся" at bounding box center [507, 222] width 714 height 37
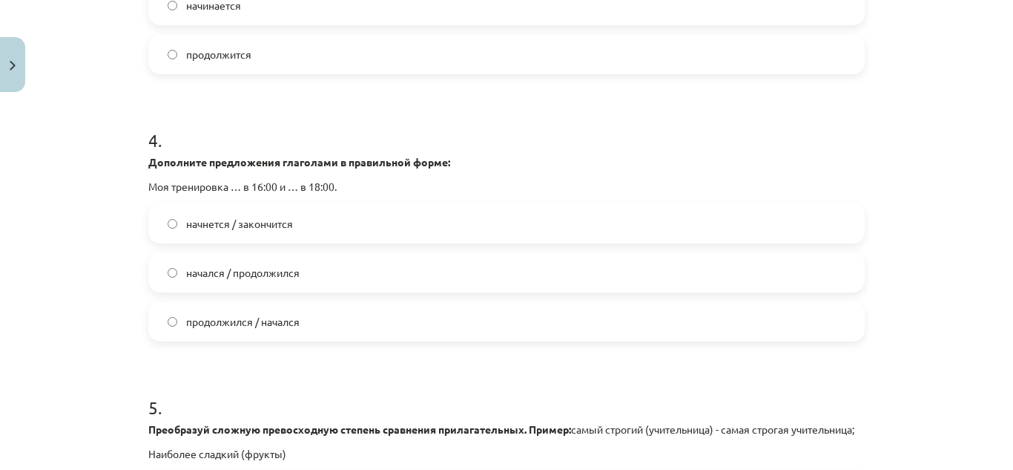
scroll to position [1331, 0]
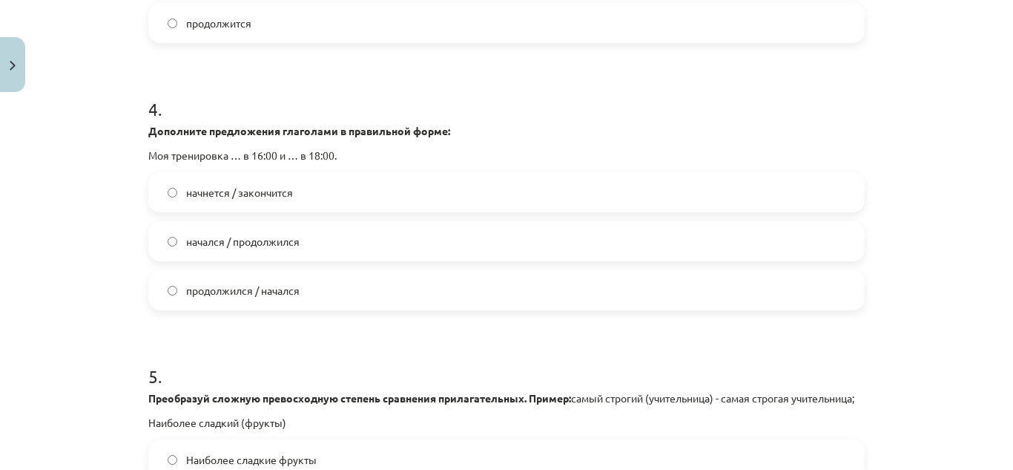
click at [305, 194] on label "начнется / закончится" at bounding box center [507, 192] width 714 height 37
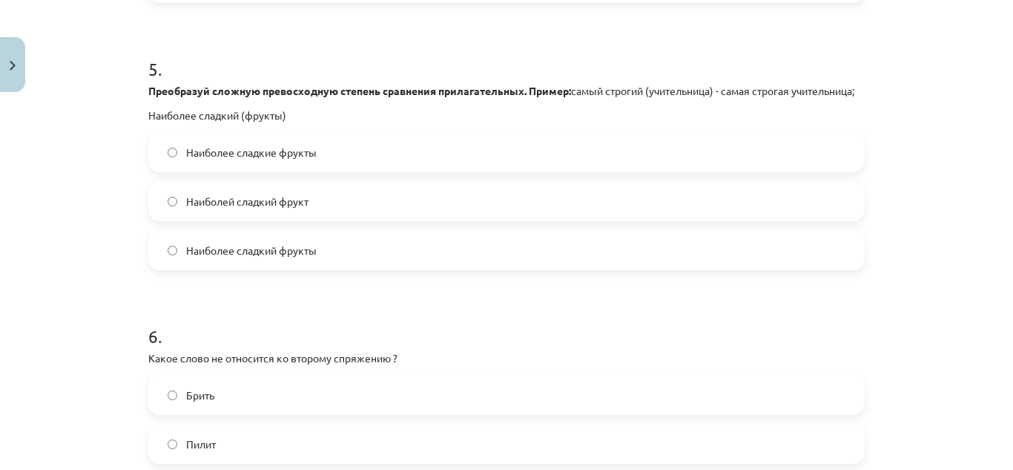
scroll to position [1639, 0]
click at [283, 208] on span "Наиболей сладкий фрукт" at bounding box center [247, 201] width 122 height 16
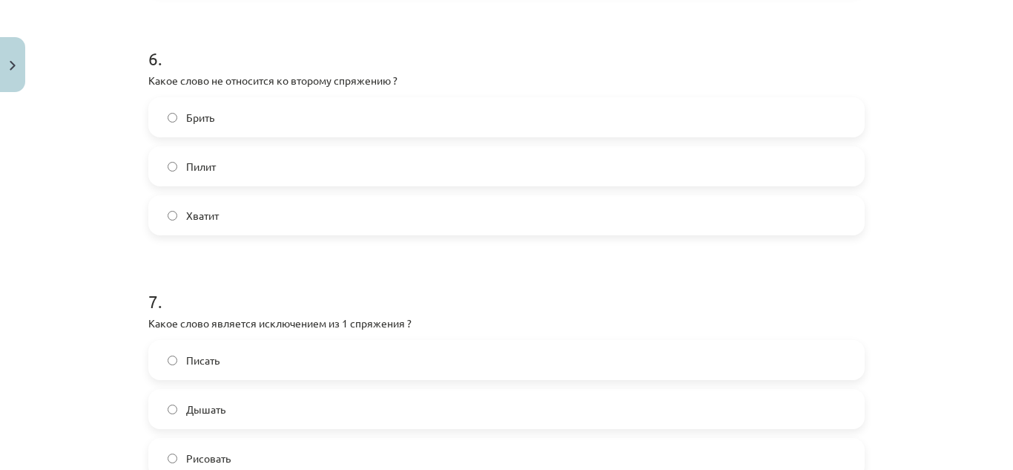
scroll to position [1949, 0]
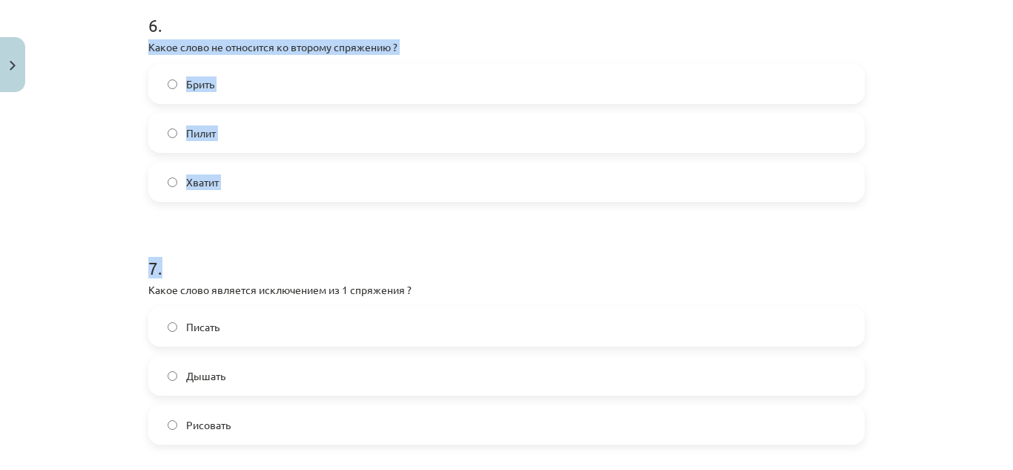
drag, startPoint x: 141, startPoint y: 58, endPoint x: 296, endPoint y: 277, distance: 268.8
click at [339, 183] on label "Хватит" at bounding box center [507, 181] width 714 height 37
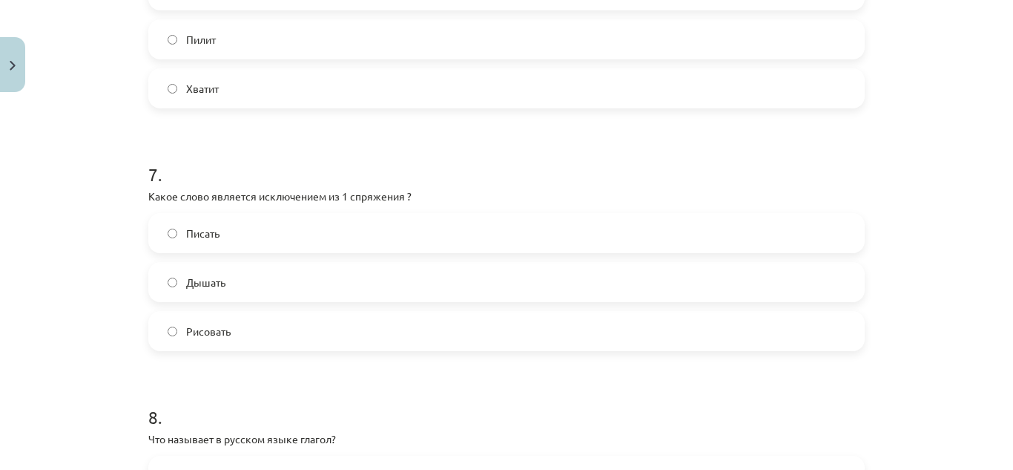
scroll to position [2056, 0]
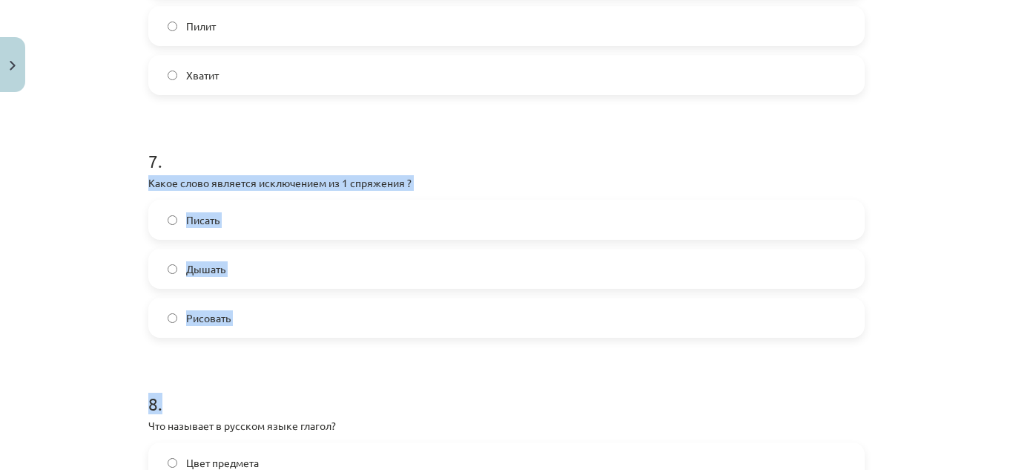
drag, startPoint x: 133, startPoint y: 196, endPoint x: 200, endPoint y: 411, distance: 225.5
click at [200, 411] on div "Mācību tēma: Krievu valodas b1 - 11. klases 1.ieskaites mācību materiāls #13 ✅ …" at bounding box center [506, 235] width 1013 height 470
click at [261, 286] on label "Дышать" at bounding box center [507, 268] width 714 height 37
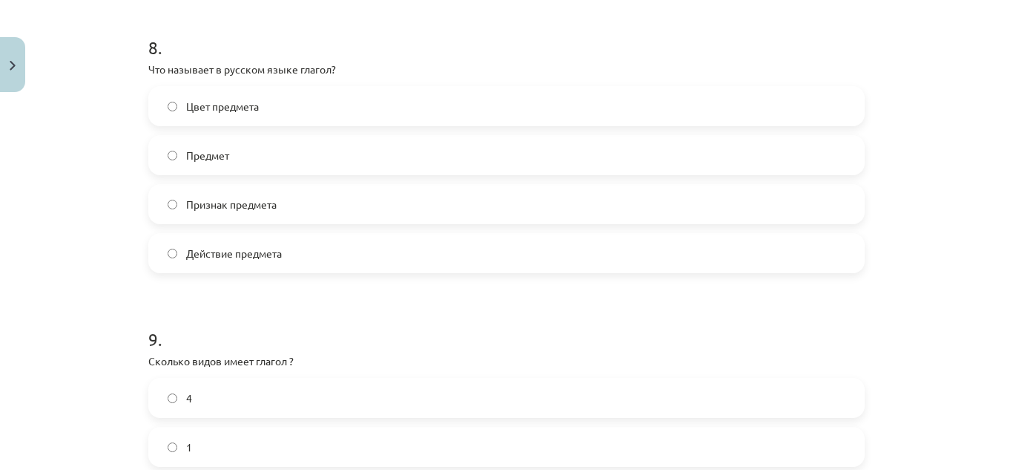
scroll to position [2426, 0]
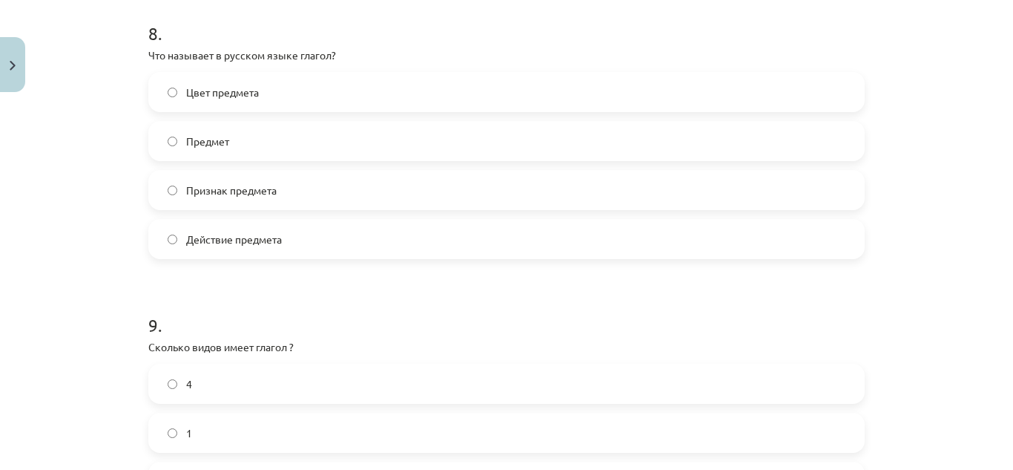
click at [246, 247] on span "Действие предмета" at bounding box center [234, 239] width 96 height 16
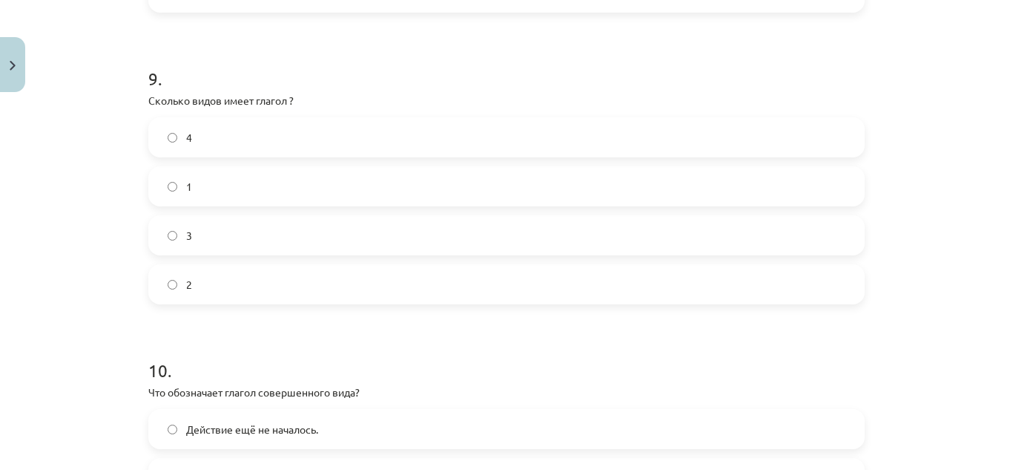
scroll to position [2676, 0]
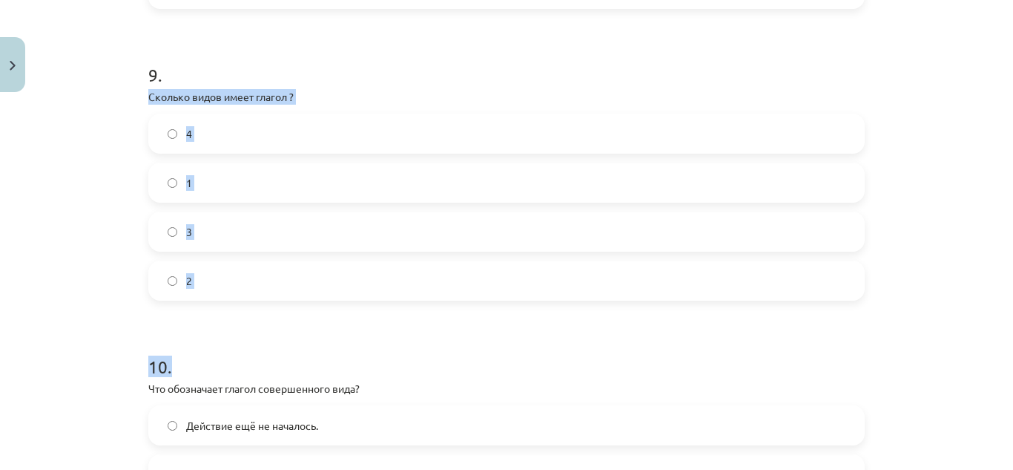
drag, startPoint x: 142, startPoint y: 115, endPoint x: 252, endPoint y: 321, distance: 232.7
click at [258, 299] on label "2" at bounding box center [507, 280] width 714 height 37
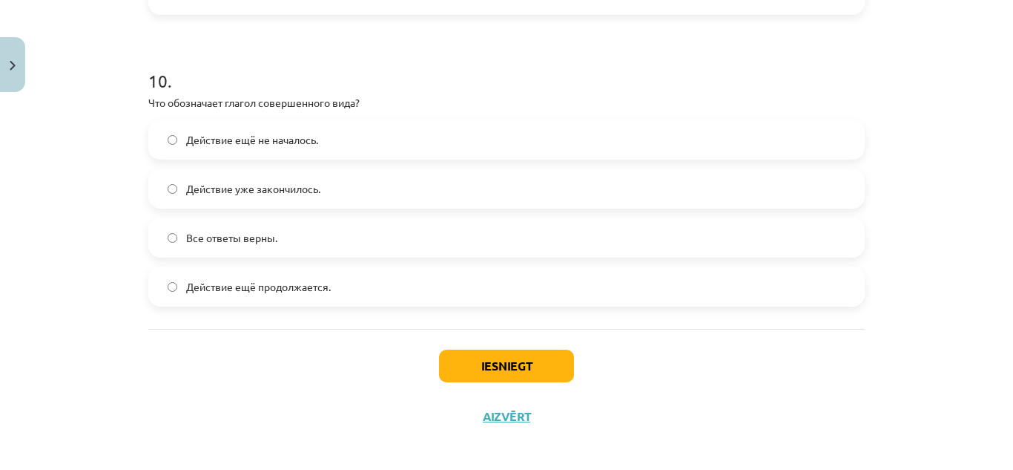
scroll to position [2969, 0]
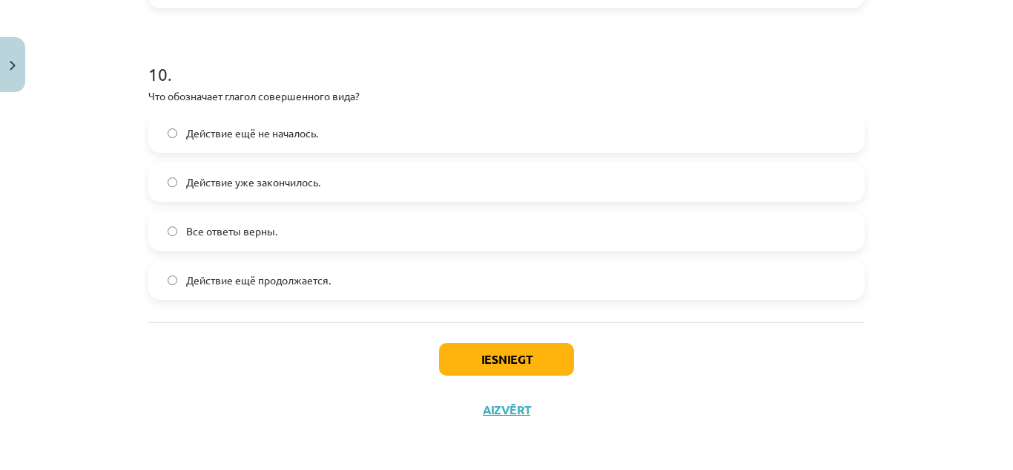
click at [248, 288] on span "Действие ещё продолжается." at bounding box center [258, 280] width 145 height 16
click at [528, 369] on button "Iesniegt" at bounding box center [506, 359] width 135 height 33
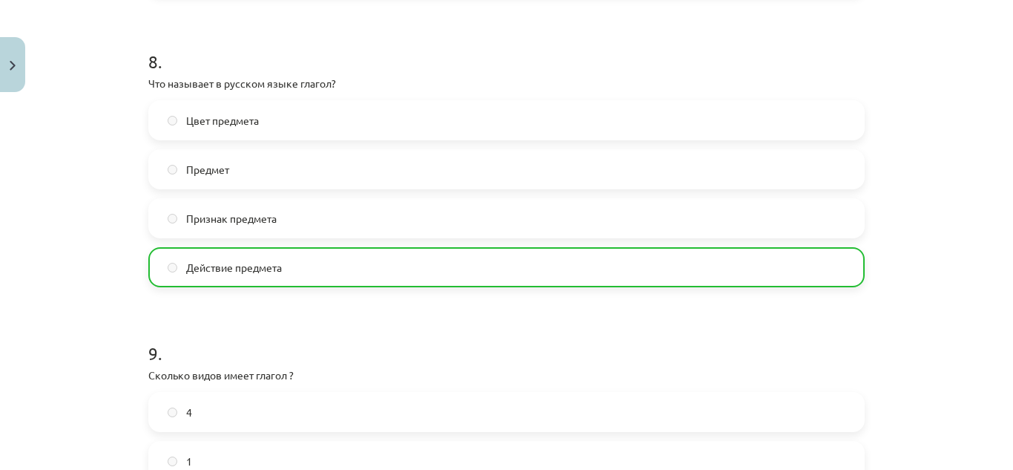
scroll to position [3034, 0]
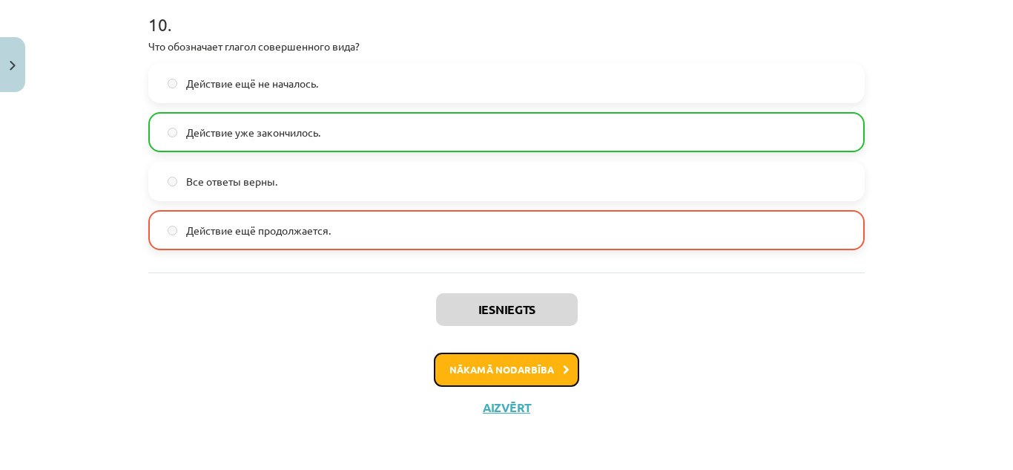
click at [452, 371] on button "Nākamā nodarbība" at bounding box center [506, 369] width 145 height 34
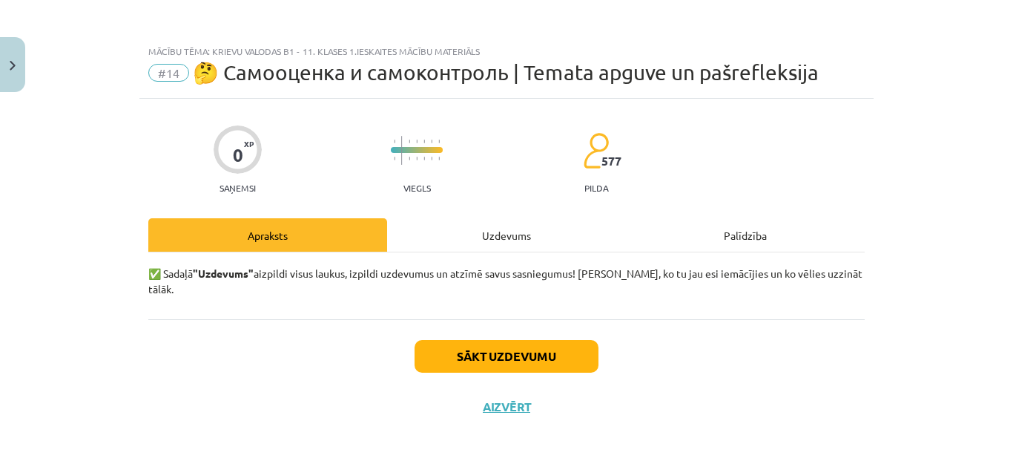
scroll to position [0, 0]
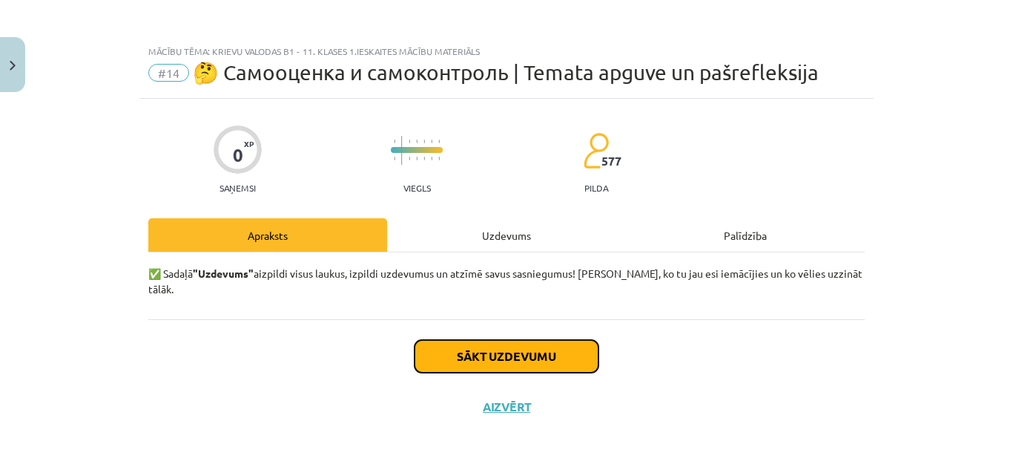
click at [470, 340] on button "Sākt uzdevumu" at bounding box center [507, 356] width 184 height 33
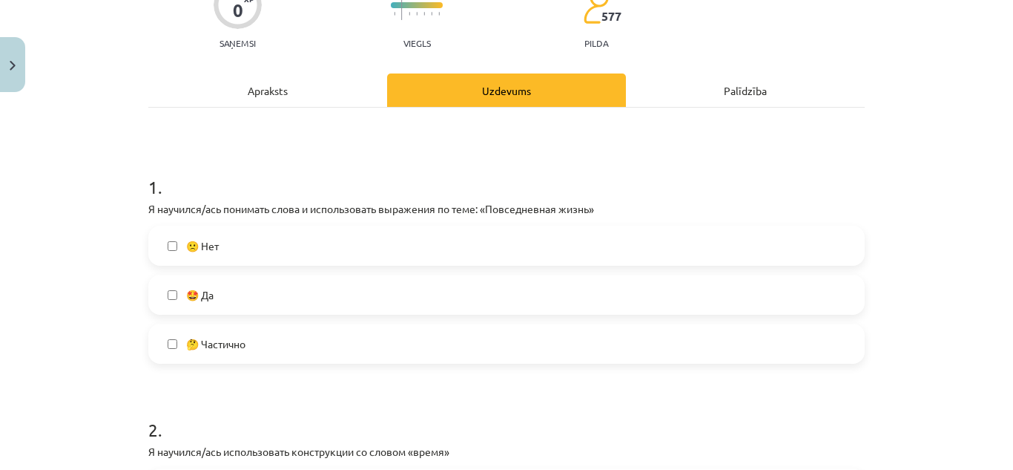
scroll to position [145, 0]
click at [317, 272] on div "🙁 Нет 🤩 Да 🤔 Частично" at bounding box center [506, 294] width 717 height 138
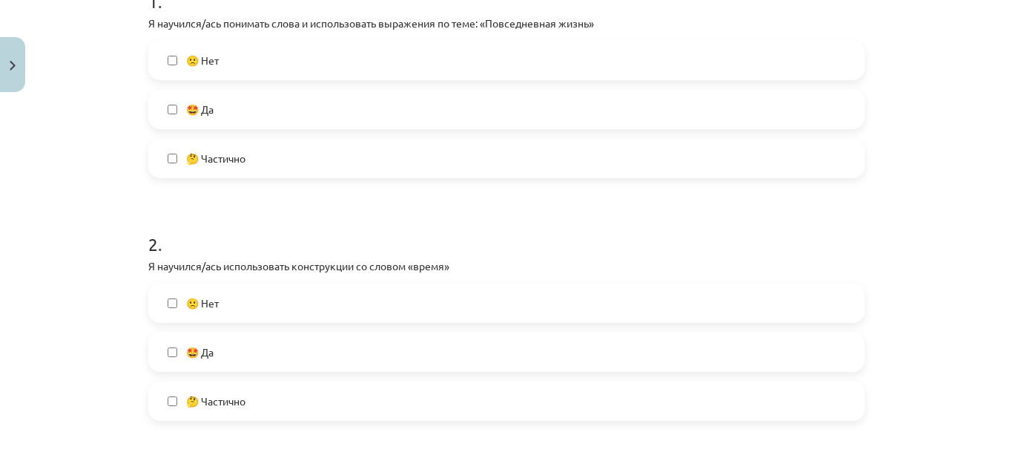
scroll to position [332, 0]
click at [316, 101] on label "🤩 Да" at bounding box center [507, 107] width 714 height 37
click at [289, 353] on label "🤩 Да" at bounding box center [507, 350] width 714 height 37
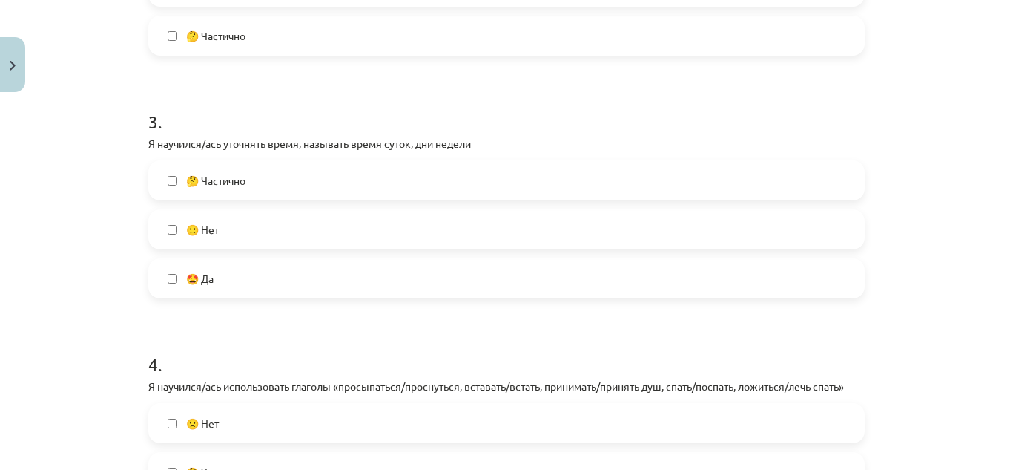
scroll to position [697, 0]
click at [300, 283] on label "🤩 Да" at bounding box center [507, 276] width 714 height 37
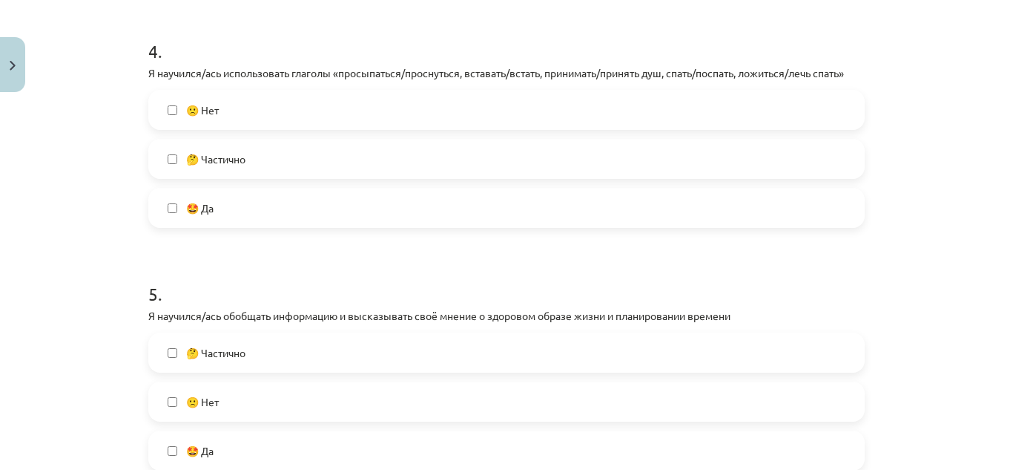
scroll to position [1009, 0]
click at [313, 211] on label "🤩 Да" at bounding box center [507, 206] width 714 height 37
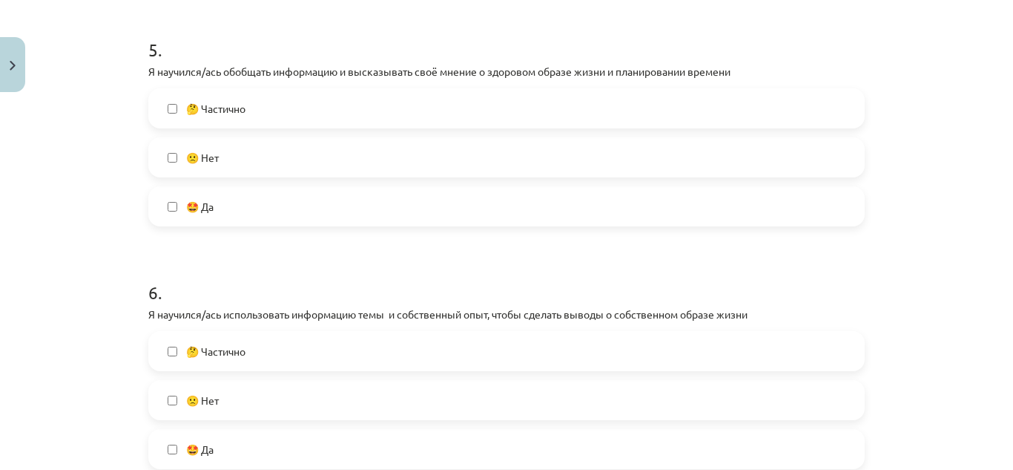
scroll to position [1278, 0]
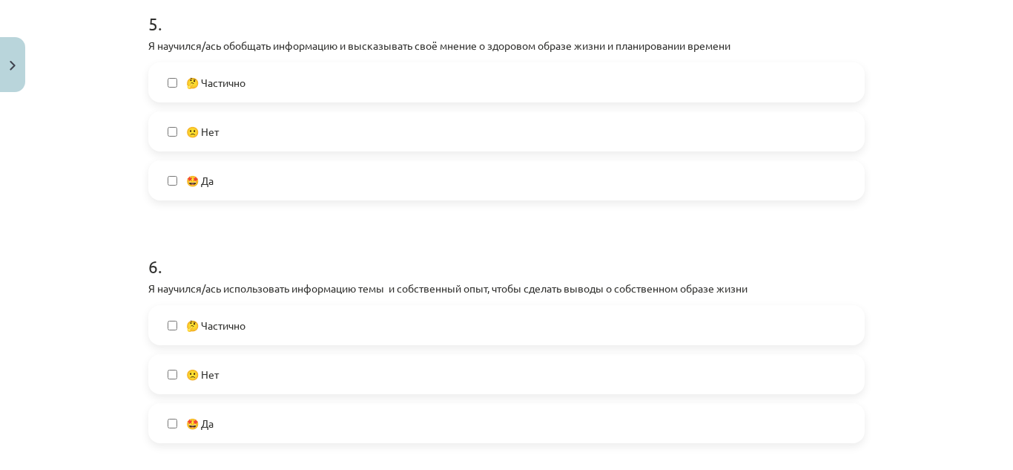
click at [315, 187] on label "🤩 Да" at bounding box center [507, 180] width 714 height 37
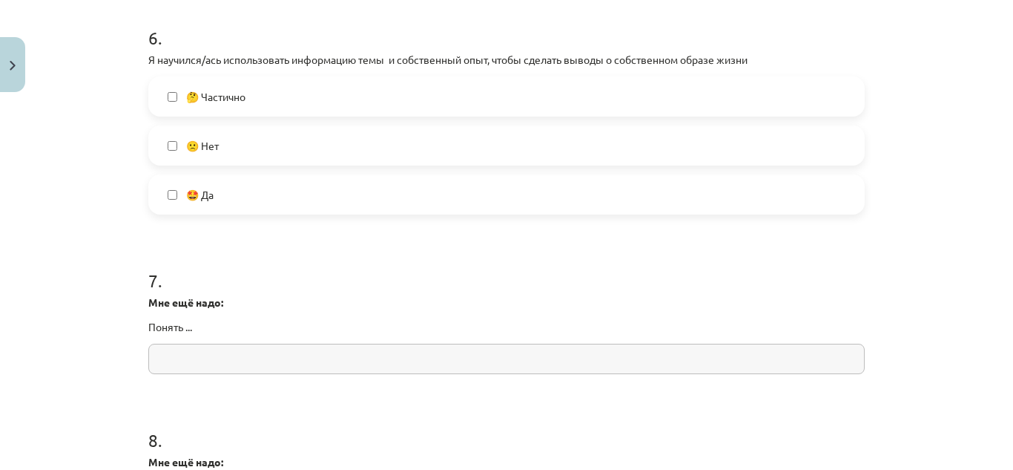
scroll to position [1508, 0]
click at [281, 197] on label "🤩 Да" at bounding box center [507, 193] width 714 height 37
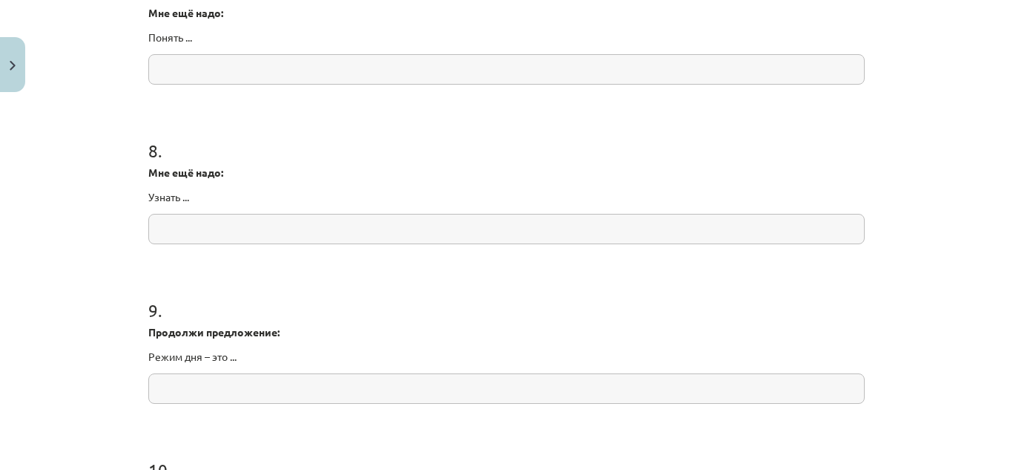
scroll to position [2053, 0]
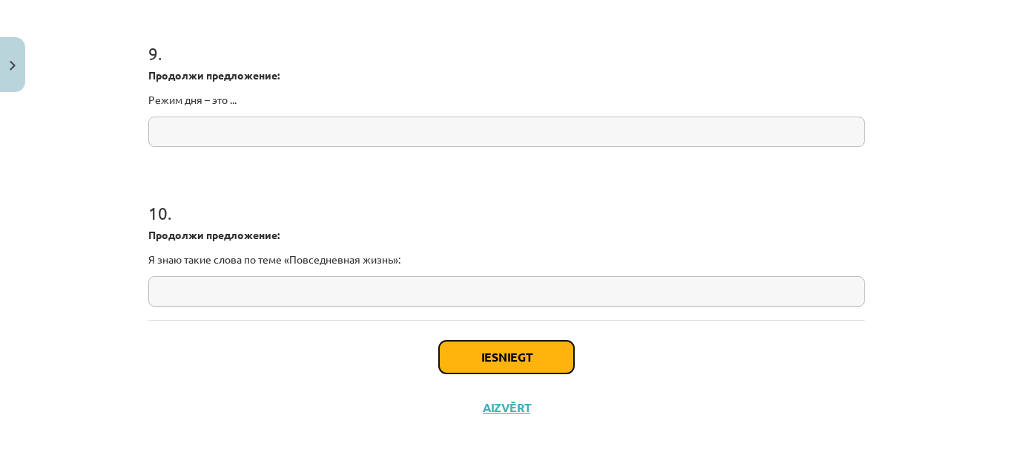
click at [487, 361] on button "Iesniegt" at bounding box center [506, 357] width 135 height 33
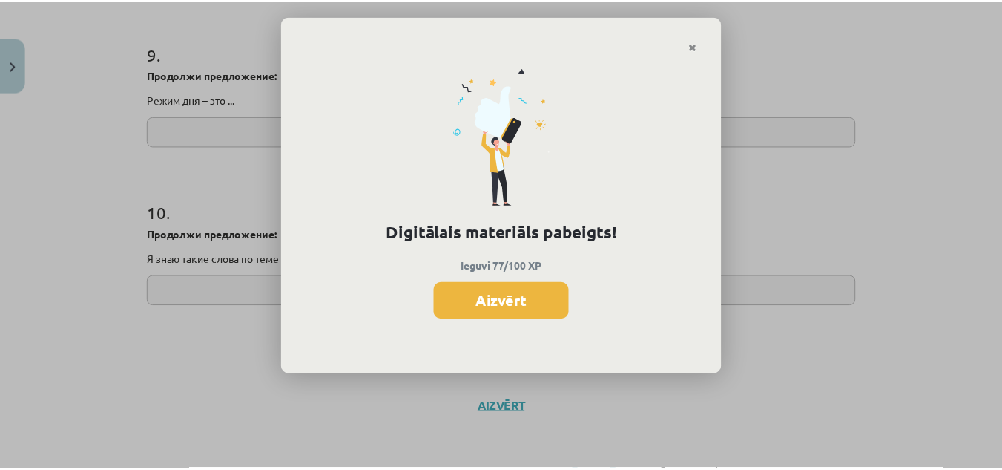
scroll to position [1065, 0]
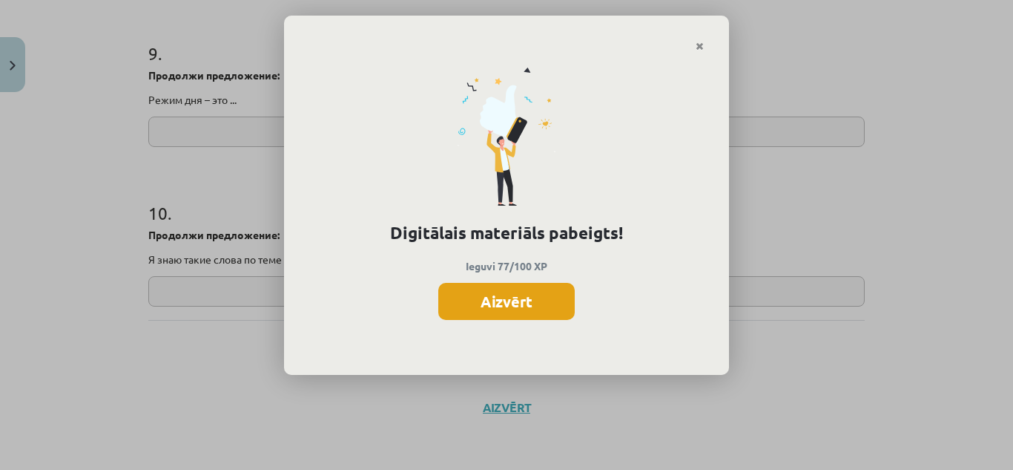
click at [506, 292] on button "Aizvērt" at bounding box center [506, 301] width 137 height 37
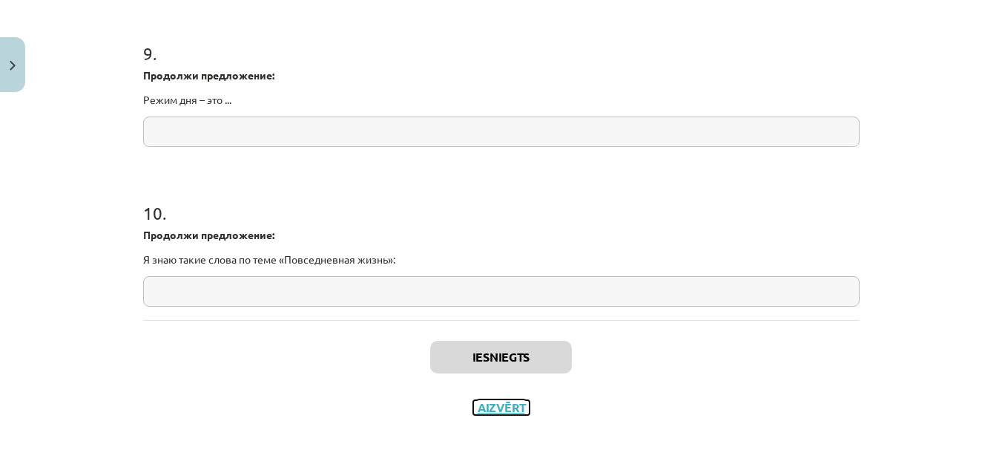
click at [503, 407] on button "Aizvērt" at bounding box center [501, 407] width 56 height 15
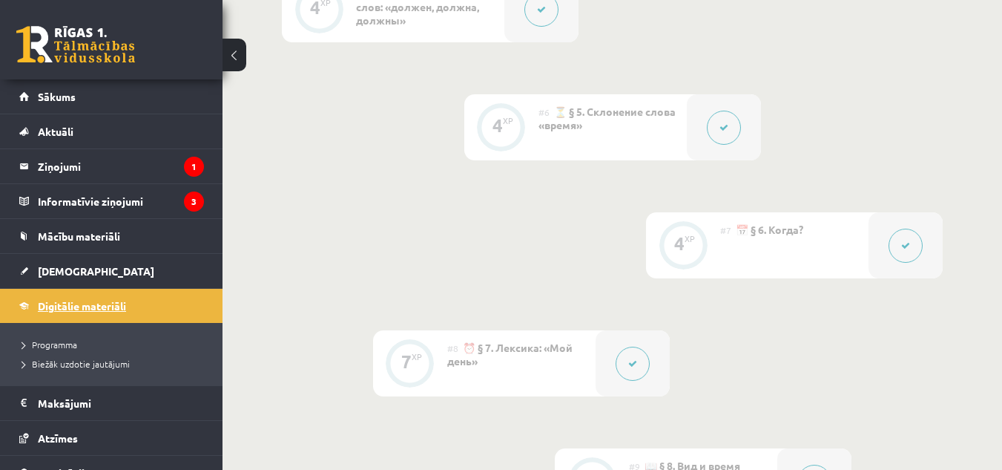
click at [81, 295] on link "Digitālie materiāli" at bounding box center [111, 306] width 185 height 34
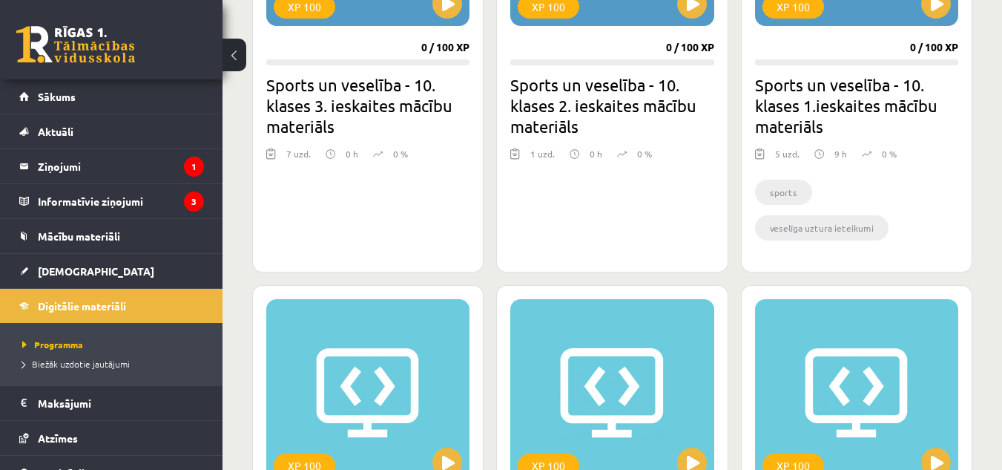
scroll to position [1051, 0]
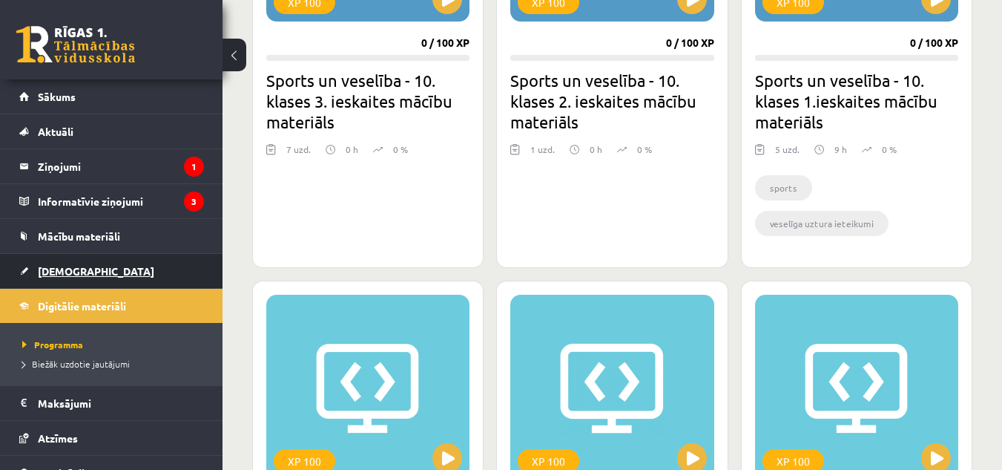
click at [42, 259] on link "[DEMOGRAPHIC_DATA]" at bounding box center [111, 271] width 185 height 34
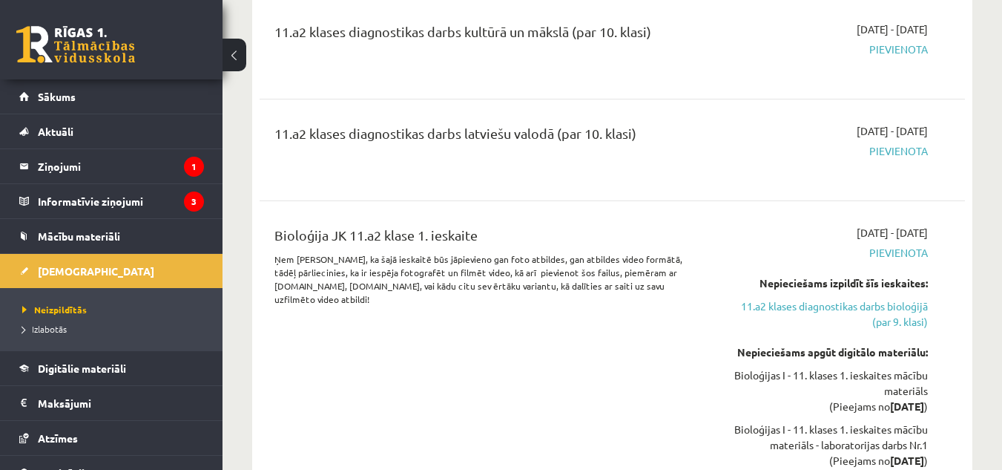
scroll to position [2368, 0]
click at [70, 381] on link "Digitālie materiāli" at bounding box center [111, 368] width 185 height 34
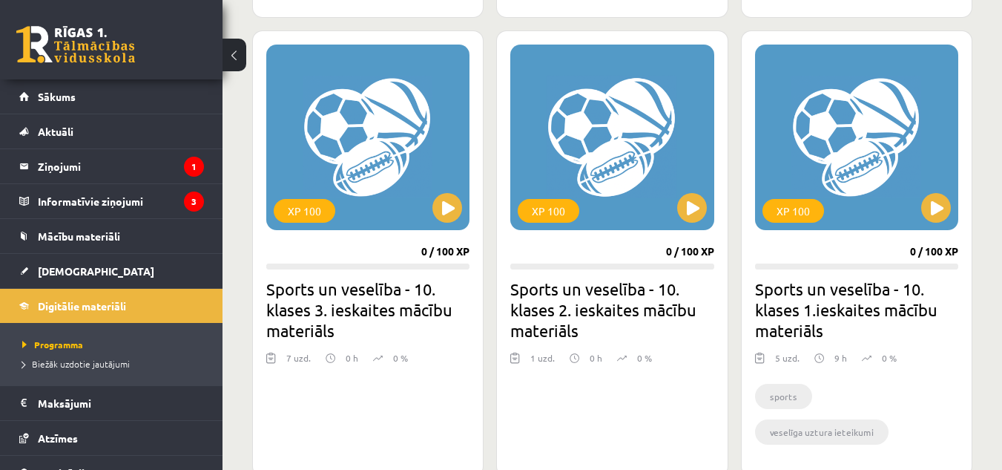
scroll to position [830, 0]
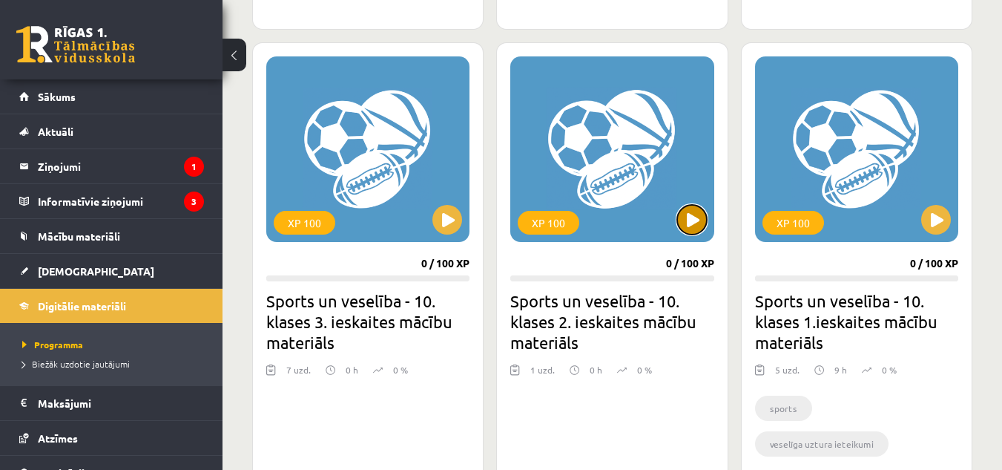
click at [697, 220] on button at bounding box center [692, 220] width 30 height 30
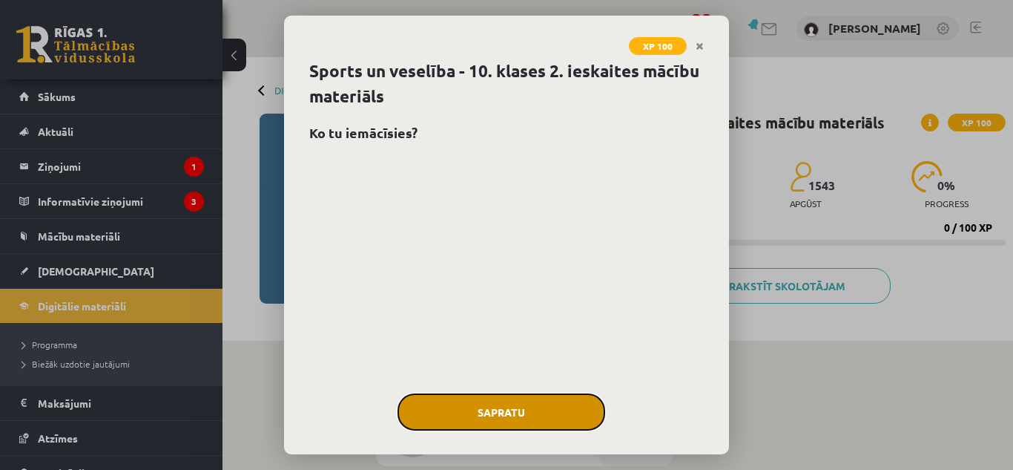
click at [516, 415] on button "Sapratu" at bounding box center [502, 411] width 208 height 37
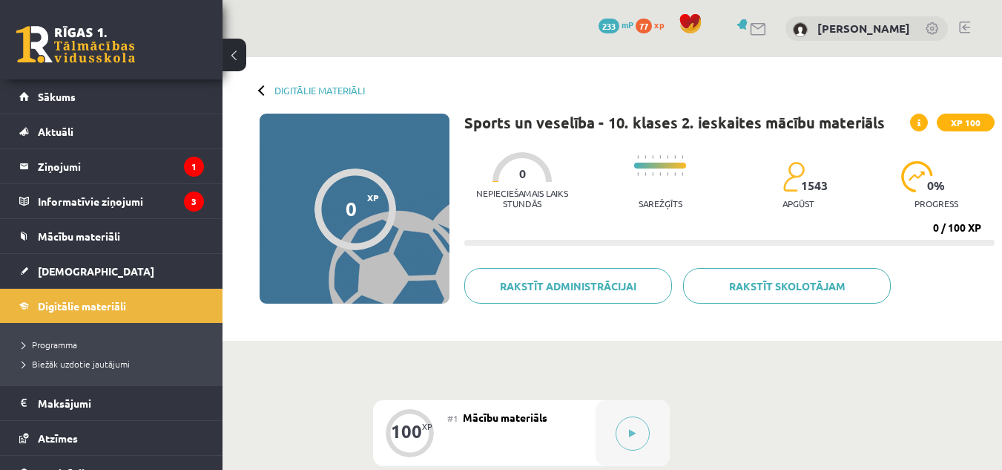
scroll to position [256, 0]
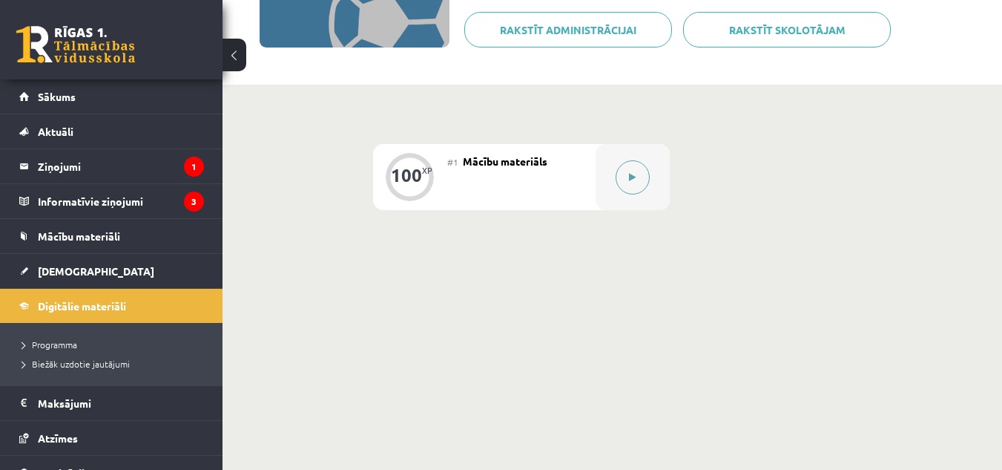
click at [629, 188] on button at bounding box center [633, 177] width 34 height 34
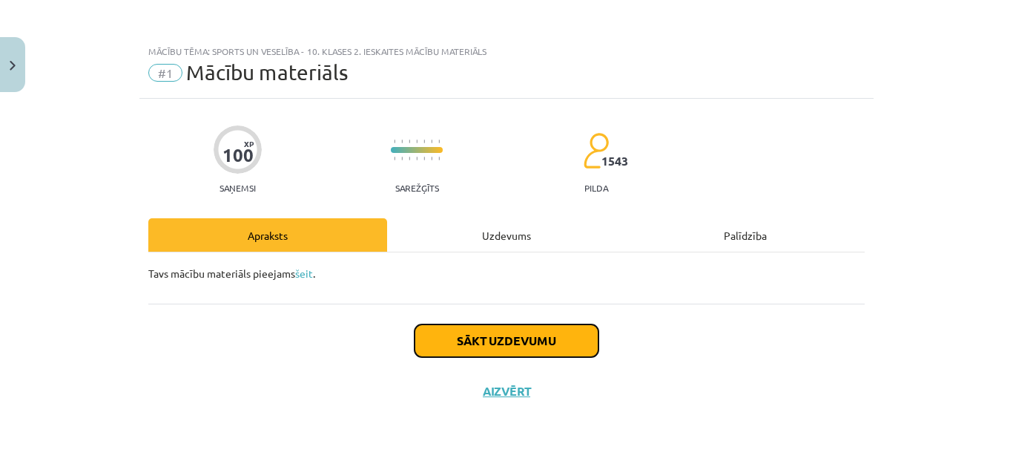
click at [528, 341] on button "Sākt uzdevumu" at bounding box center [507, 340] width 184 height 33
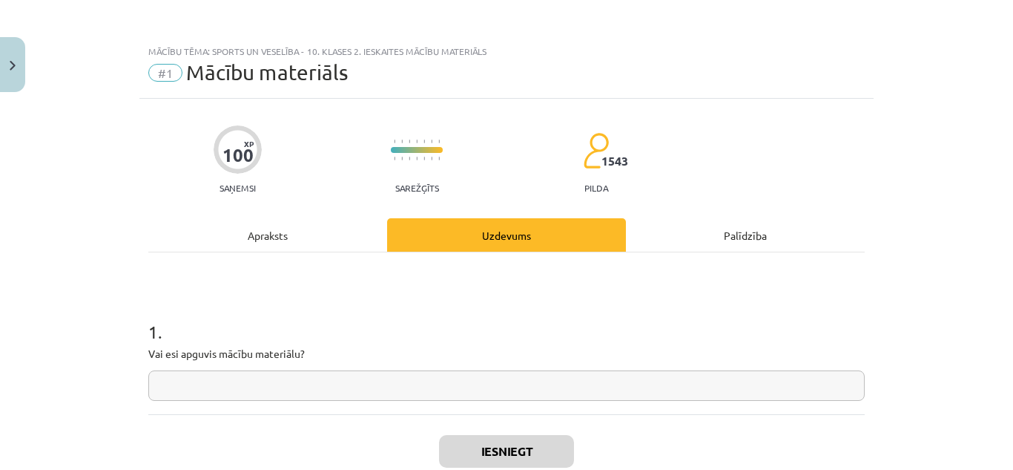
click at [484, 398] on input "text" at bounding box center [506, 385] width 717 height 30
type input "**"
click at [484, 456] on button "Iesniegt" at bounding box center [506, 451] width 135 height 33
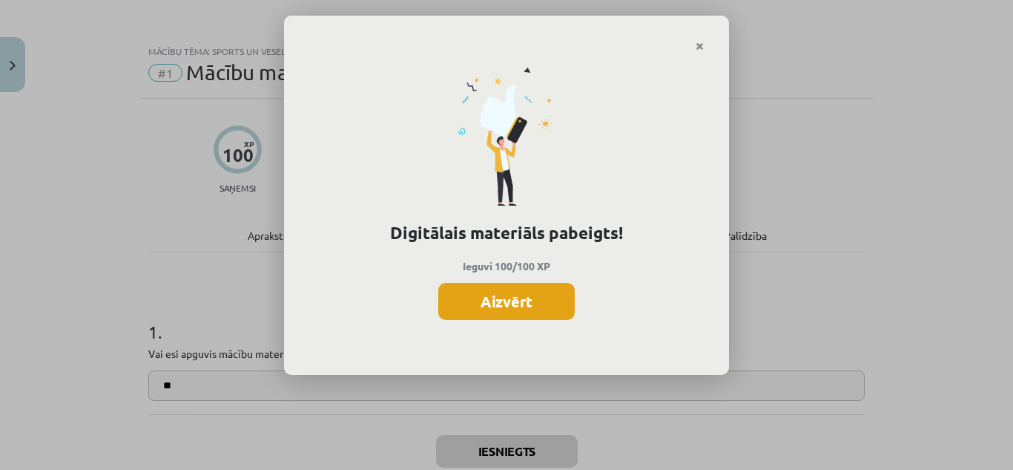
click at [489, 303] on button "Aizvērt" at bounding box center [506, 301] width 137 height 37
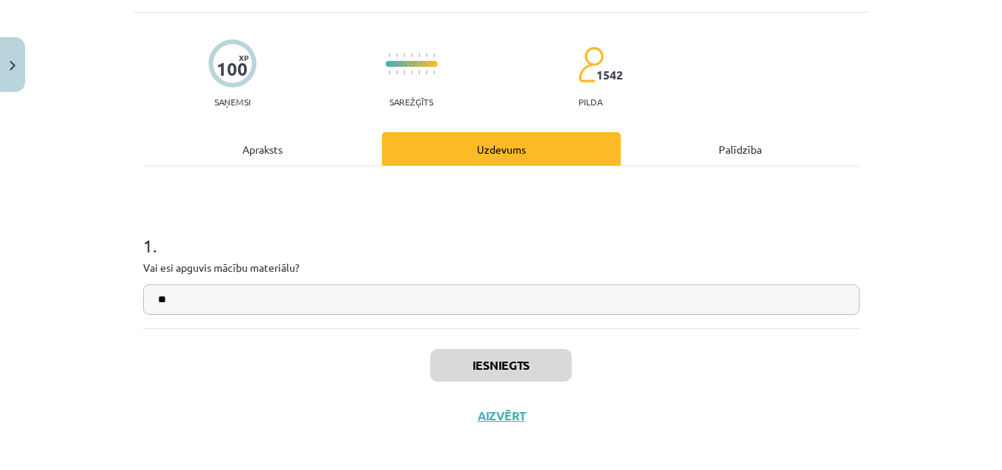
scroll to position [94, 0]
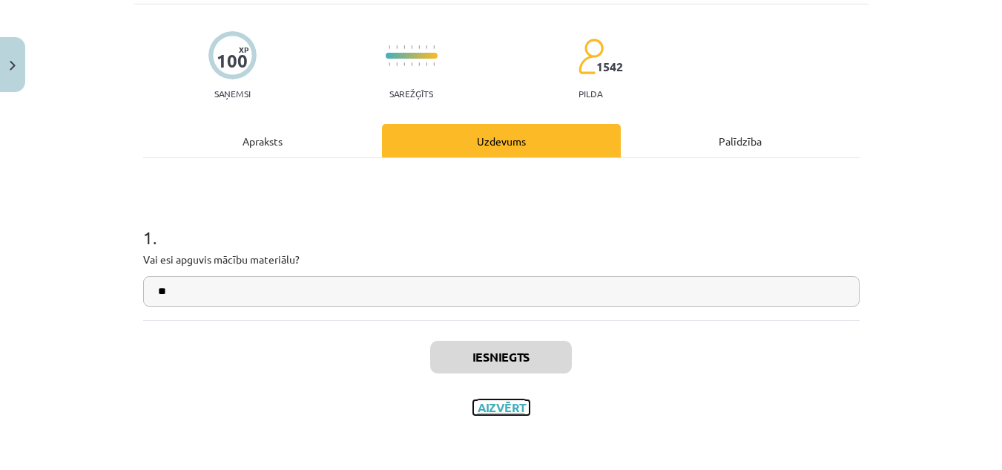
click at [490, 403] on button "Aizvērt" at bounding box center [501, 407] width 56 height 15
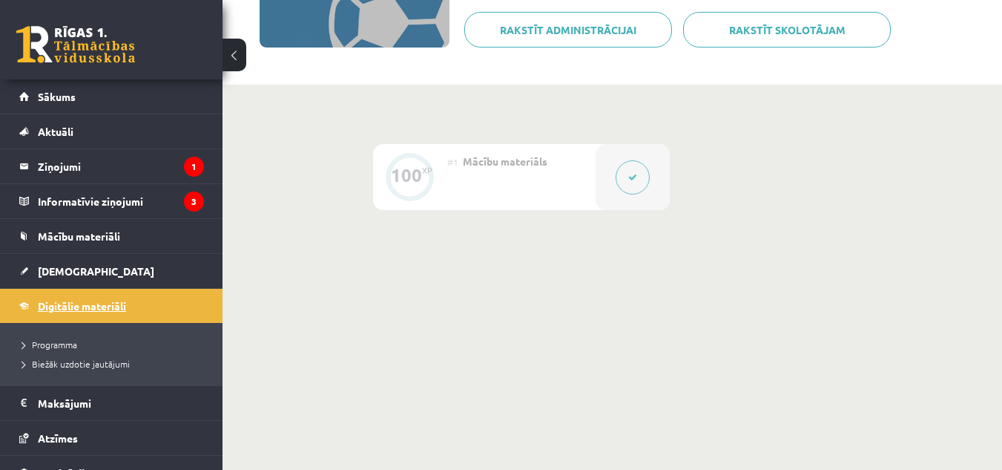
click at [130, 300] on link "Digitālie materiāli" at bounding box center [111, 306] width 185 height 34
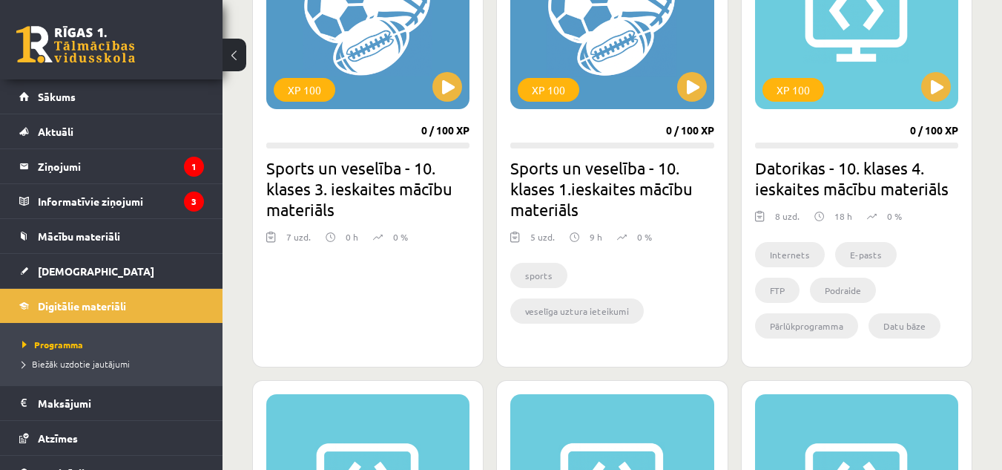
scroll to position [964, 0]
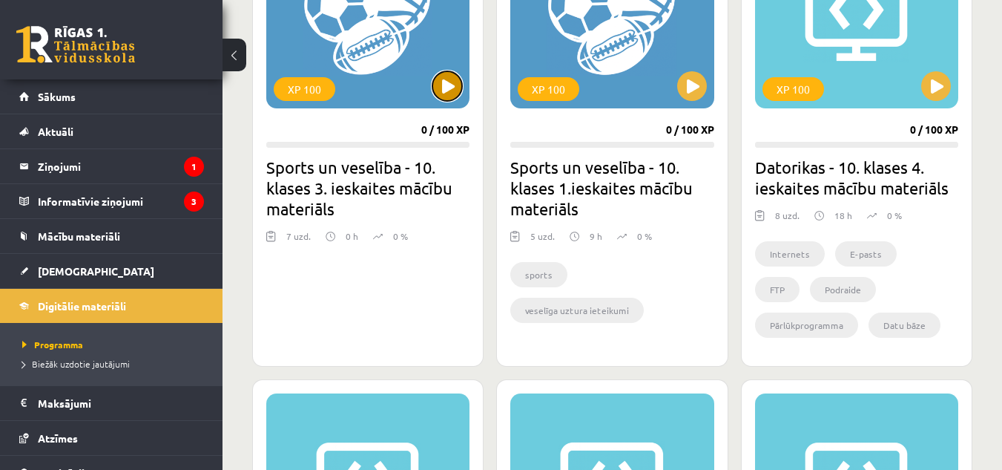
click at [457, 81] on button at bounding box center [448, 86] width 30 height 30
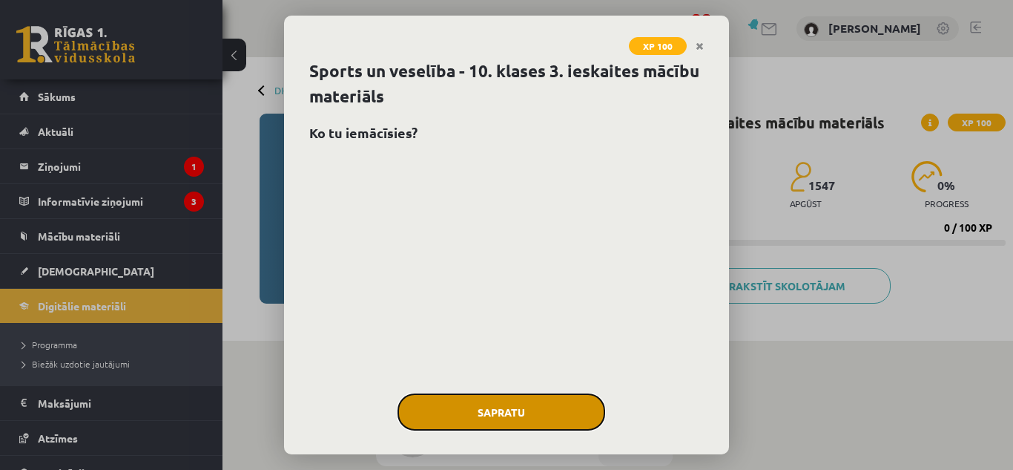
click at [418, 398] on button "Sapratu" at bounding box center [502, 411] width 208 height 37
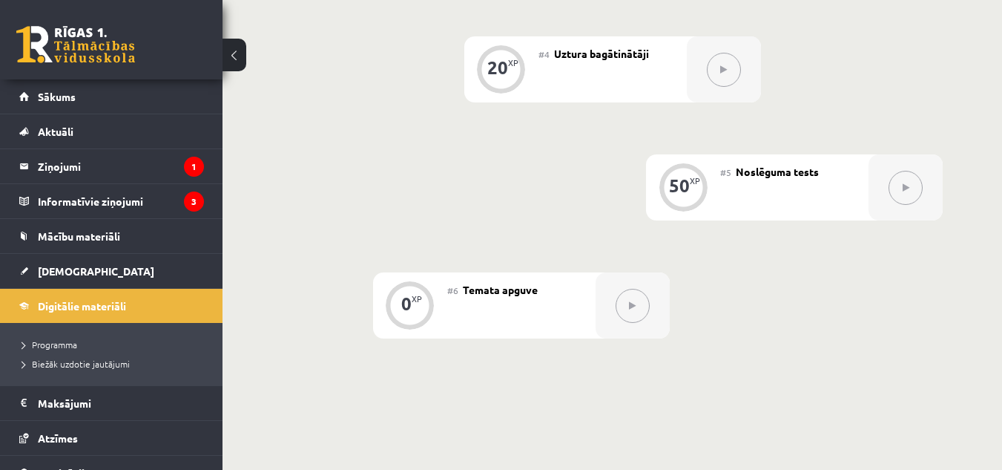
scroll to position [846, 0]
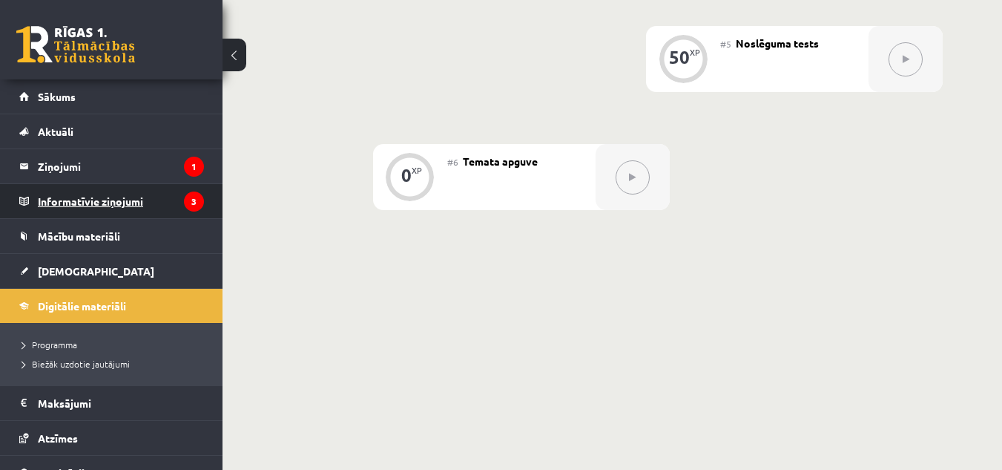
click at [91, 196] on legend "Informatīvie ziņojumi 3" at bounding box center [121, 201] width 166 height 34
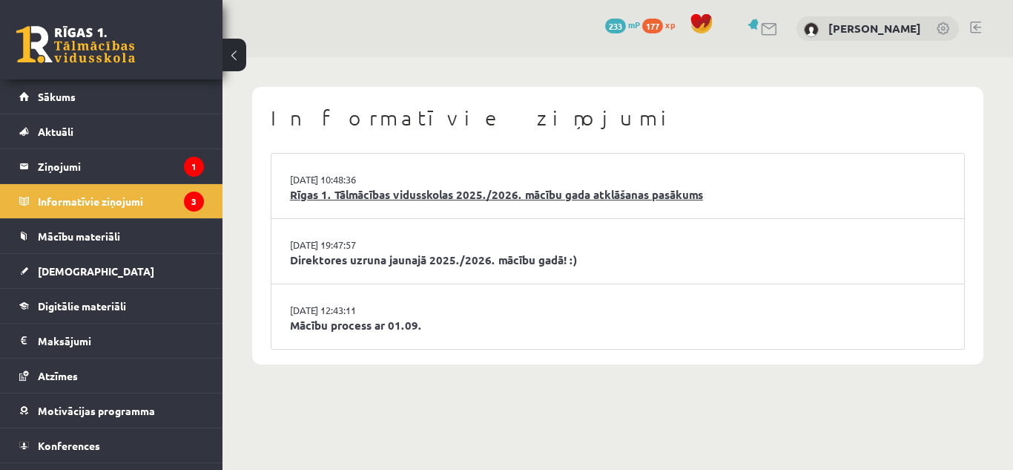
click at [398, 188] on link "Rīgas 1. Tālmācības vidusskolas 2025./2026. mācību gada atklāšanas pasākums" at bounding box center [618, 194] width 656 height 17
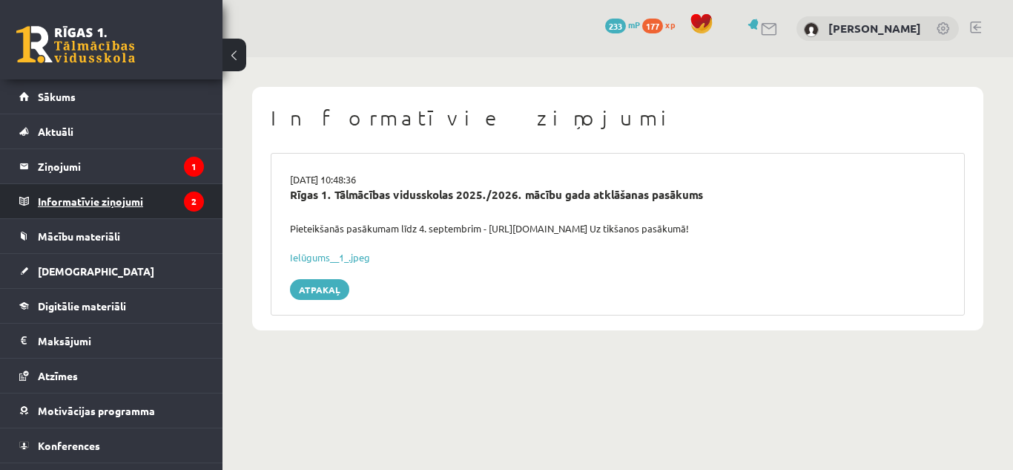
click at [133, 189] on legend "Informatīvie ziņojumi 2" at bounding box center [121, 201] width 166 height 34
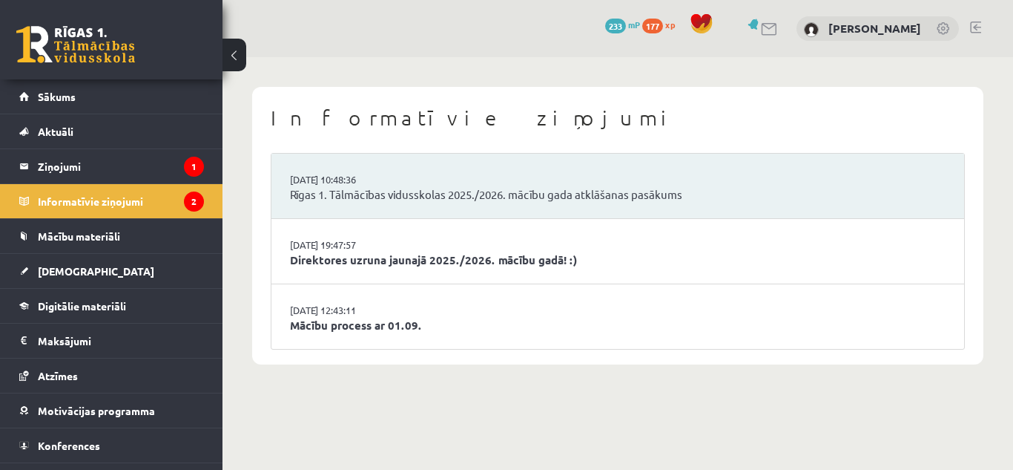
click at [335, 231] on li "[DATE] 19:47:57 Direktores uzruna jaunajā 2025./2026. mācību gadā! :)" at bounding box center [618, 251] width 693 height 65
click at [364, 258] on link "Direktores uzruna jaunajā 2025./2026. mācību gadā! :)" at bounding box center [618, 260] width 656 height 17
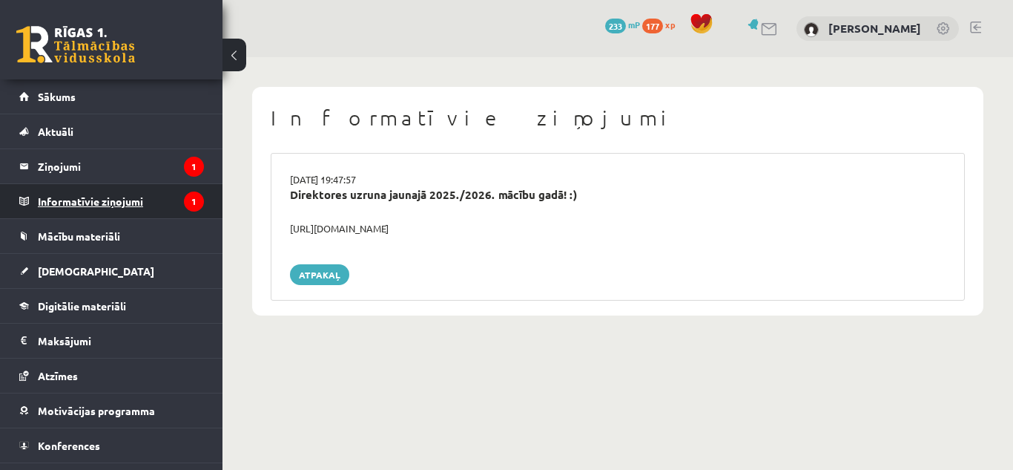
click at [168, 191] on legend "Informatīvie ziņojumi 1" at bounding box center [121, 201] width 166 height 34
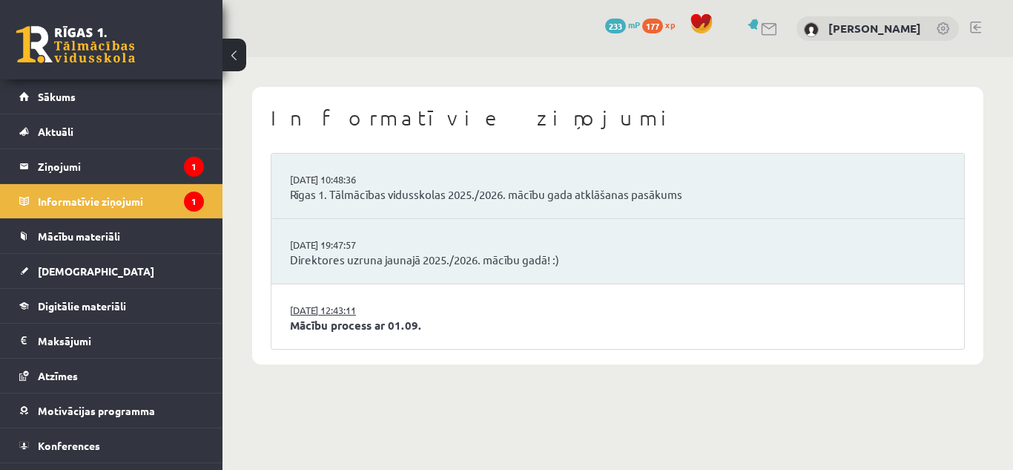
click at [323, 311] on link "[DATE] 12:43:11" at bounding box center [345, 310] width 111 height 15
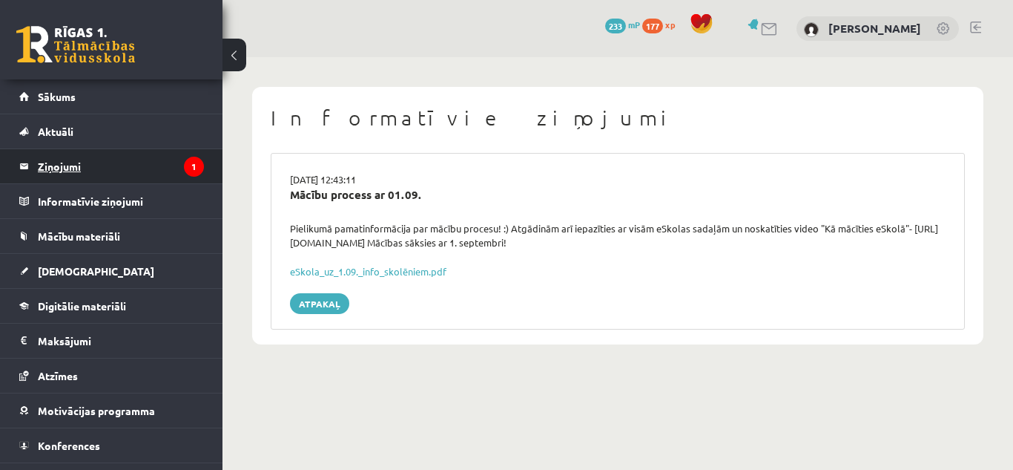
click at [94, 165] on legend "Ziņojumi 1" at bounding box center [121, 166] width 166 height 34
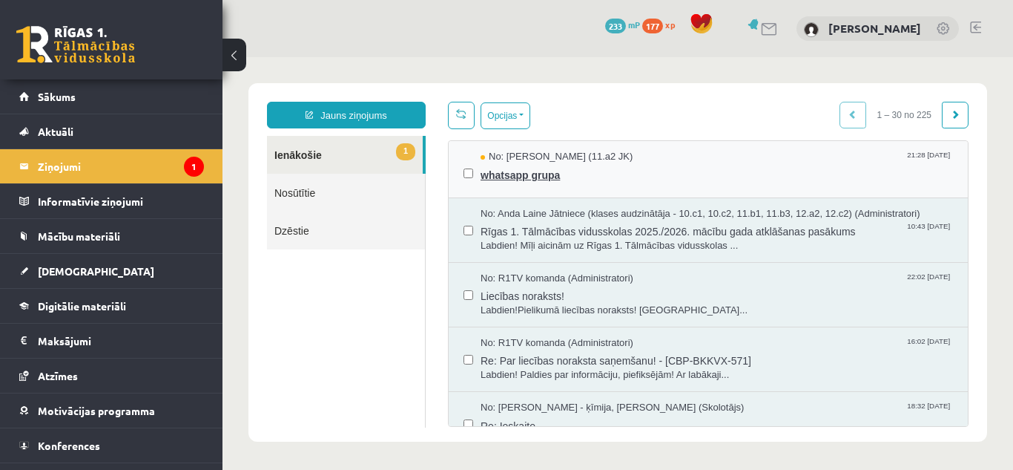
click at [572, 158] on span "No: [PERSON_NAME] (11.a2 JK)" at bounding box center [557, 157] width 152 height 14
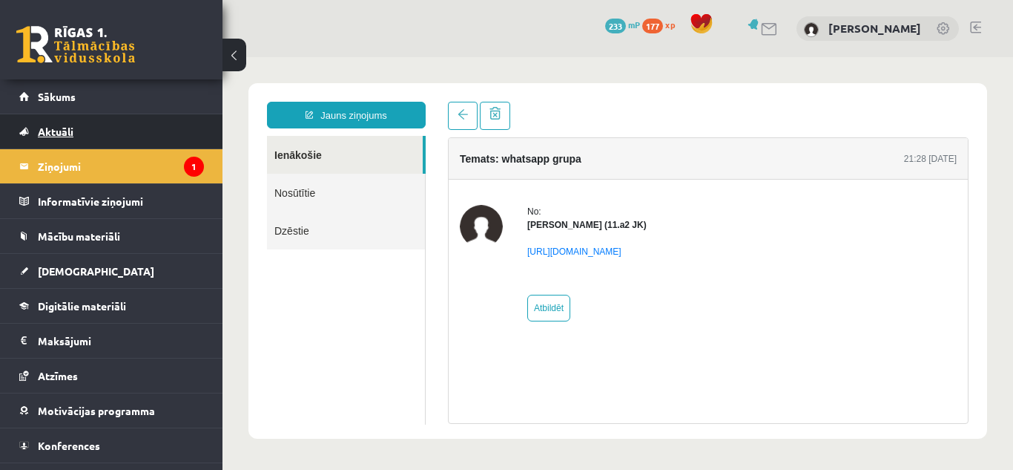
click at [148, 133] on link "Aktuāli" at bounding box center [111, 131] width 185 height 34
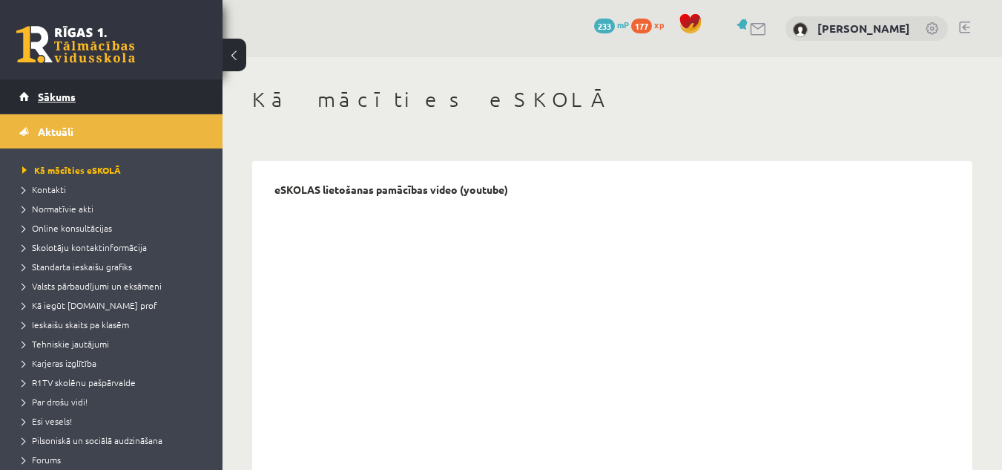
click at [152, 93] on link "Sākums" at bounding box center [111, 96] width 185 height 34
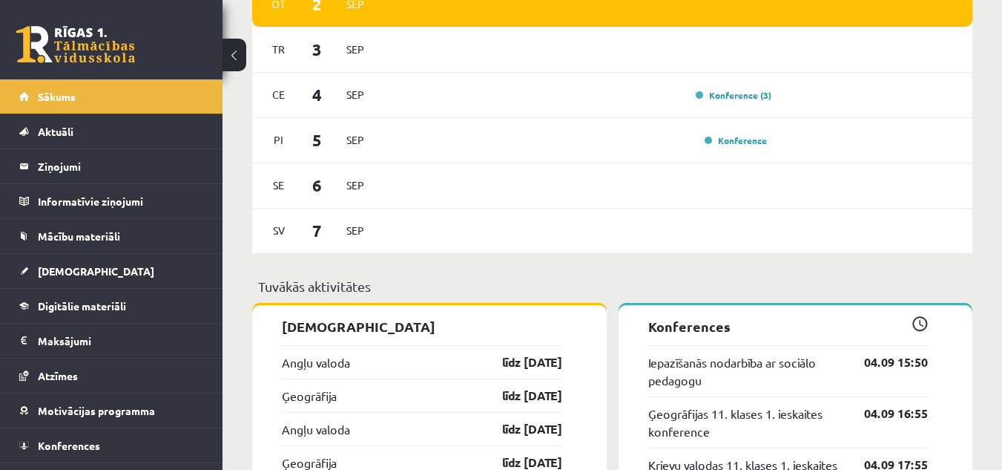
scroll to position [1065, 0]
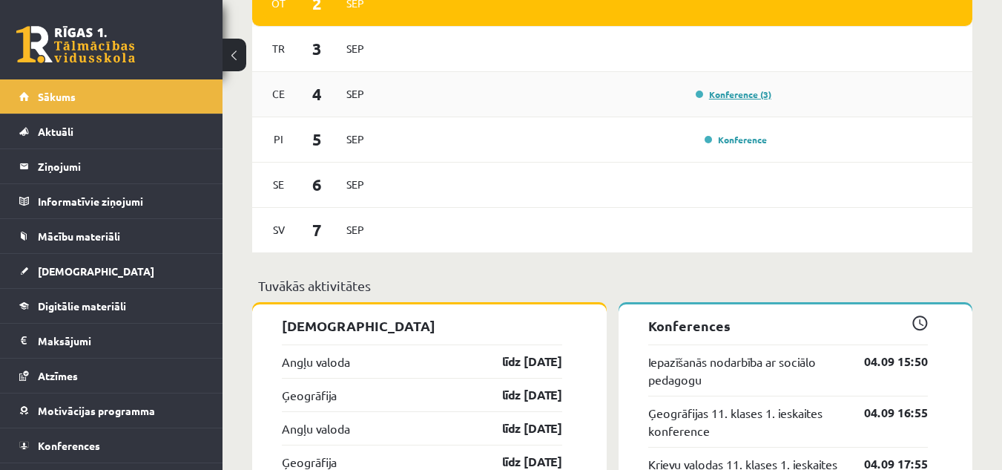
click at [759, 93] on link "Konference (3)" at bounding box center [734, 94] width 76 height 12
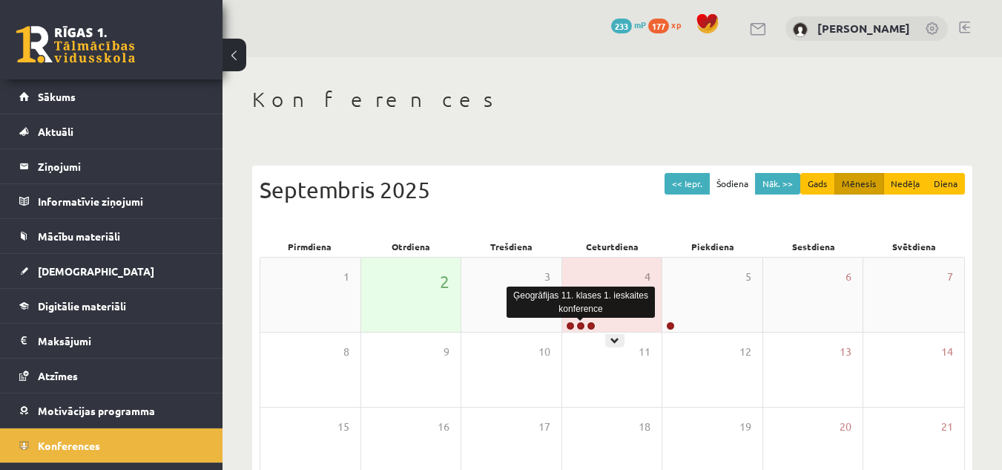
click at [579, 324] on link at bounding box center [580, 325] width 9 height 9
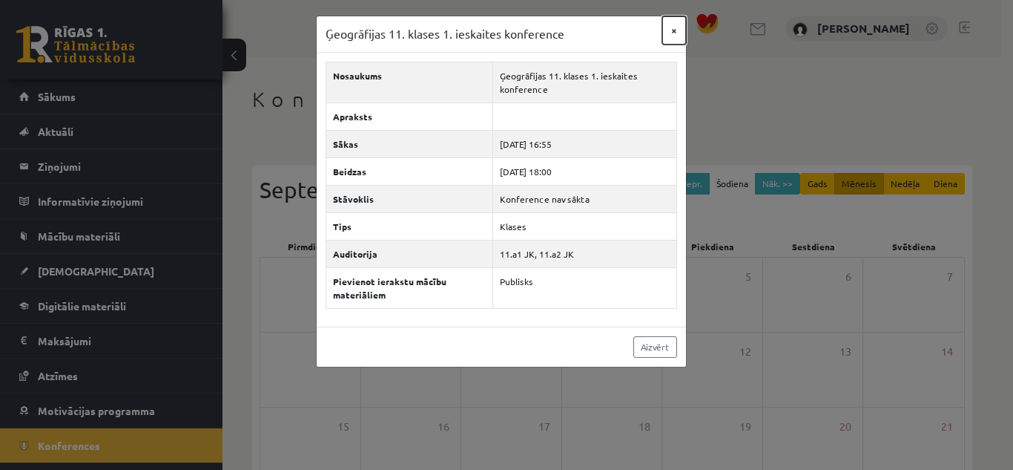
click at [677, 30] on button "×" at bounding box center [675, 30] width 24 height 28
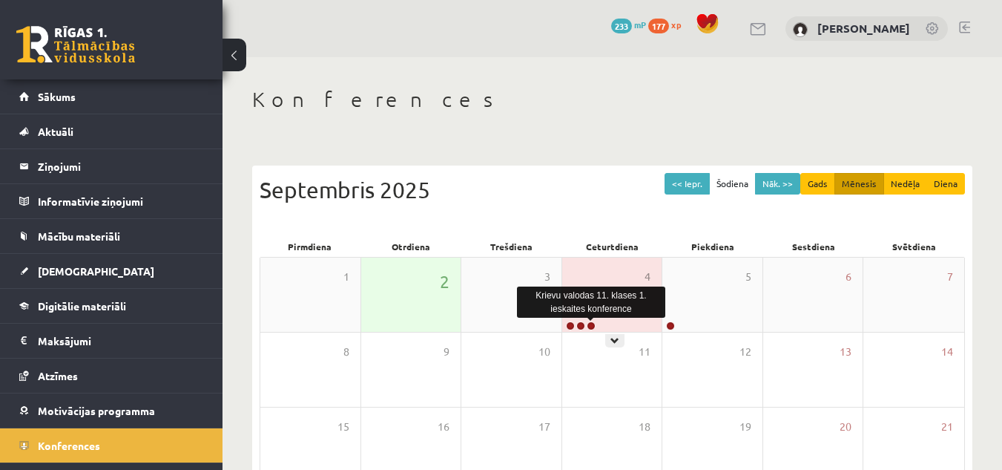
click at [594, 326] on link at bounding box center [591, 325] width 9 height 9
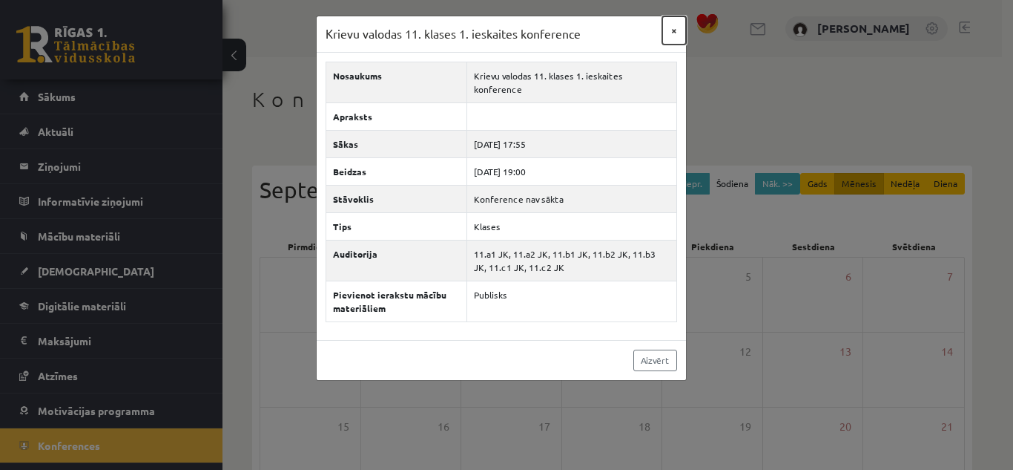
click at [679, 31] on button "×" at bounding box center [675, 30] width 24 height 28
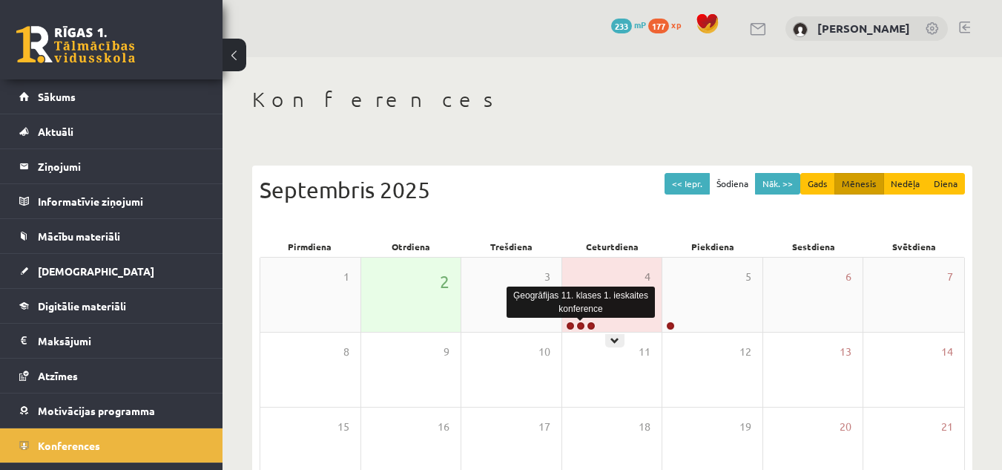
click at [583, 326] on link at bounding box center [580, 325] width 9 height 9
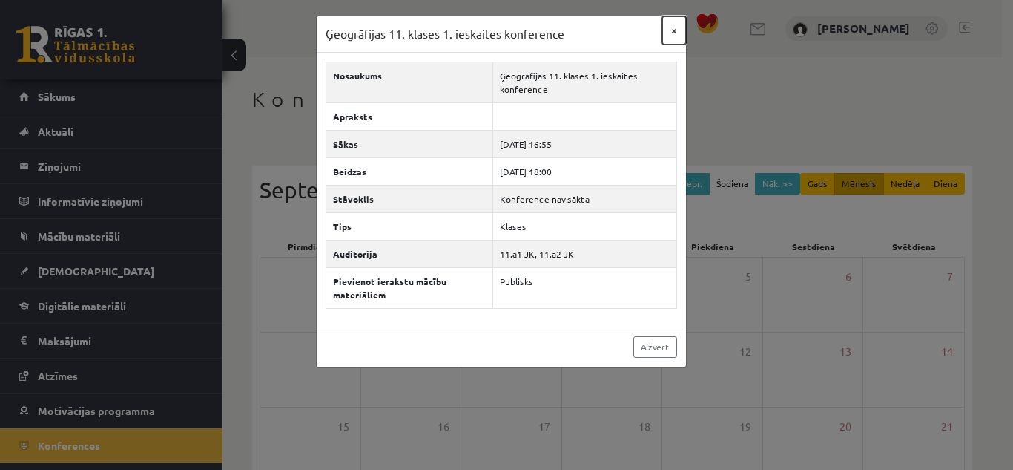
click at [673, 23] on button "×" at bounding box center [675, 30] width 24 height 28
